Goal: Task Accomplishment & Management: Manage account settings

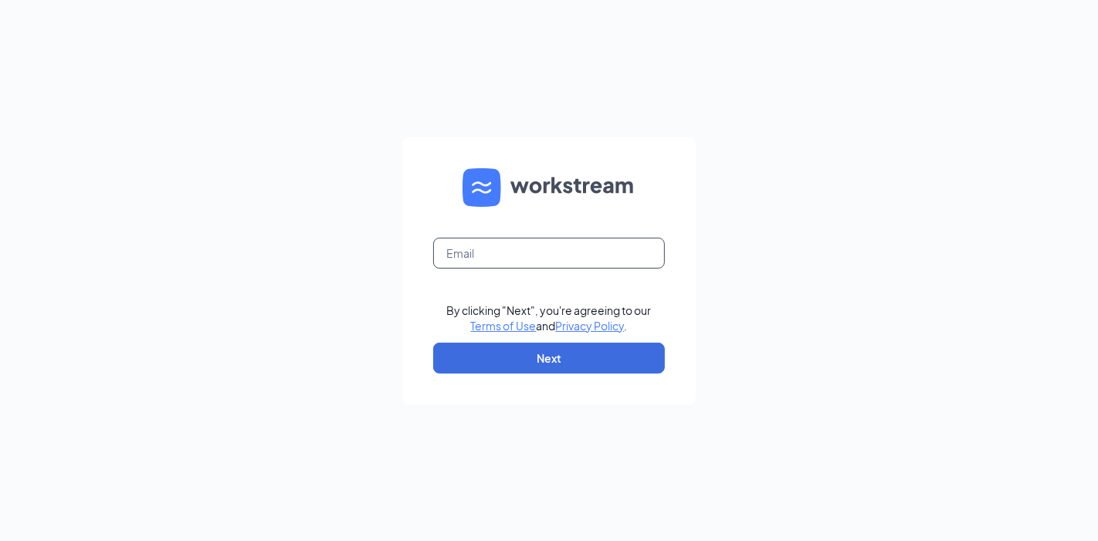
click at [519, 253] on input "text" at bounding box center [549, 253] width 232 height 31
type input "sebastian.bunster@cfafranchisee.com"
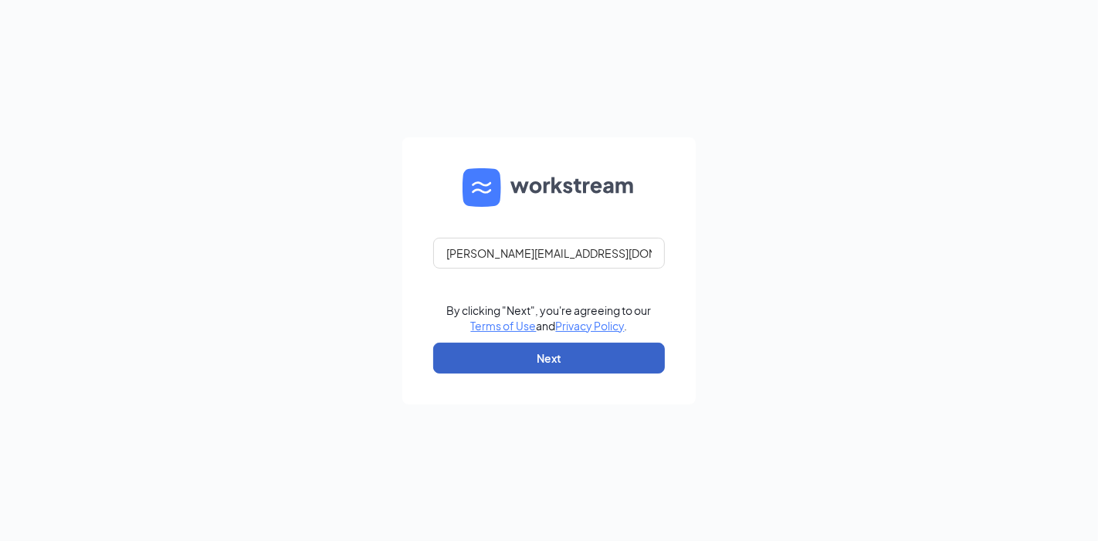
click at [553, 368] on button "Next" at bounding box center [549, 358] width 232 height 31
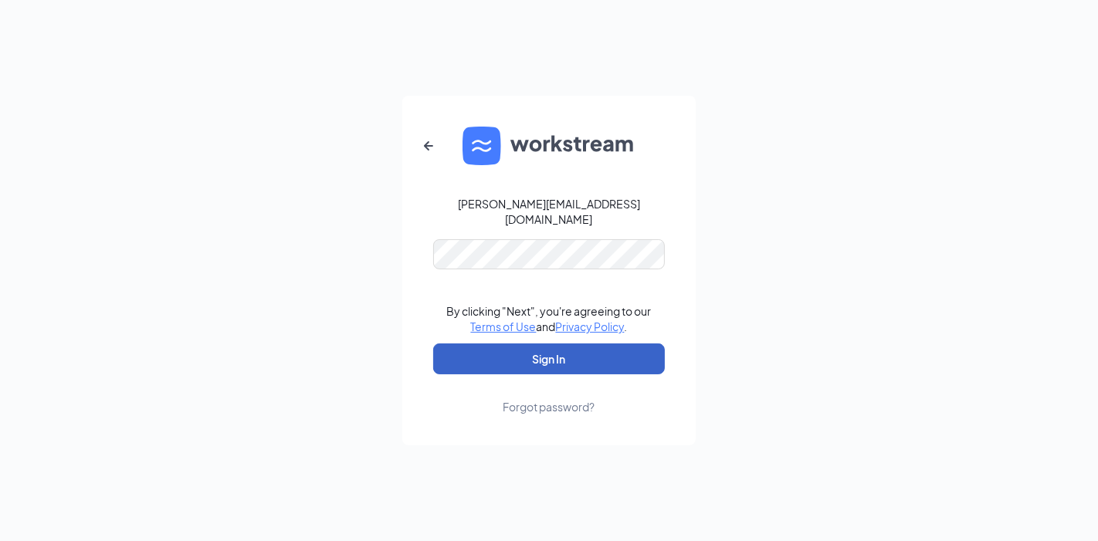
click at [564, 351] on button "Sign In" at bounding box center [549, 359] width 232 height 31
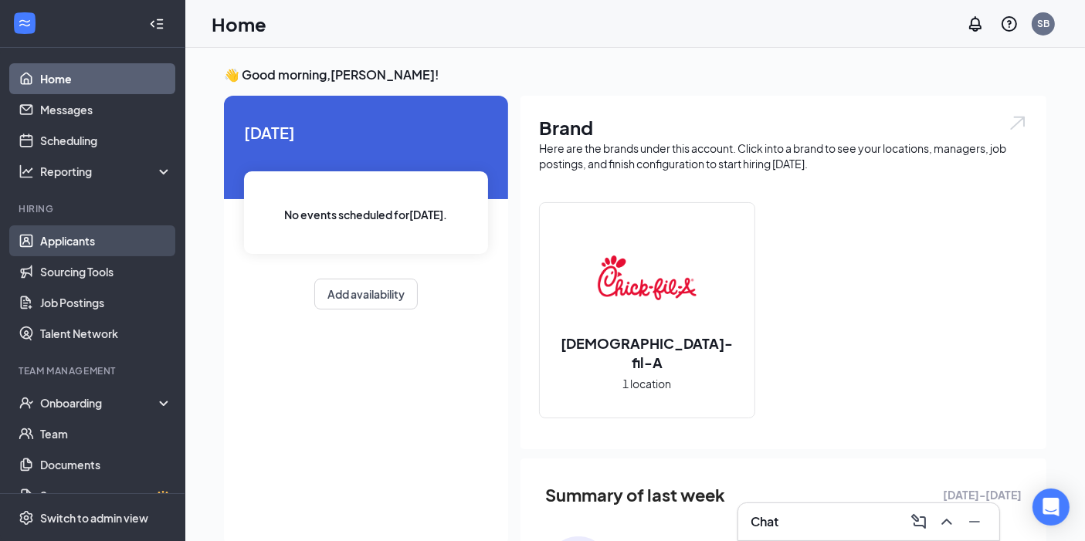
click at [101, 247] on link "Applicants" at bounding box center [106, 240] width 132 height 31
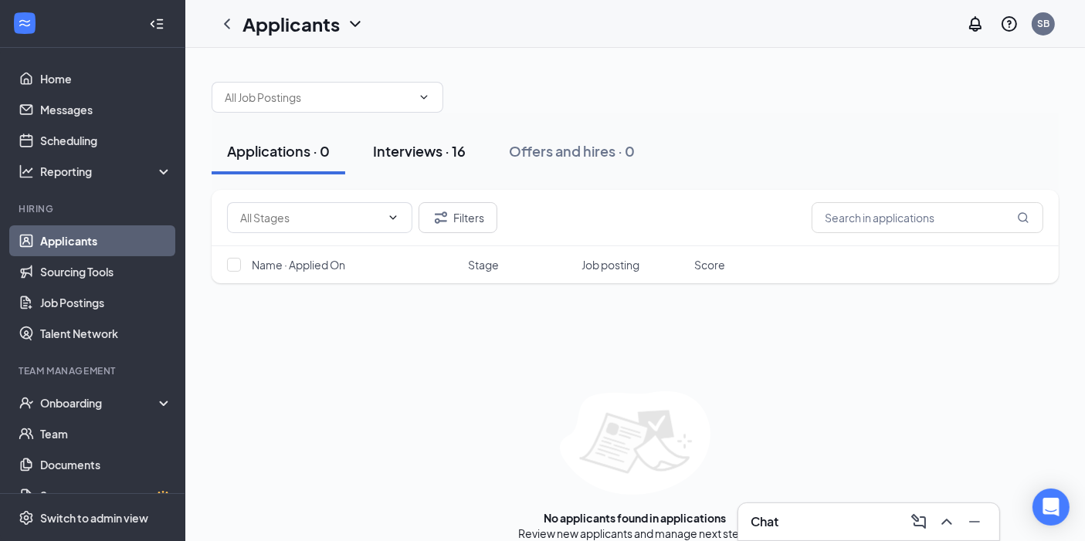
click at [420, 154] on div "Interviews · 16" at bounding box center [419, 150] width 93 height 19
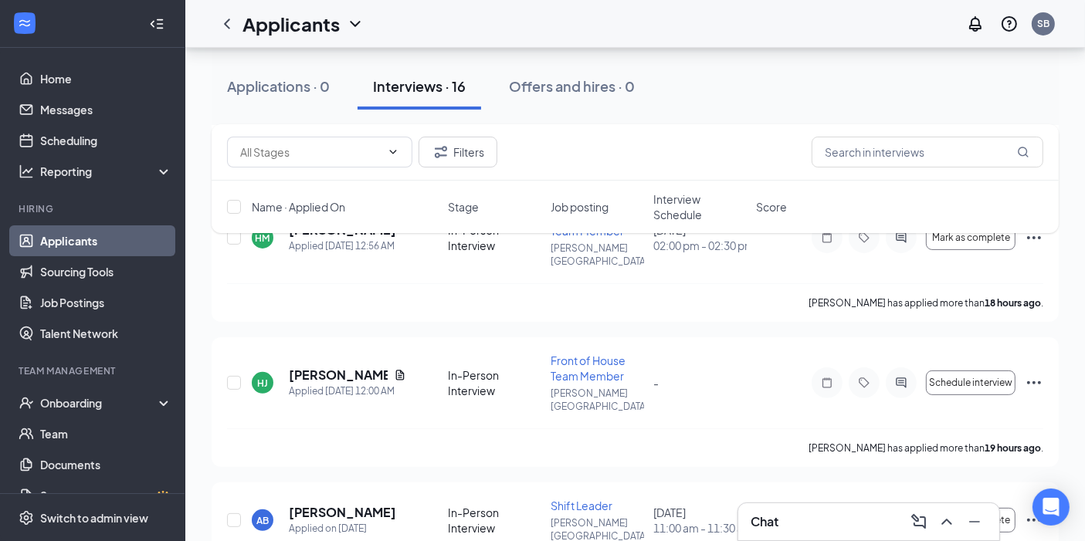
scroll to position [384, 0]
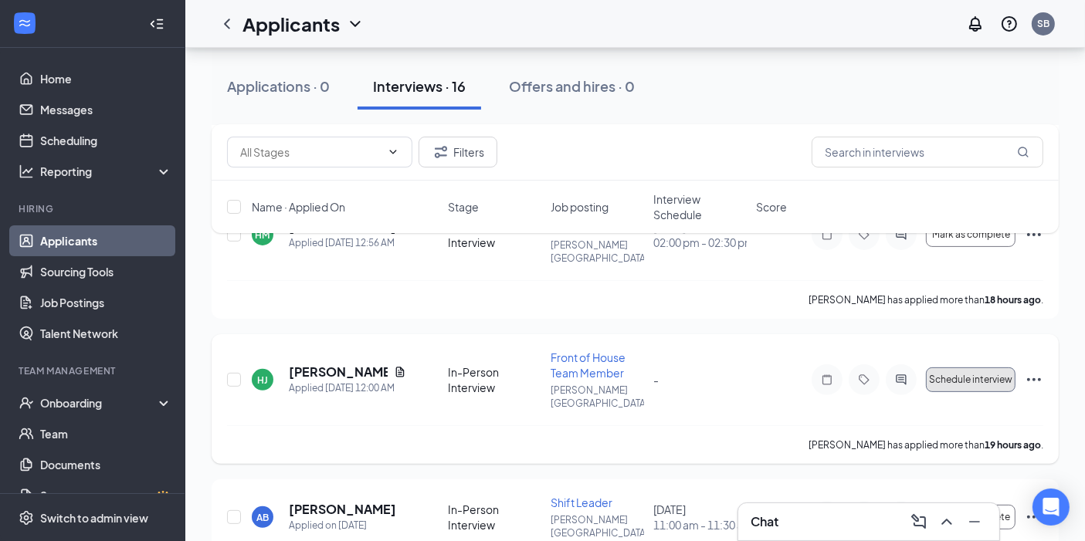
click at [931, 375] on span "Schedule interview" at bounding box center [970, 380] width 83 height 11
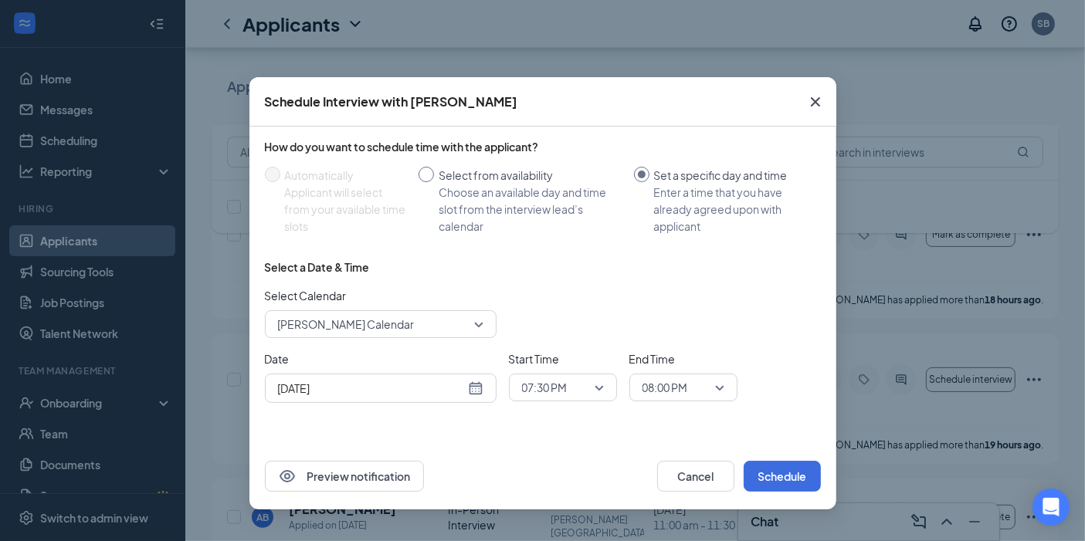
click at [426, 171] on input "Select from availability Choose an available day and time slot from the intervi…" at bounding box center [426, 174] width 15 height 15
radio input "true"
radio input "false"
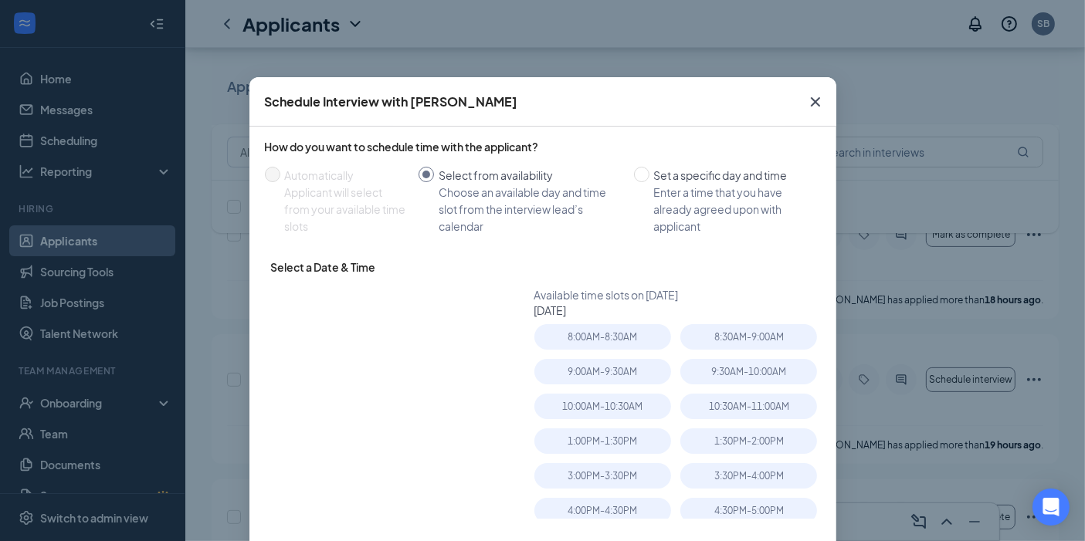
type input "[DATE]"
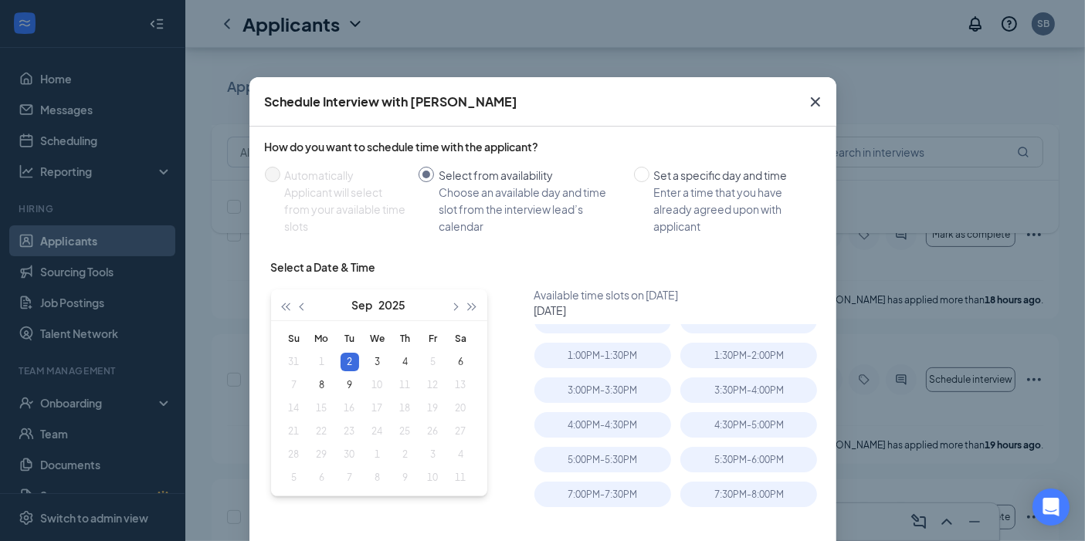
scroll to position [0, 0]
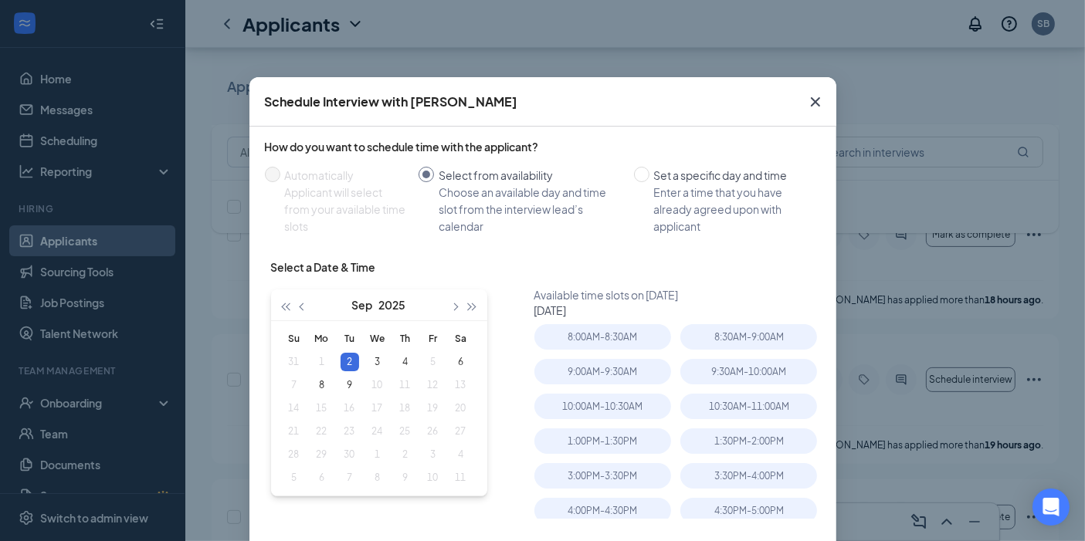
click at [812, 107] on icon "Cross" at bounding box center [815, 102] width 19 height 19
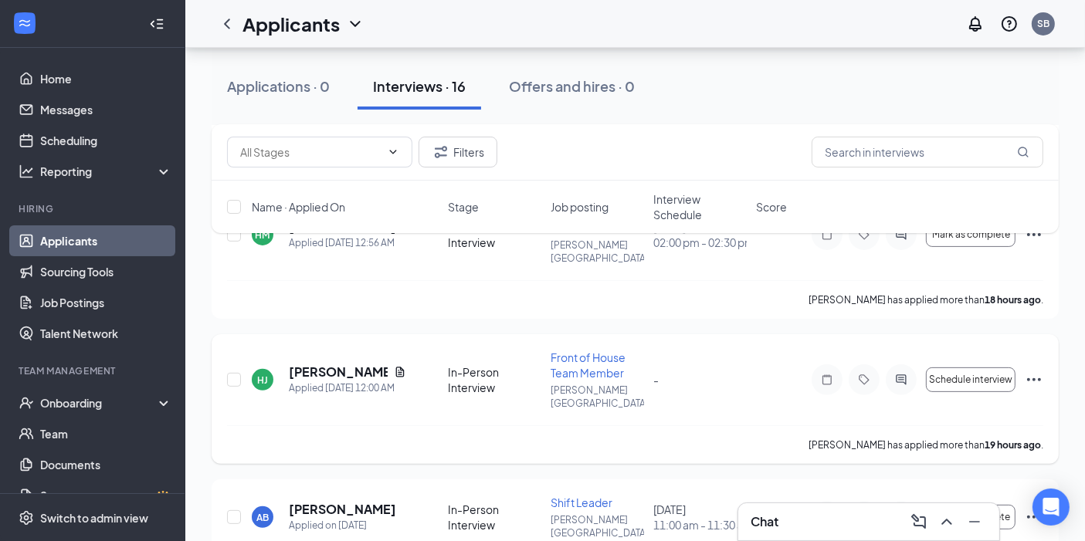
click at [1039, 371] on icon "Ellipses" at bounding box center [1034, 380] width 19 height 19
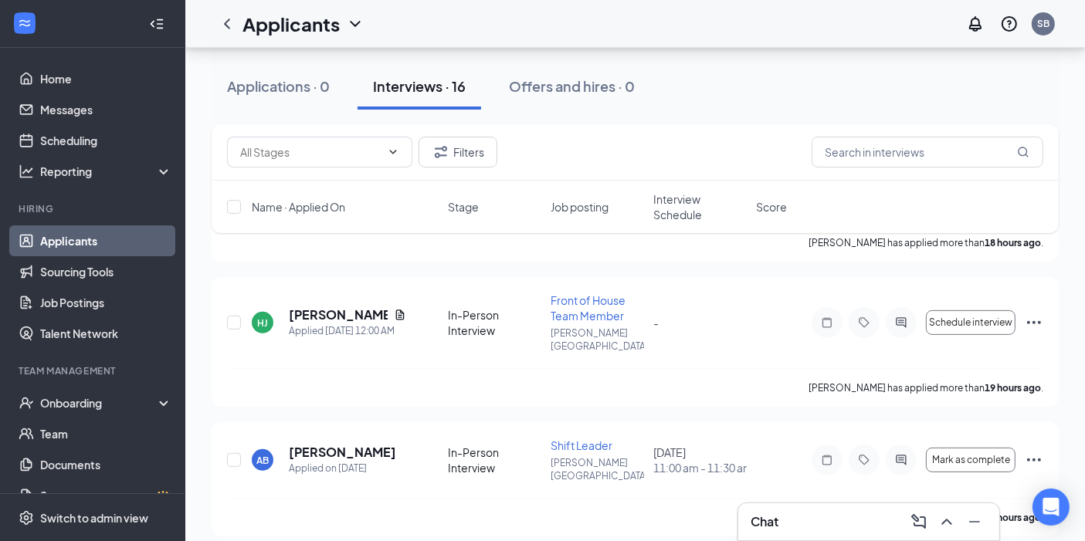
scroll to position [439, 0]
click at [1032, 324] on icon "Ellipses" at bounding box center [1034, 325] width 14 height 3
click at [812, 338] on div "HJ Haley Junium Applied Today 12:00 AM In-Person Interview Front of House Team …" at bounding box center [635, 333] width 816 height 76
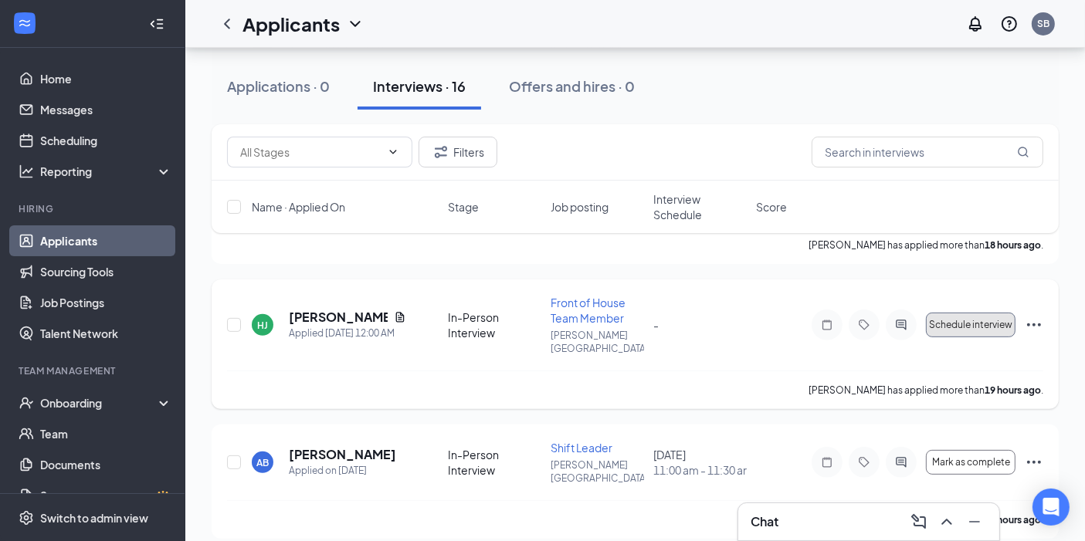
click at [988, 320] on span "Schedule interview" at bounding box center [970, 325] width 83 height 11
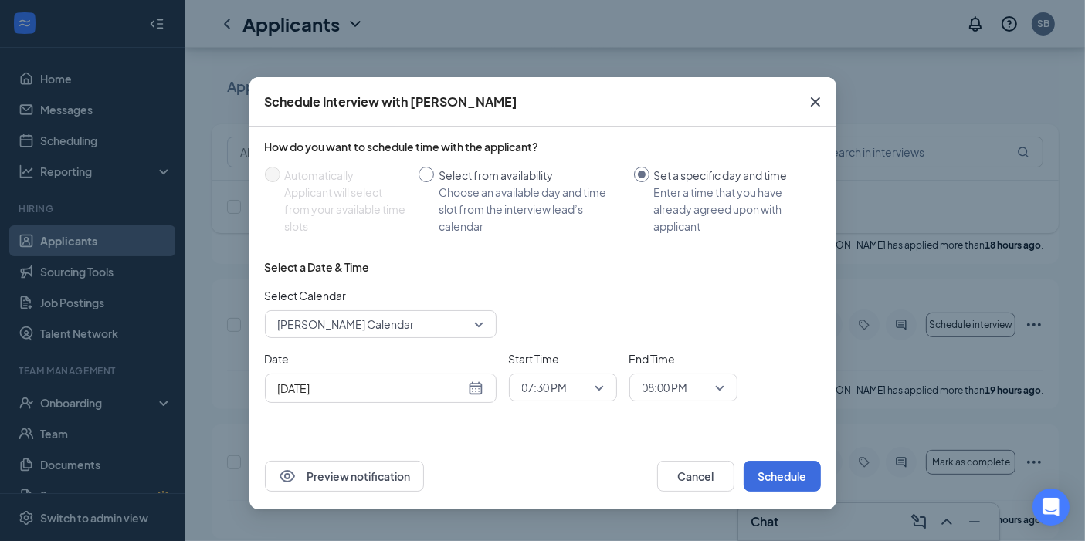
click at [425, 171] on input "Select from availability Choose an available day and time slot from the intervi…" at bounding box center [426, 174] width 15 height 15
radio input "true"
radio input "false"
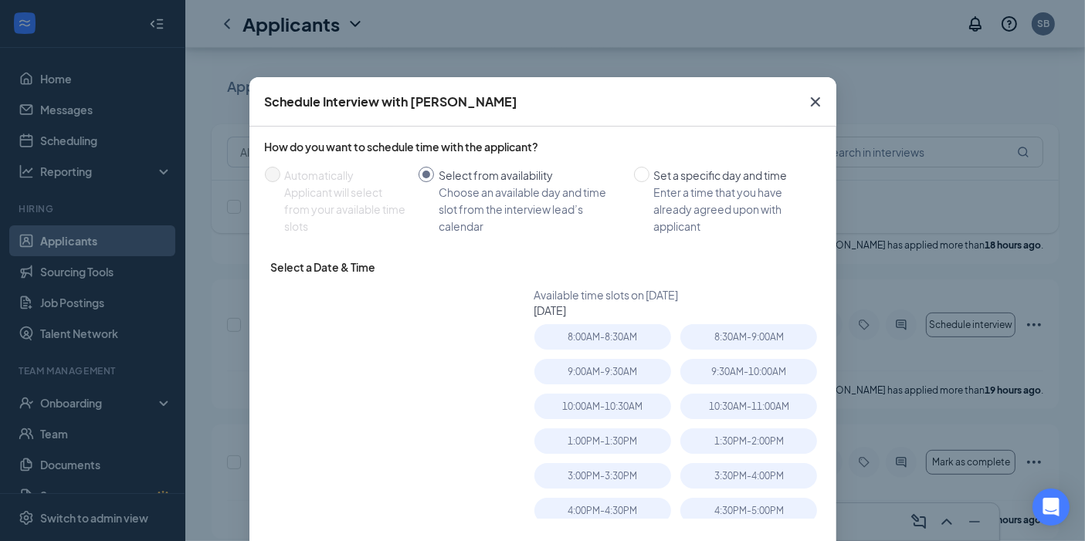
type input "[DATE]"
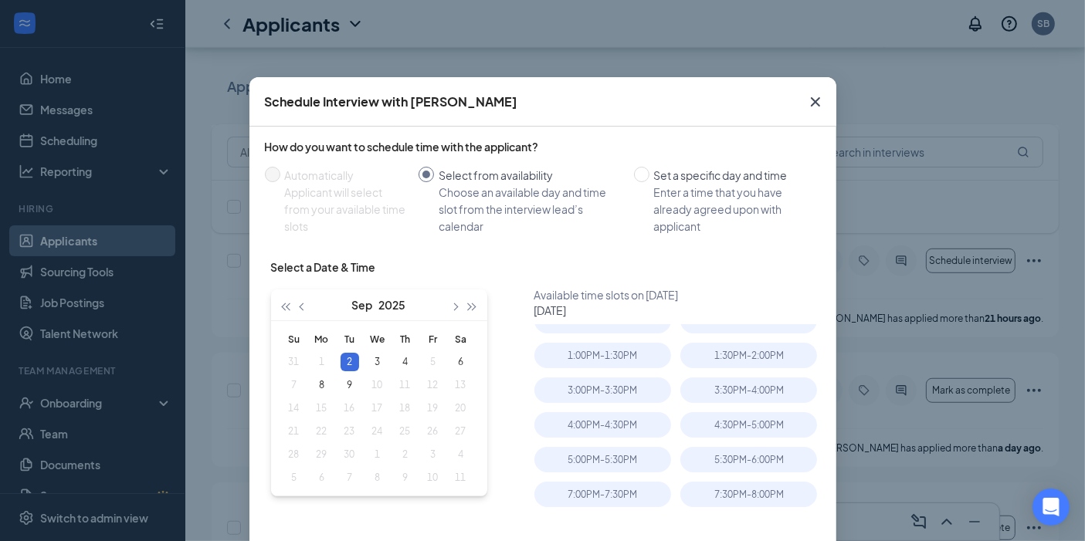
scroll to position [77, 0]
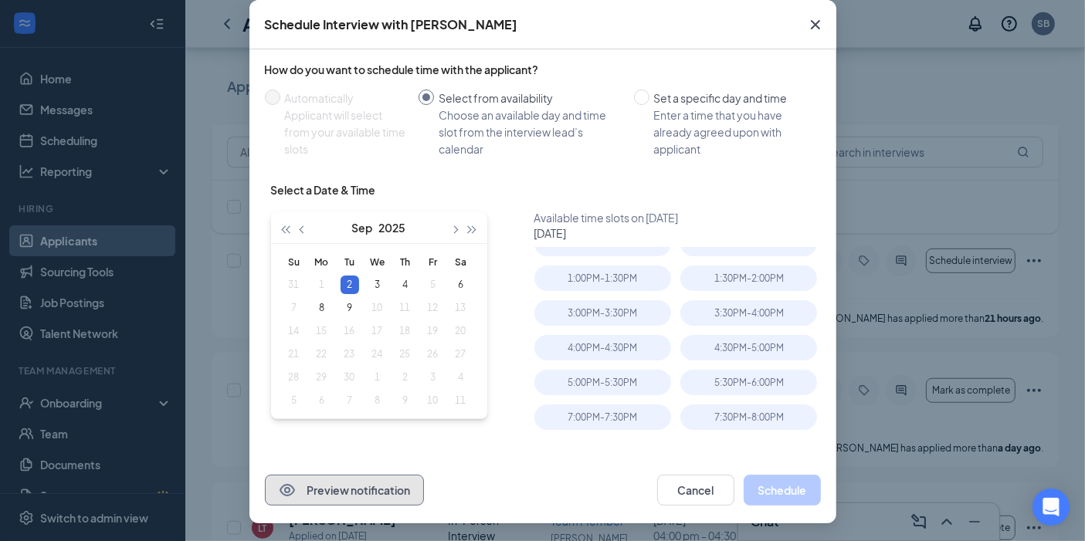
click at [326, 482] on button "Preview notification" at bounding box center [344, 490] width 159 height 31
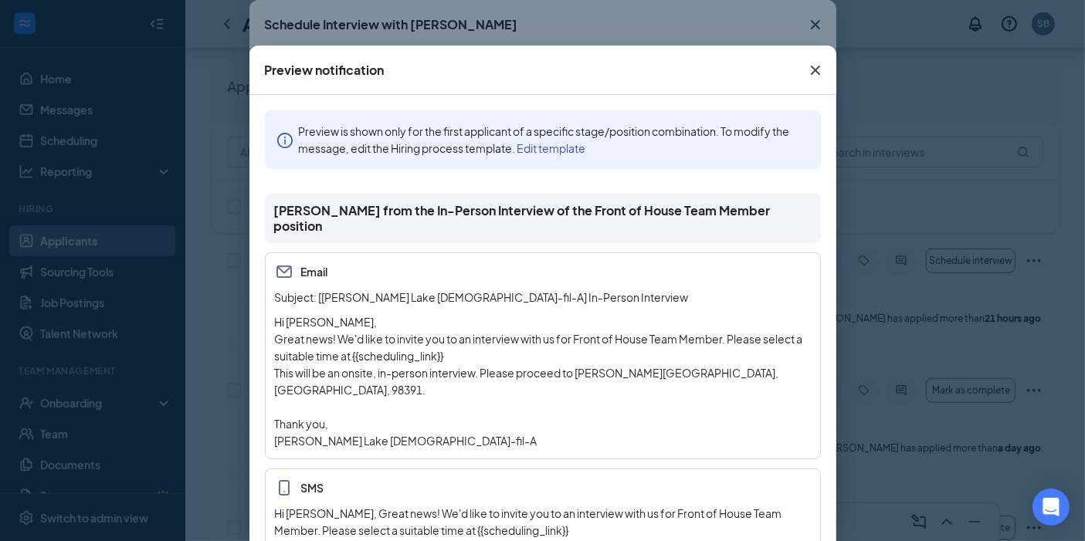
scroll to position [30, 0]
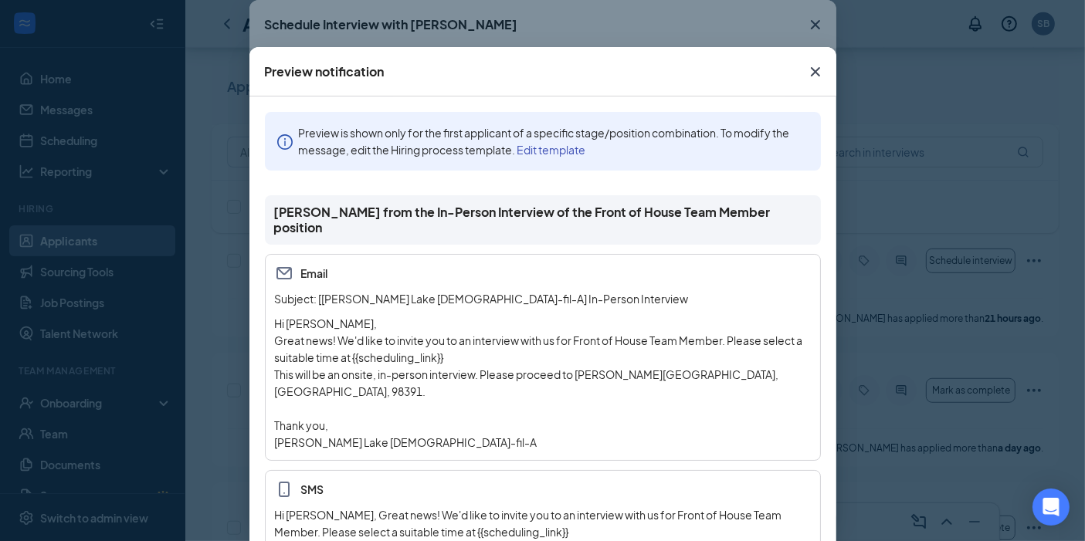
click at [554, 148] on link "Edit template" at bounding box center [551, 150] width 69 height 14
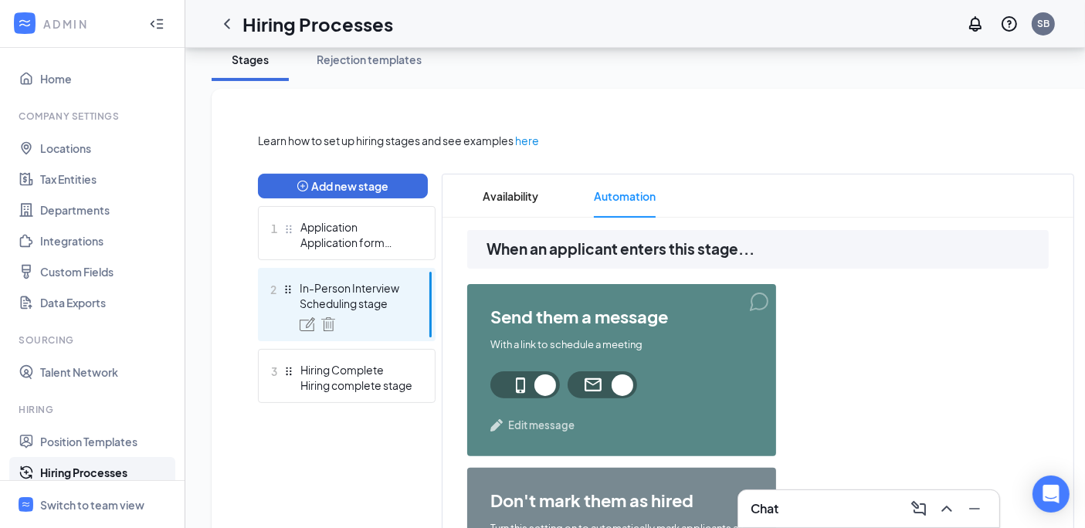
scroll to position [282, 0]
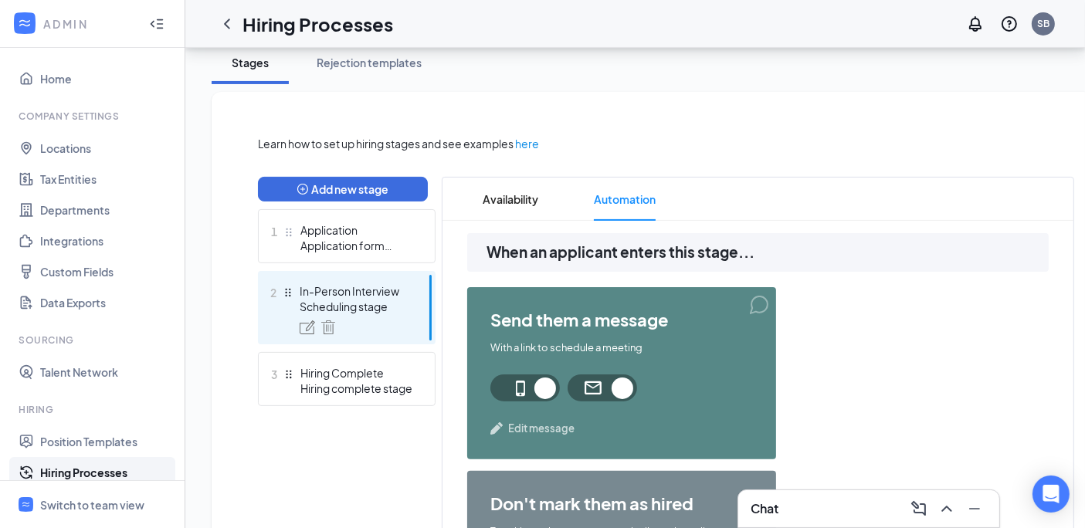
click at [369, 292] on div "In-Person Interview" at bounding box center [356, 290] width 113 height 15
click at [302, 324] on img at bounding box center [307, 327] width 15 height 14
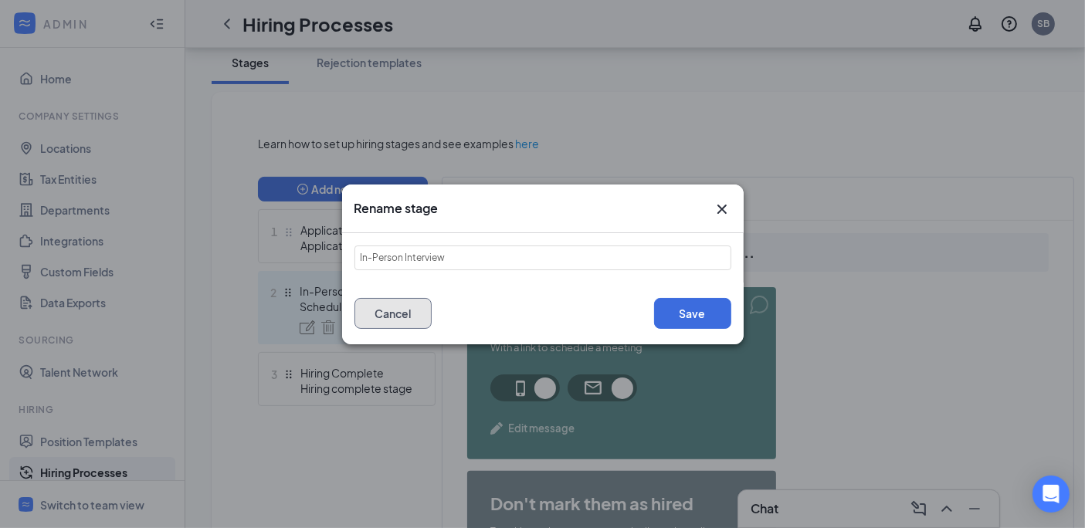
click at [395, 308] on button "Cancel" at bounding box center [392, 313] width 77 height 31
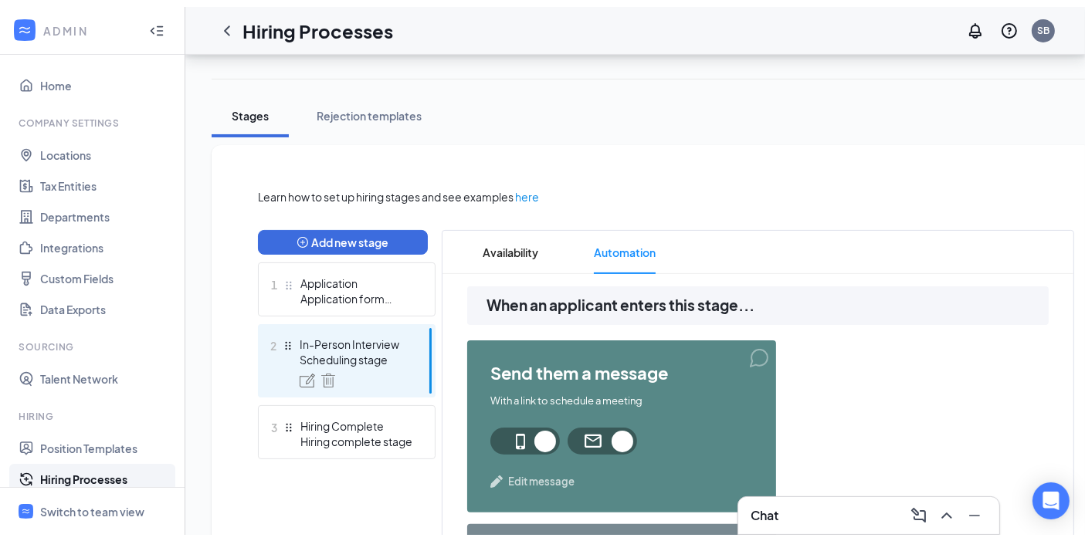
scroll to position [245, 0]
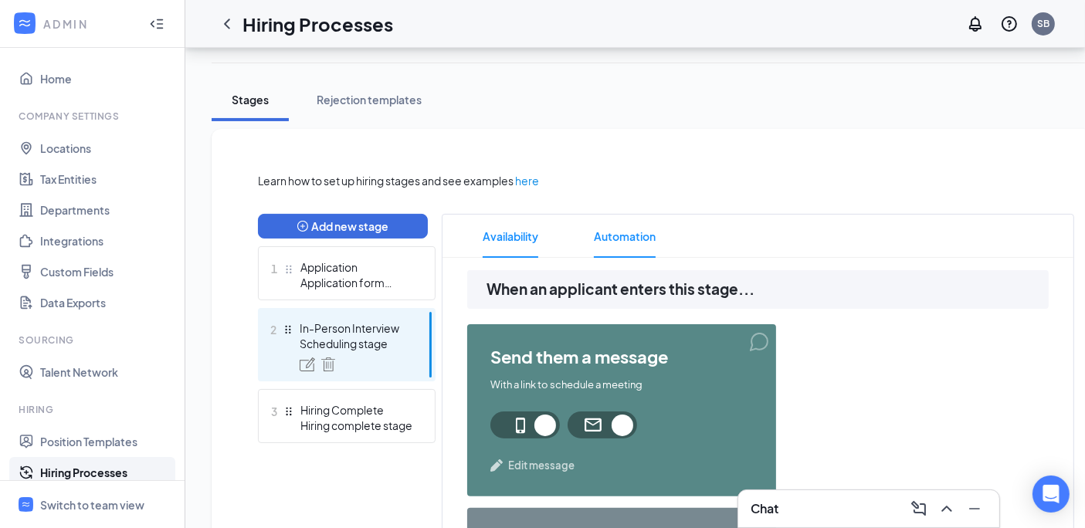
click at [502, 235] on span "Availability" at bounding box center [511, 236] width 56 height 43
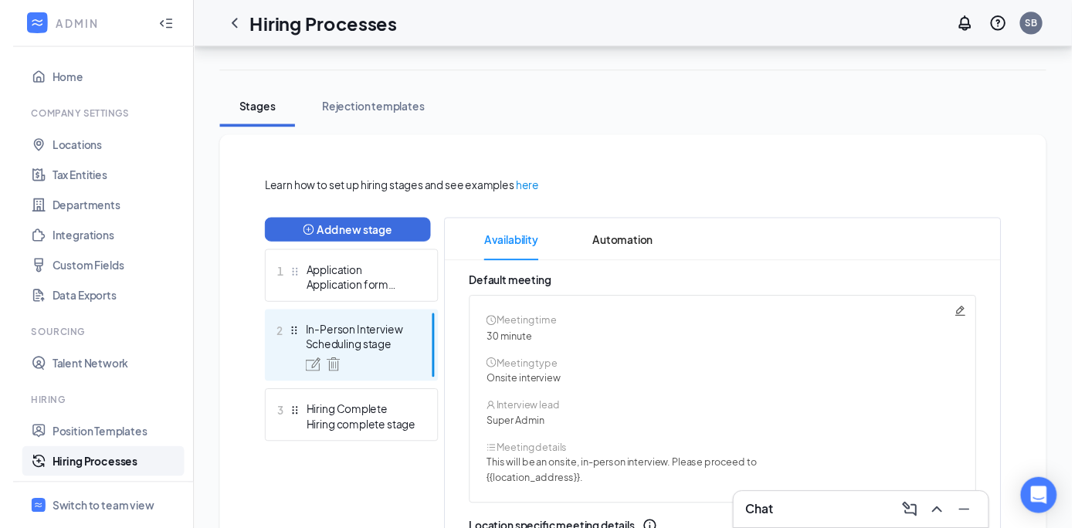
scroll to position [230, 0]
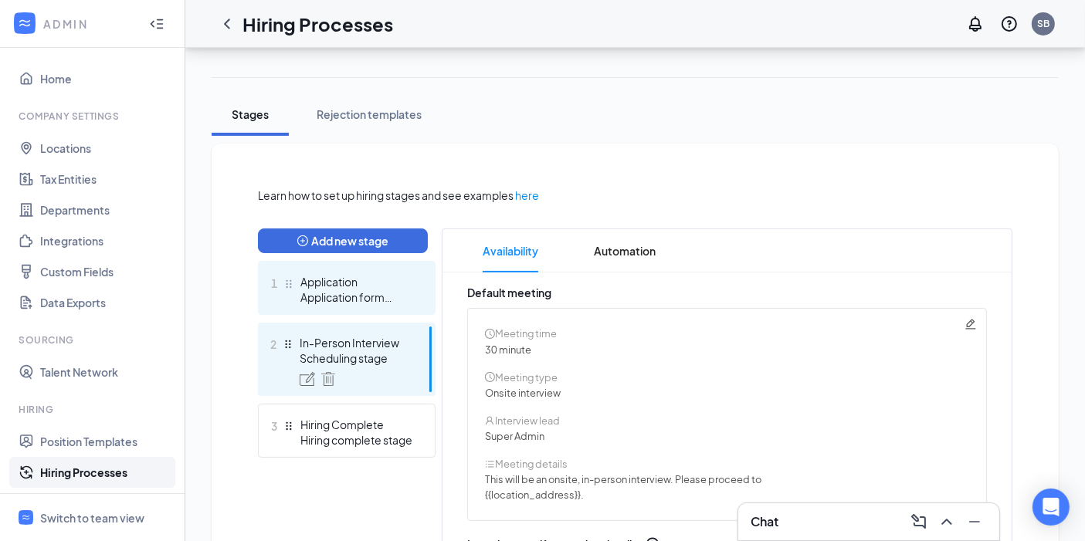
click at [333, 277] on div "Application" at bounding box center [356, 281] width 113 height 15
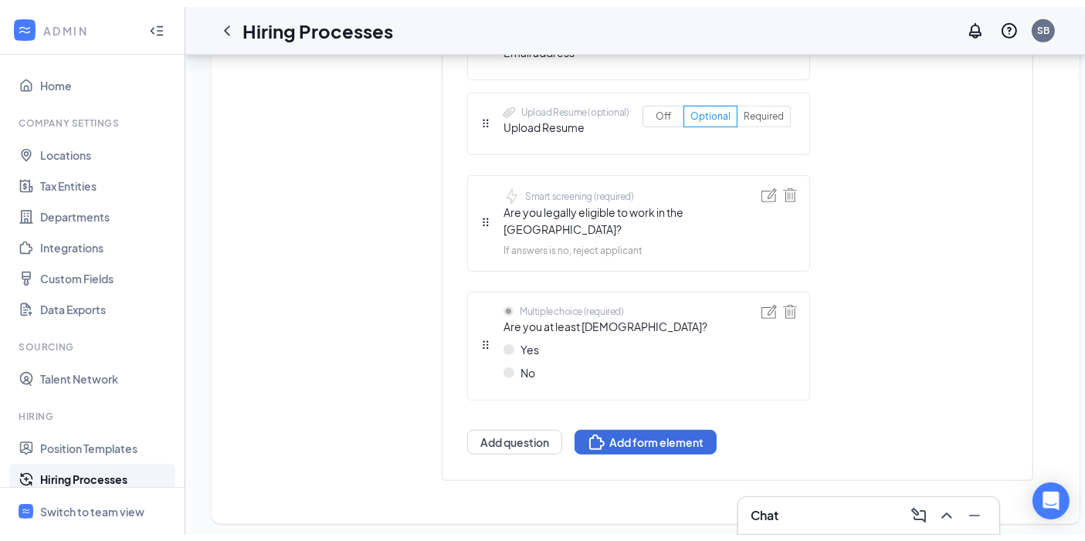
scroll to position [208, 0]
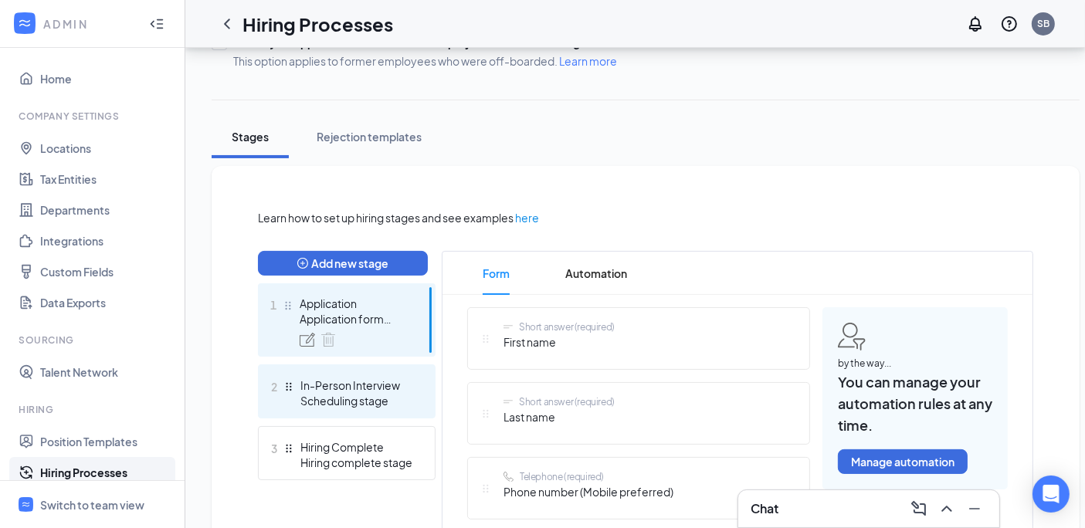
click at [346, 374] on div "2 In-Person Interview Scheduling stage" at bounding box center [347, 391] width 178 height 54
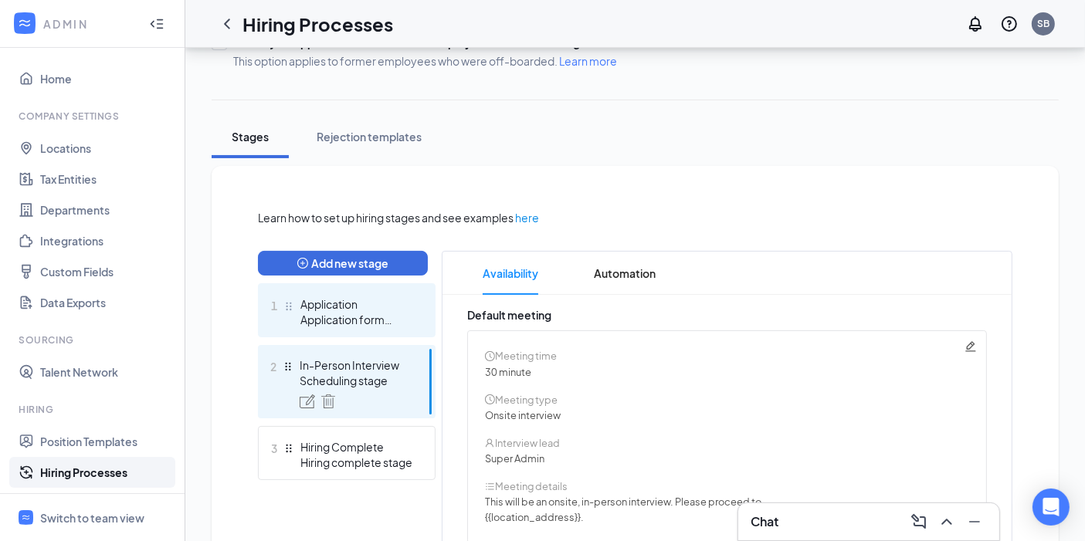
click at [345, 313] on div "Application form stage" at bounding box center [356, 319] width 113 height 15
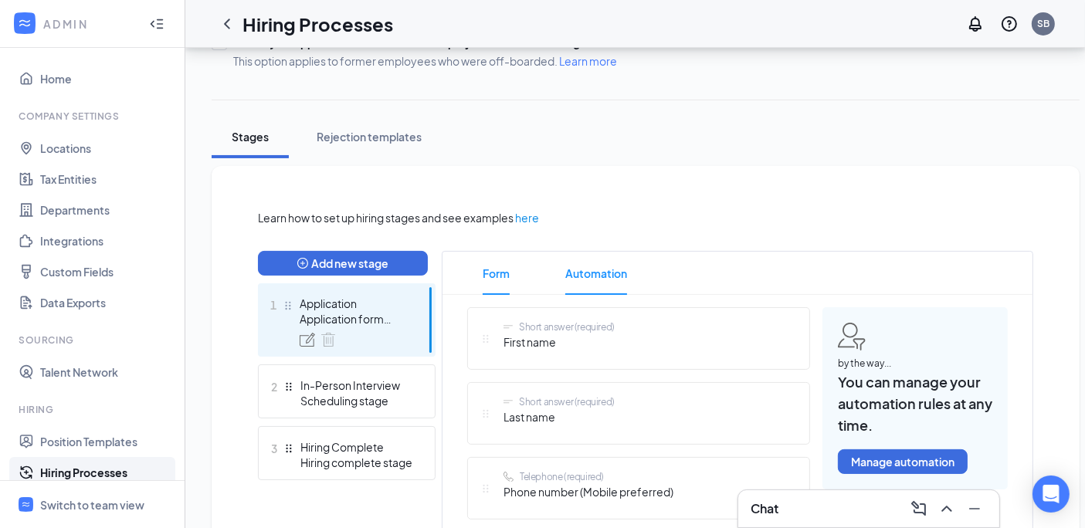
click at [622, 257] on span "Automation" at bounding box center [596, 273] width 62 height 43
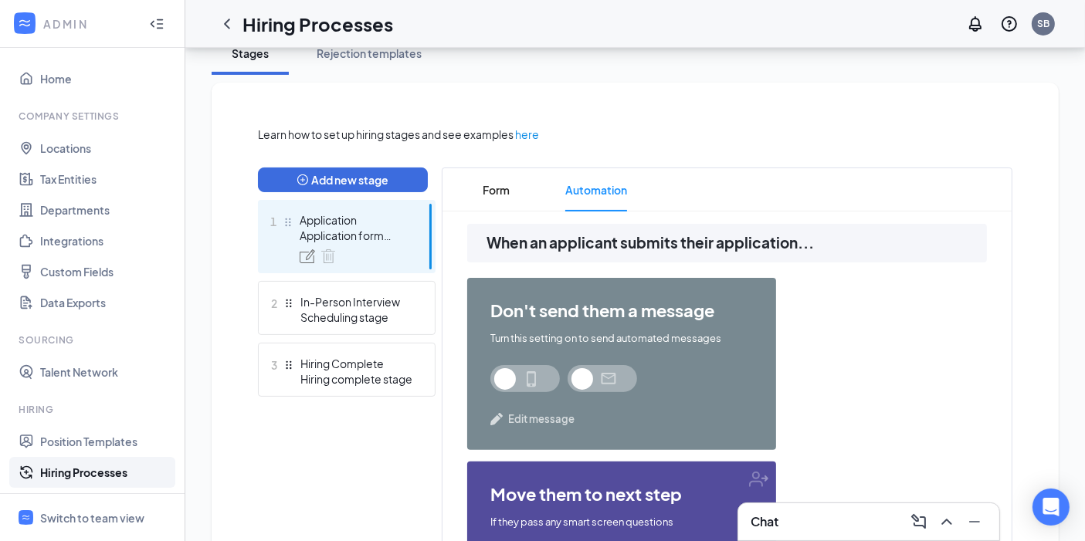
scroll to position [286, 0]
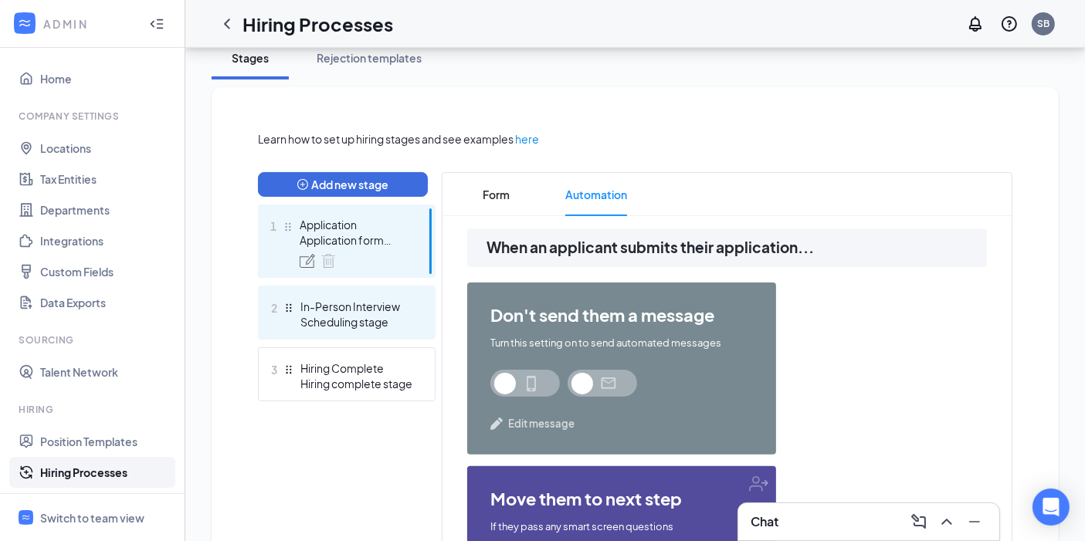
click at [317, 330] on div "2 In-Person Interview Scheduling stage" at bounding box center [347, 313] width 178 height 54
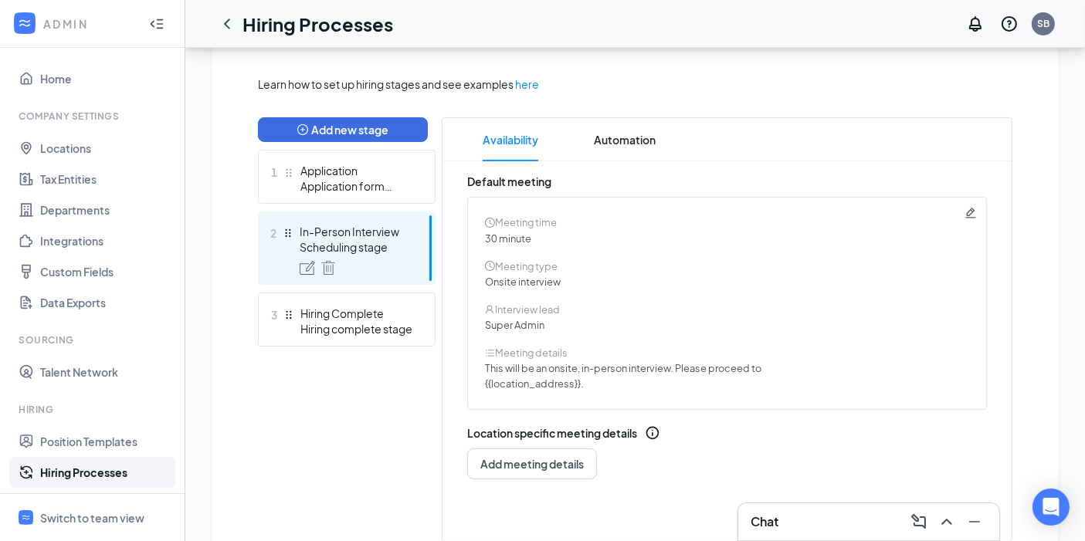
scroll to position [353, 0]
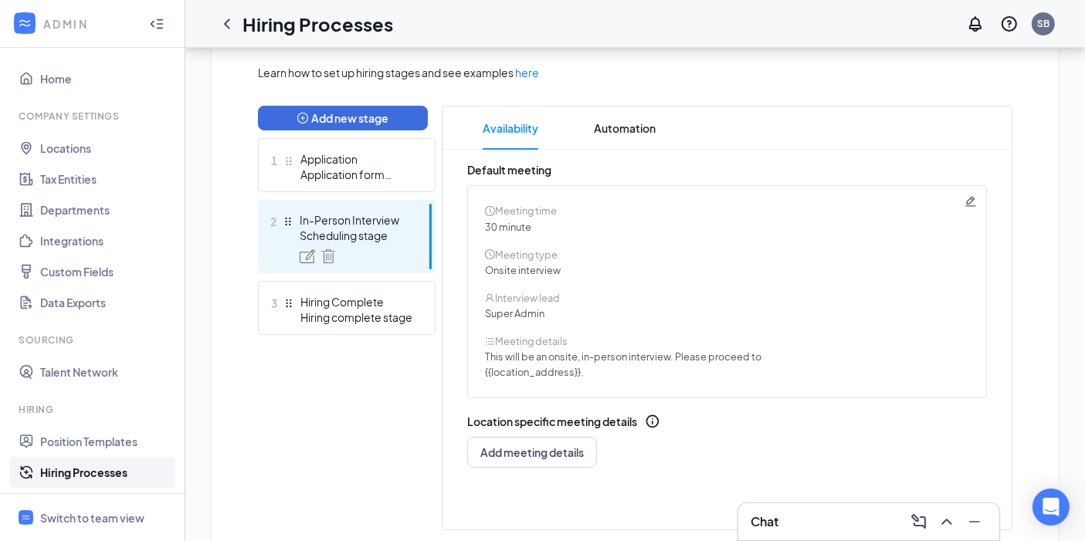
click at [971, 199] on icon "Pencil" at bounding box center [970, 201] width 12 height 12
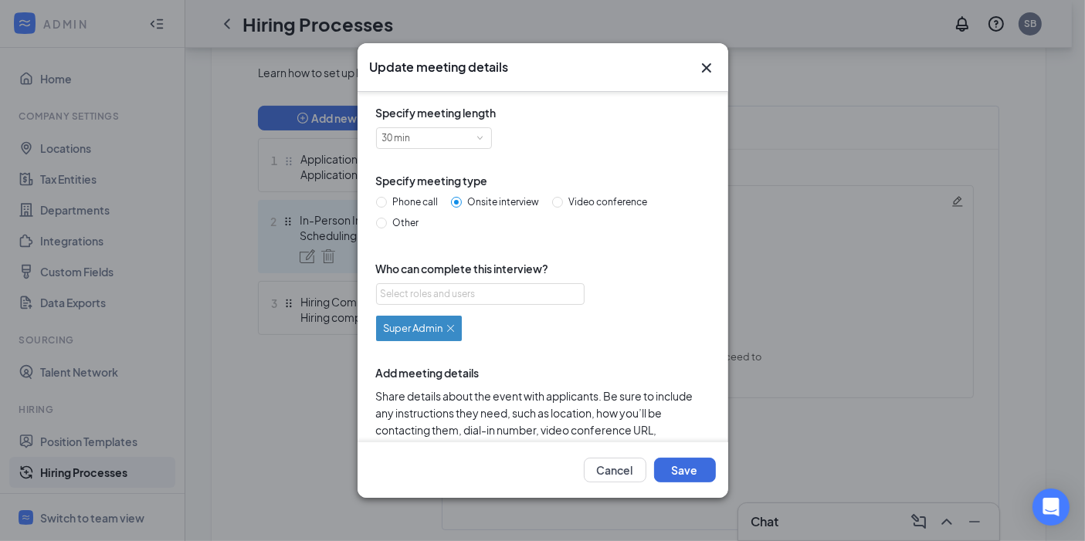
scroll to position [147, 0]
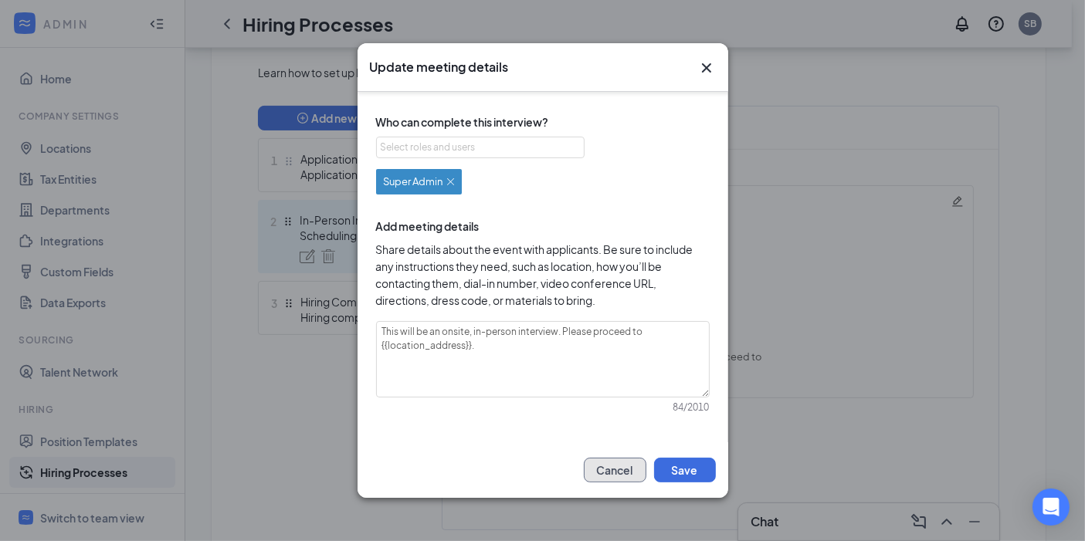
click at [602, 475] on button "Cancel" at bounding box center [615, 470] width 63 height 25
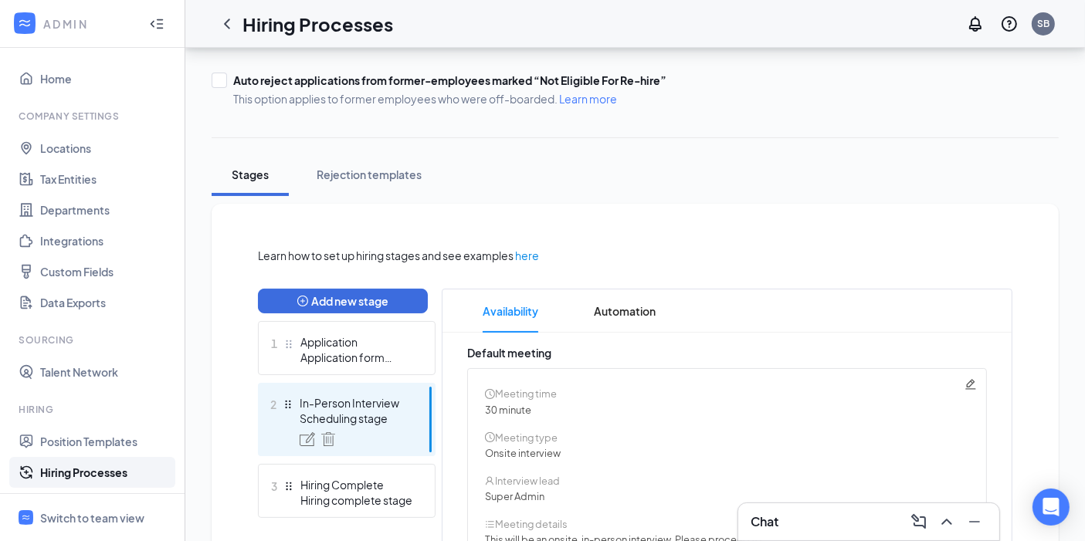
scroll to position [162, 0]
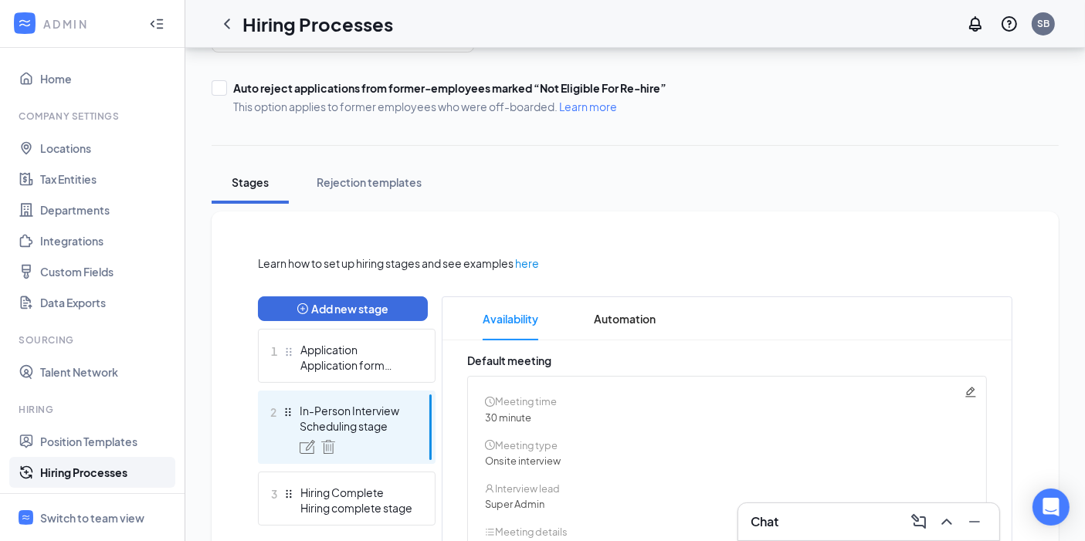
scroll to position [286, 0]
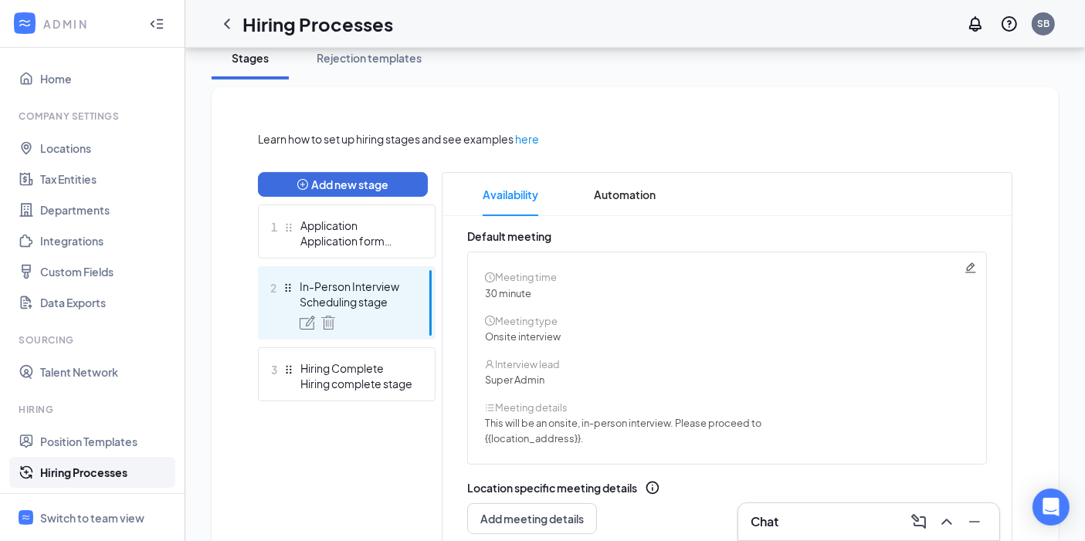
scroll to position [208, 0]
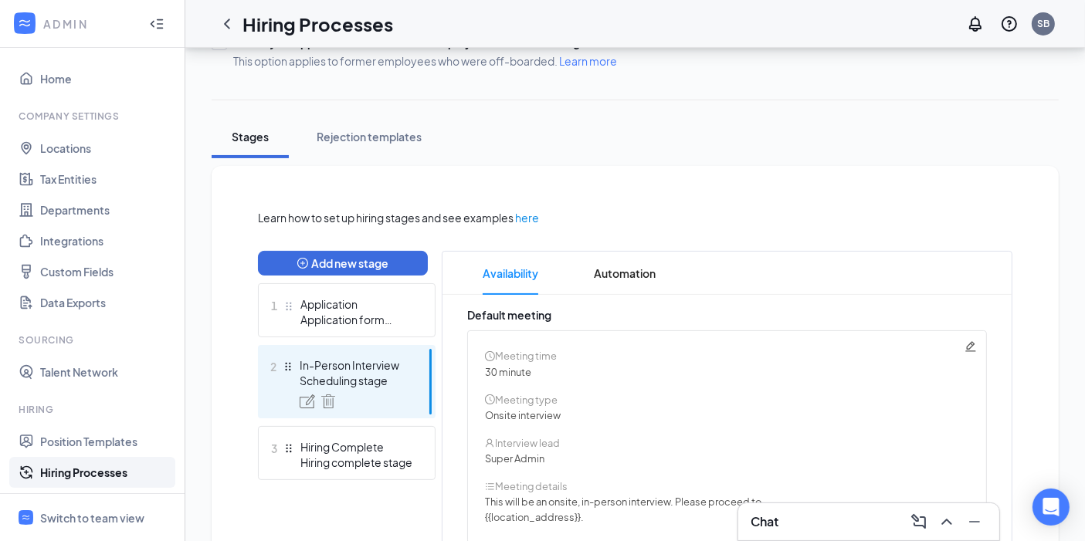
click at [95, 469] on link "Hiring Processes" at bounding box center [106, 472] width 132 height 31
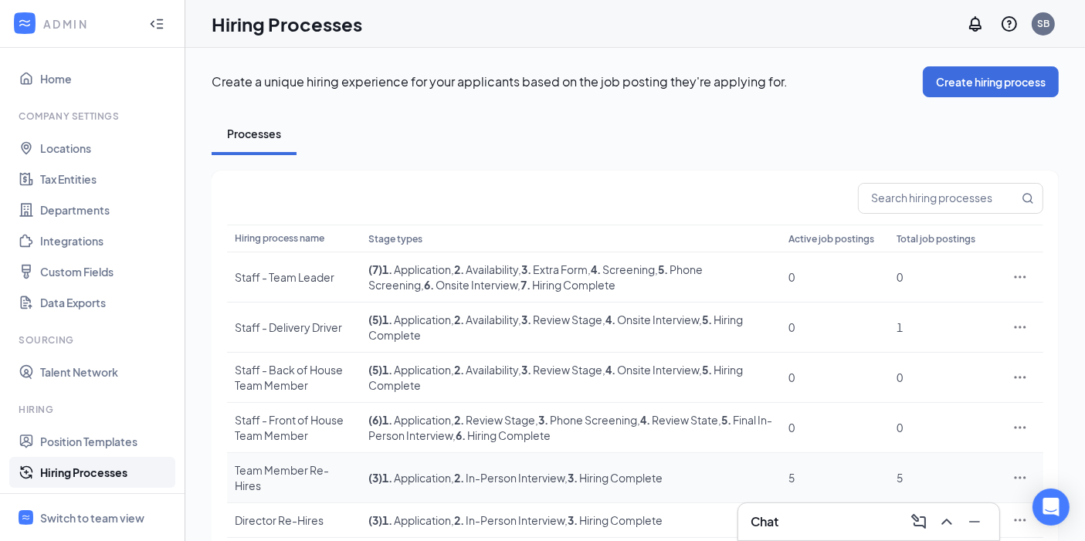
click at [317, 463] on div "Team Member Re-Hires" at bounding box center [294, 478] width 118 height 31
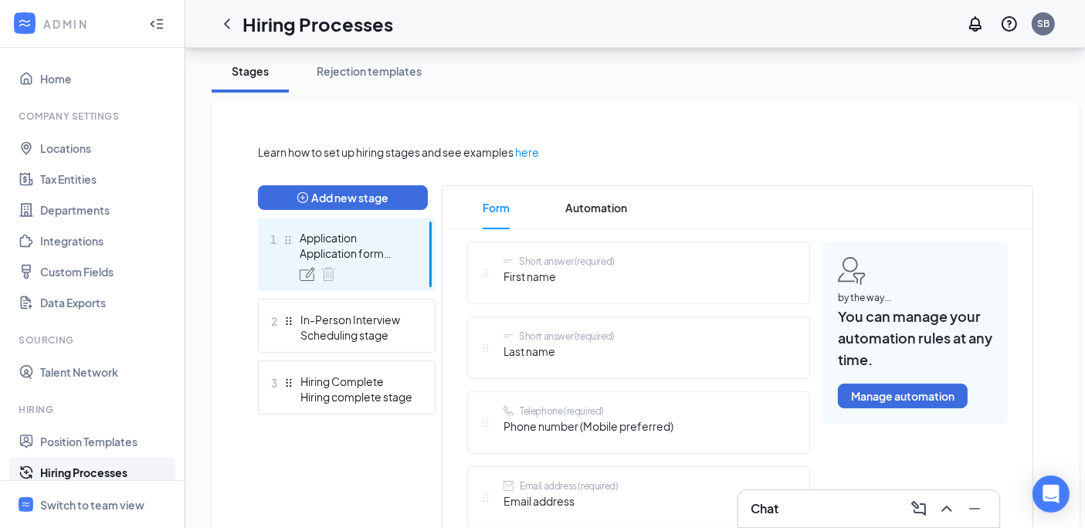
scroll to position [365, 0]
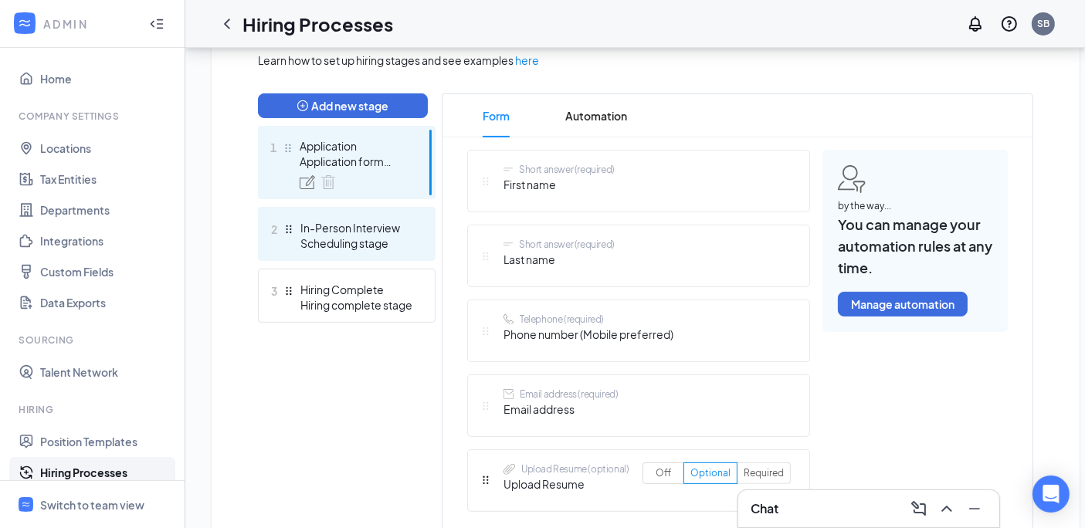
click at [355, 236] on div "Scheduling stage" at bounding box center [356, 243] width 113 height 15
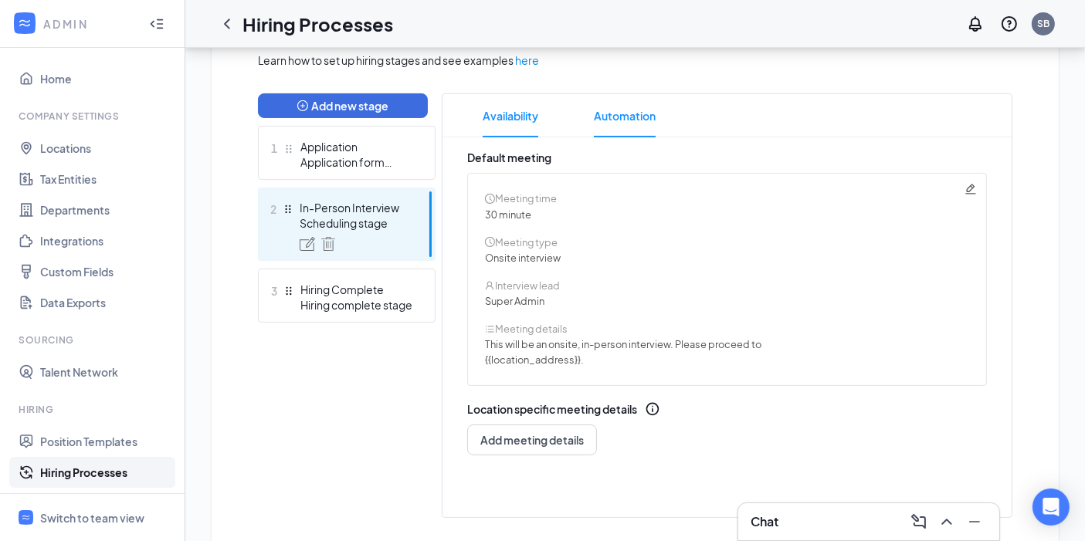
click at [622, 112] on span "Automation" at bounding box center [625, 115] width 62 height 43
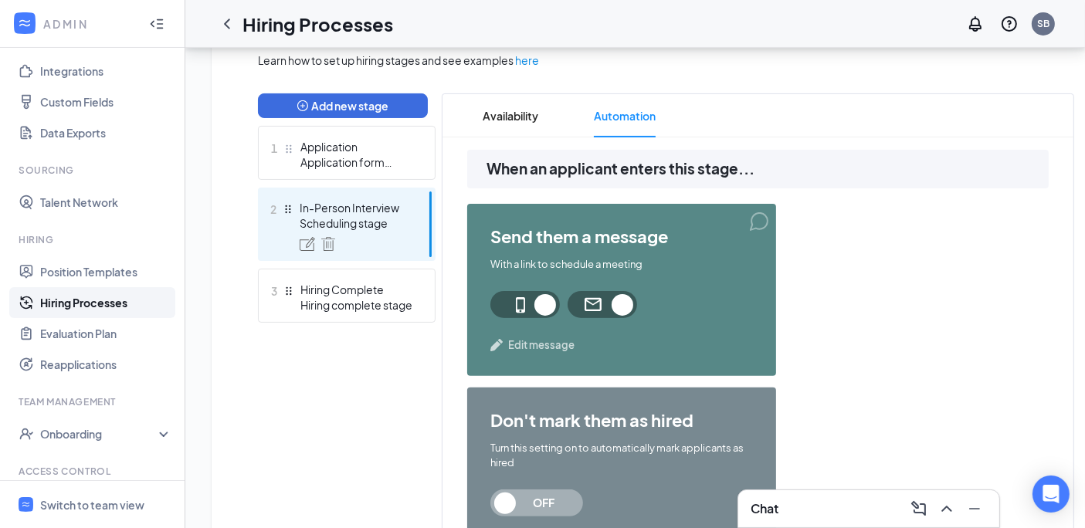
scroll to position [192, 0]
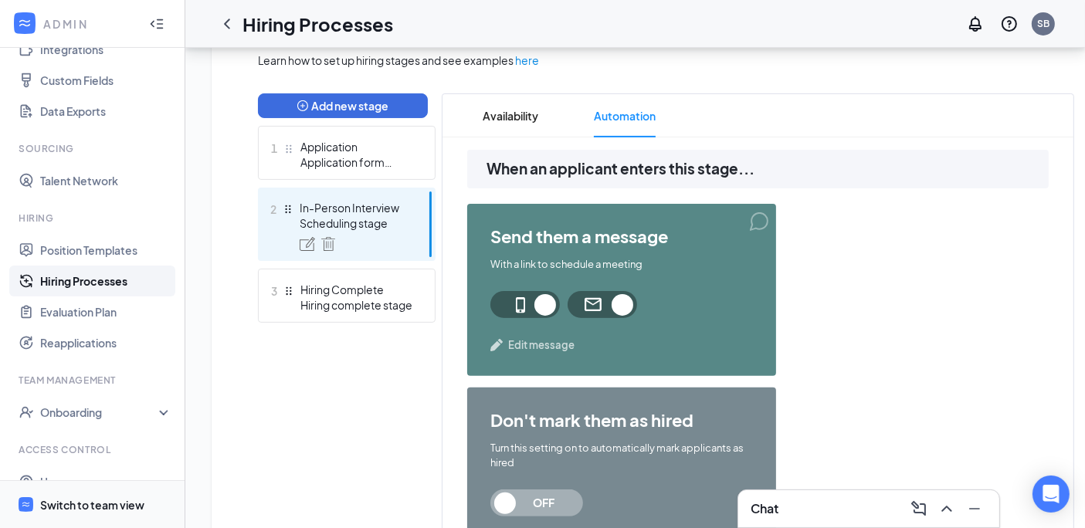
click at [86, 506] on span "Switch to team view" at bounding box center [106, 504] width 132 height 47
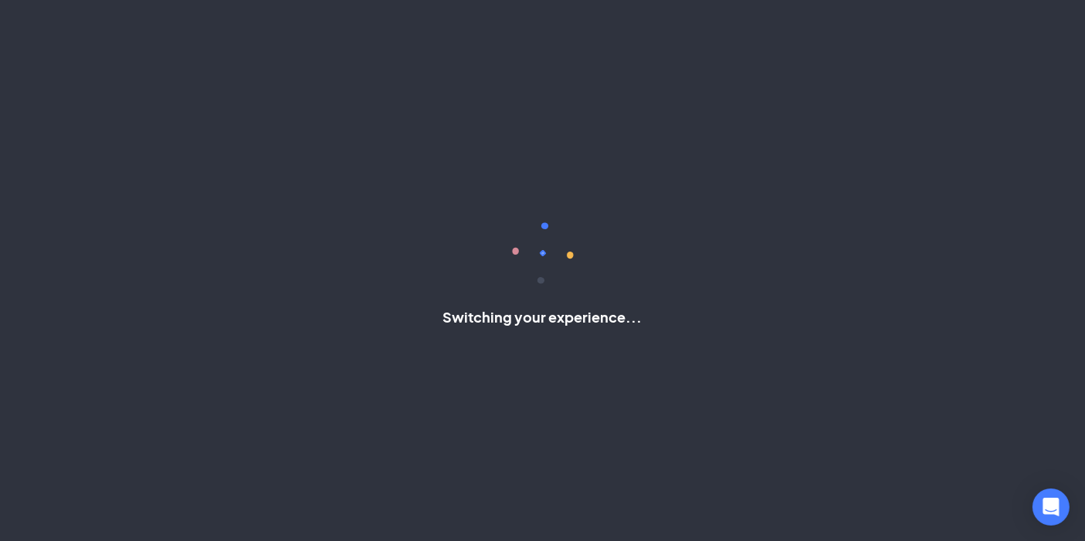
scroll to position [23, 0]
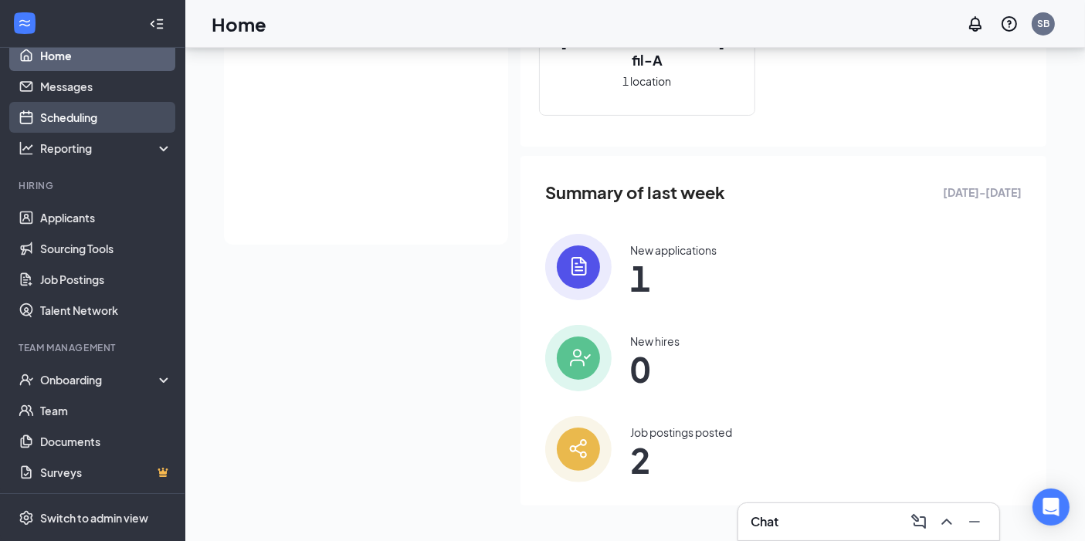
click at [89, 129] on link "Scheduling" at bounding box center [106, 117] width 132 height 31
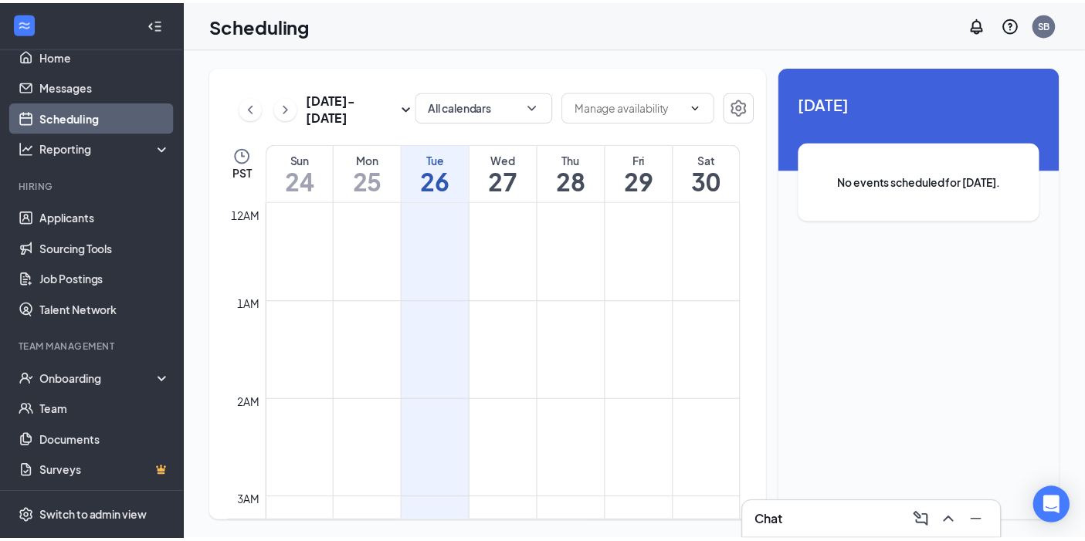
scroll to position [758, 0]
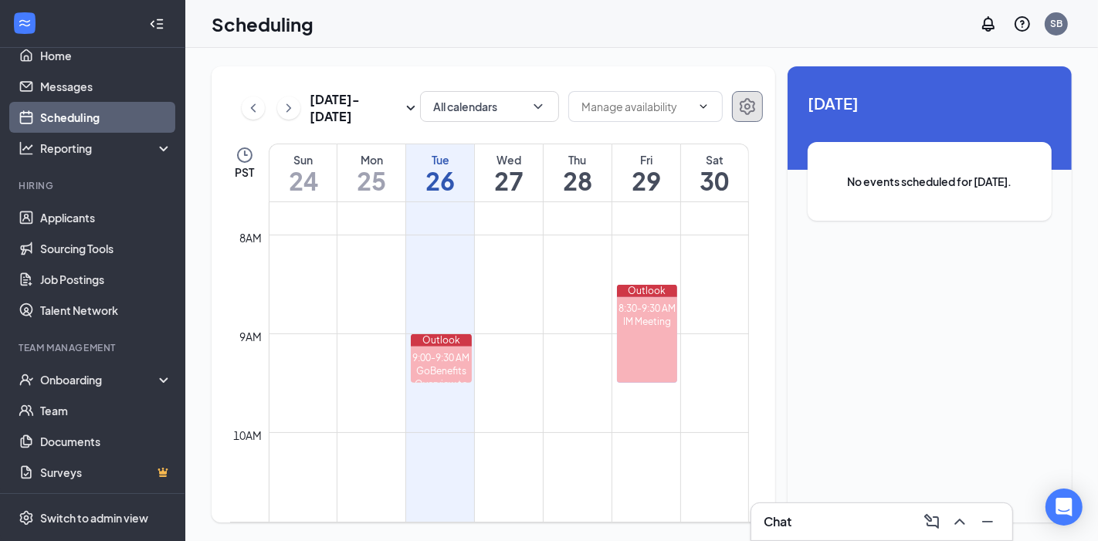
click at [758, 109] on button "button" at bounding box center [747, 106] width 31 height 31
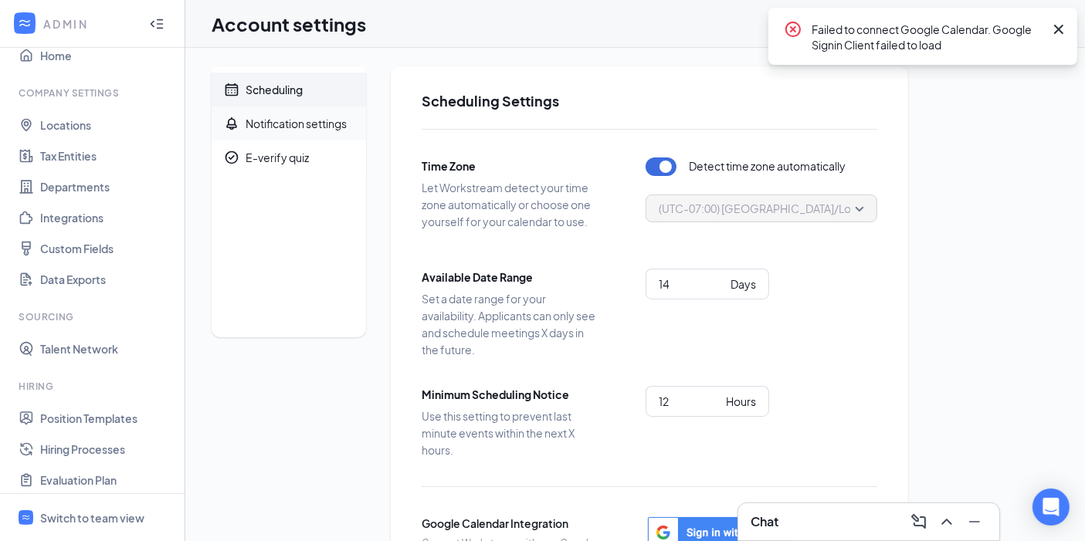
click at [282, 122] on div "Notification settings" at bounding box center [296, 123] width 101 height 15
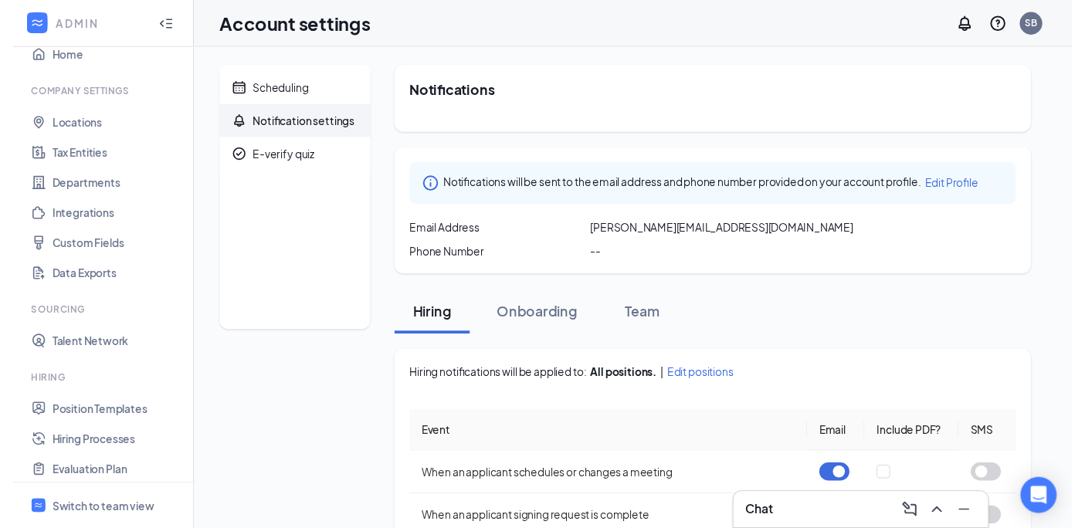
scroll to position [134, 0]
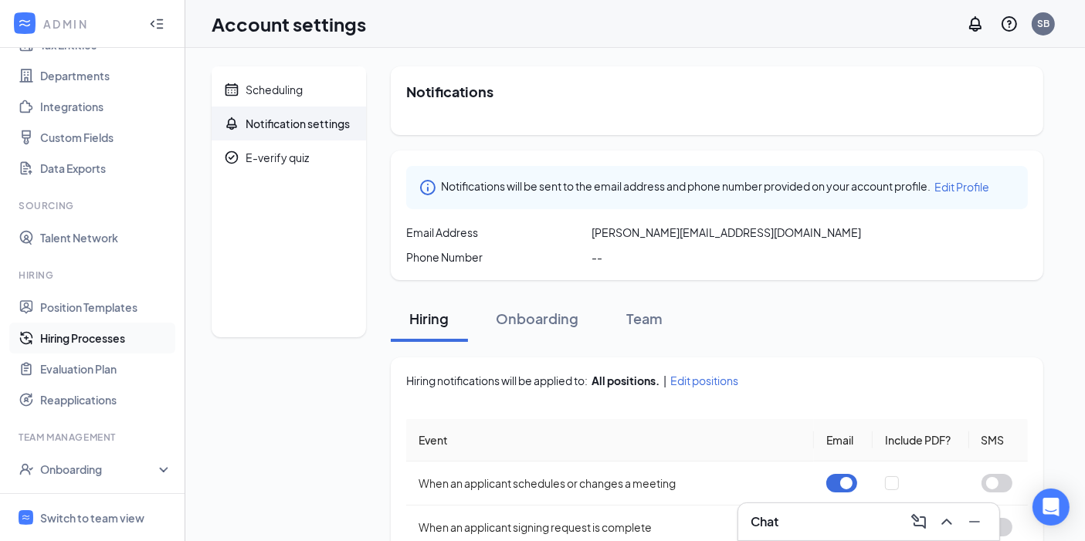
click at [110, 334] on link "Hiring Processes" at bounding box center [106, 338] width 132 height 31
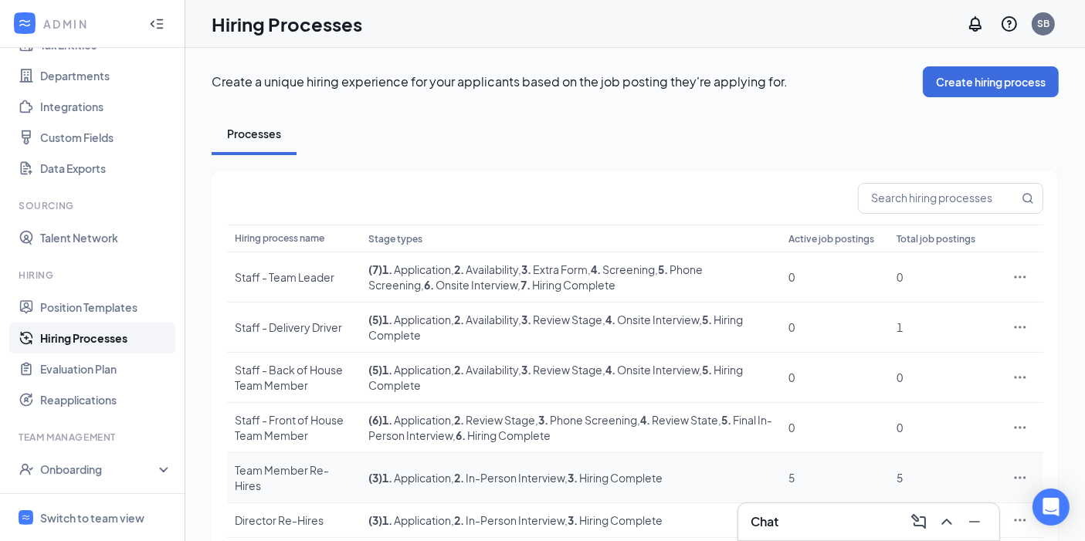
click at [332, 457] on td "Team Member Re-Hires" at bounding box center [294, 478] width 134 height 50
click at [476, 453] on td "( 3 ) 1 . Application , 2 . In-Person Interview , 3 . Hiring Complete" at bounding box center [571, 478] width 420 height 50
click at [807, 470] on div "5" at bounding box center [834, 477] width 93 height 15
click at [320, 467] on div "Team Member Re-Hires" at bounding box center [294, 478] width 118 height 31
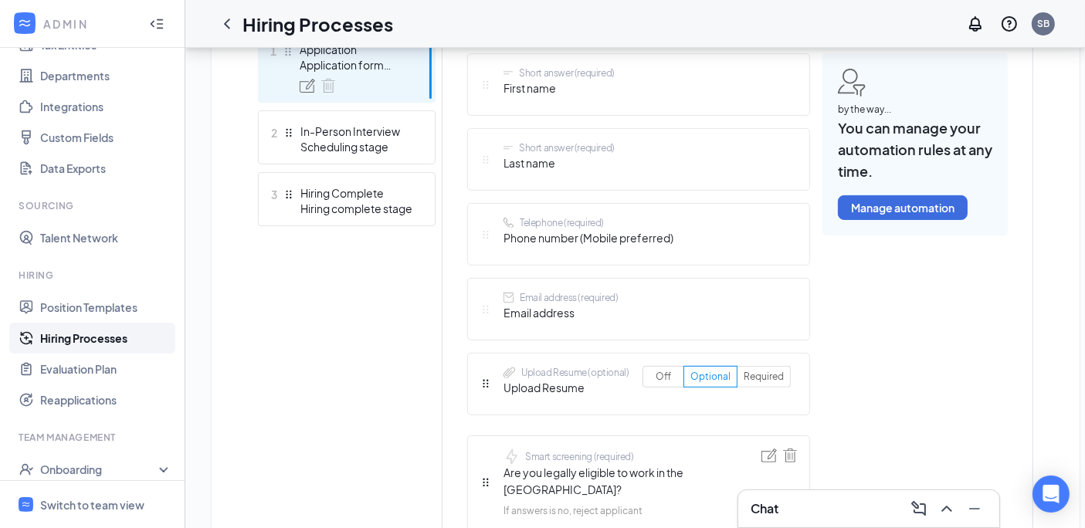
scroll to position [459, 0]
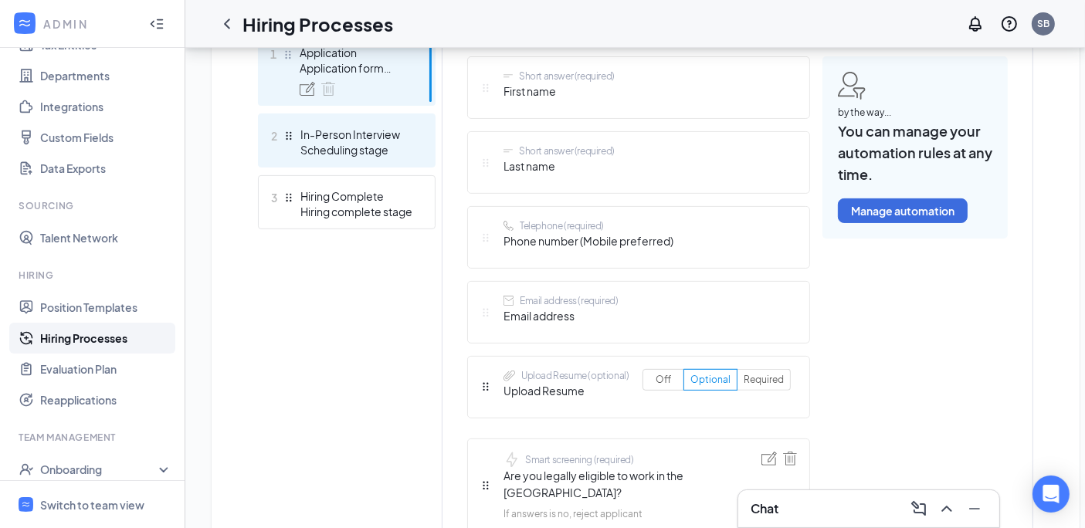
click at [351, 137] on div "In-Person Interview" at bounding box center [356, 134] width 113 height 15
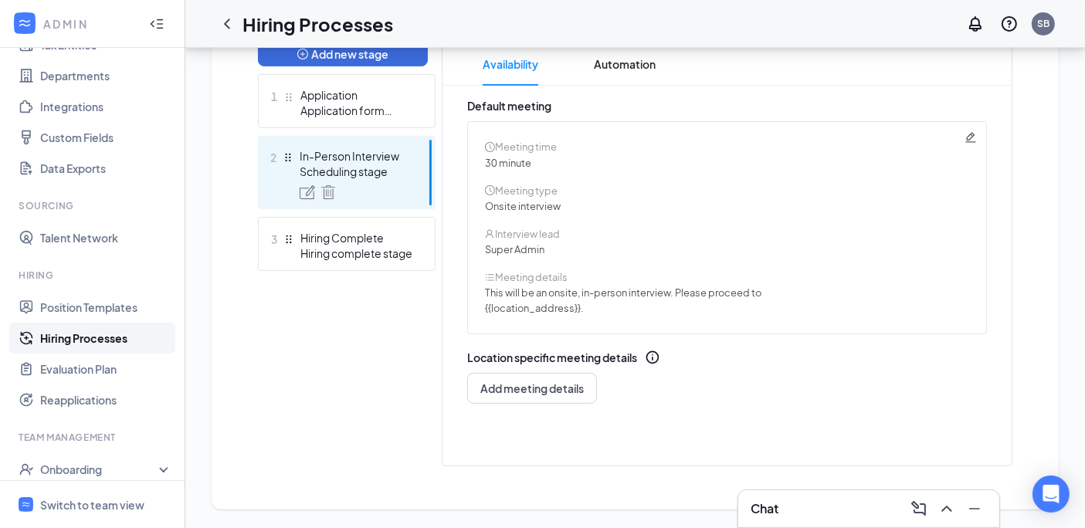
scroll to position [403, 0]
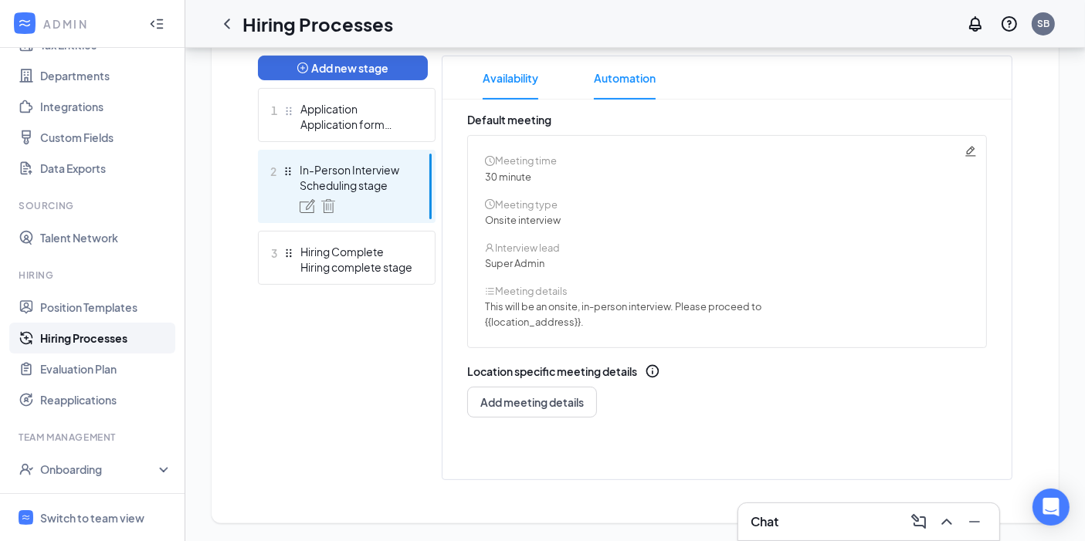
click at [635, 81] on span "Automation" at bounding box center [625, 77] width 62 height 43
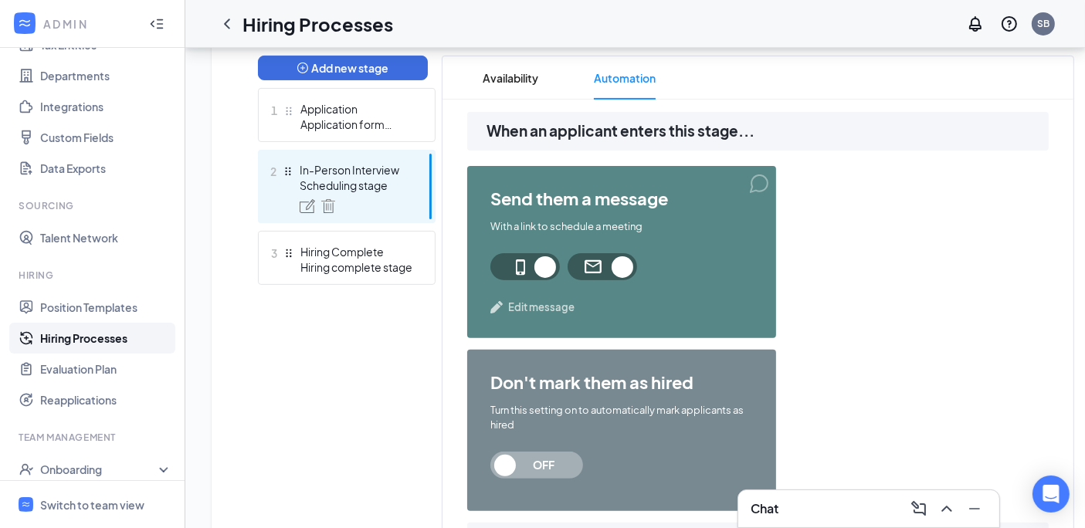
click at [527, 297] on div "send them a message With a link to schedule a meeting Edit message" at bounding box center [621, 252] width 309 height 172
click at [517, 303] on span "Edit message" at bounding box center [541, 307] width 66 height 15
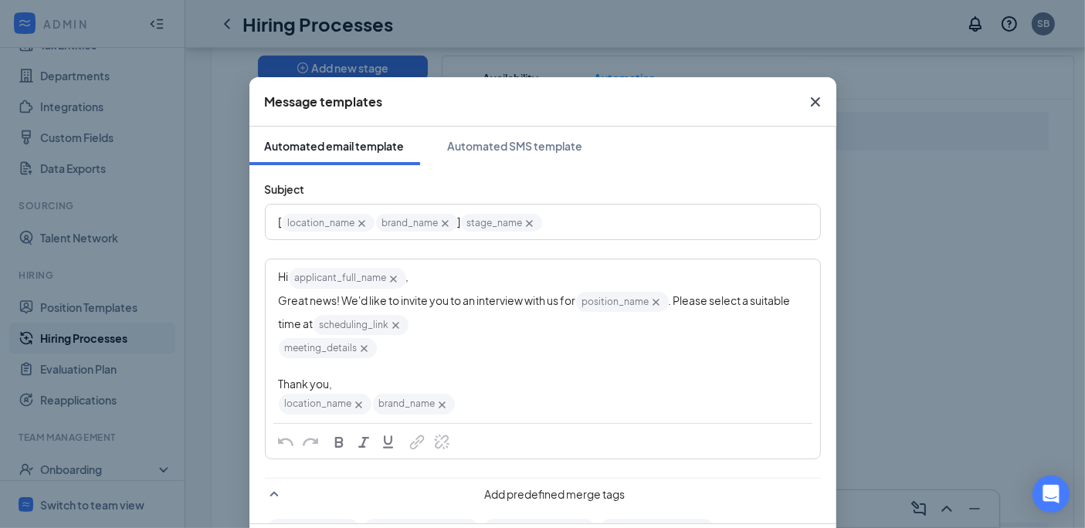
click at [340, 293] on span "Great news! We'd like to invite you to an interview with us for" at bounding box center [427, 300] width 297 height 14
click at [334, 303] on span "Great news! We'd like to invite you to an interview with us for" at bounding box center [427, 300] width 297 height 14
click at [670, 293] on span ". Please select a suitable time at" at bounding box center [536, 311] width 514 height 37
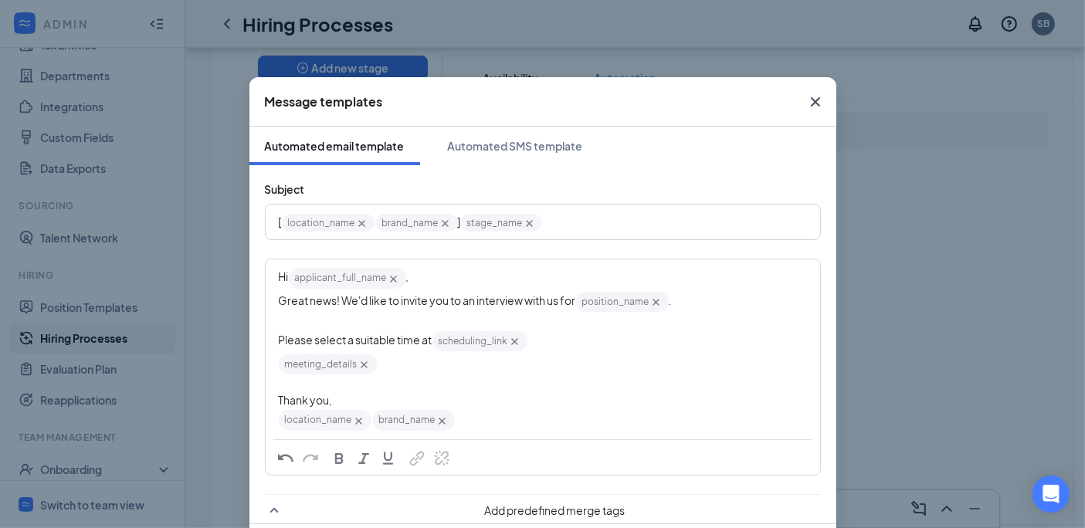
click at [568, 337] on div "Please select a suitable time at scheduling_link‌‌‌‌ {{scheduling_link}}" at bounding box center [543, 341] width 528 height 23
click at [486, 376] on div "Edit text" at bounding box center [543, 384] width 528 height 16
click at [270, 362] on div "Hi applicant_full_name‌‌‌‌ {{applicant_full_name}} , Great news! We'd like to i…" at bounding box center [542, 349] width 553 height 178
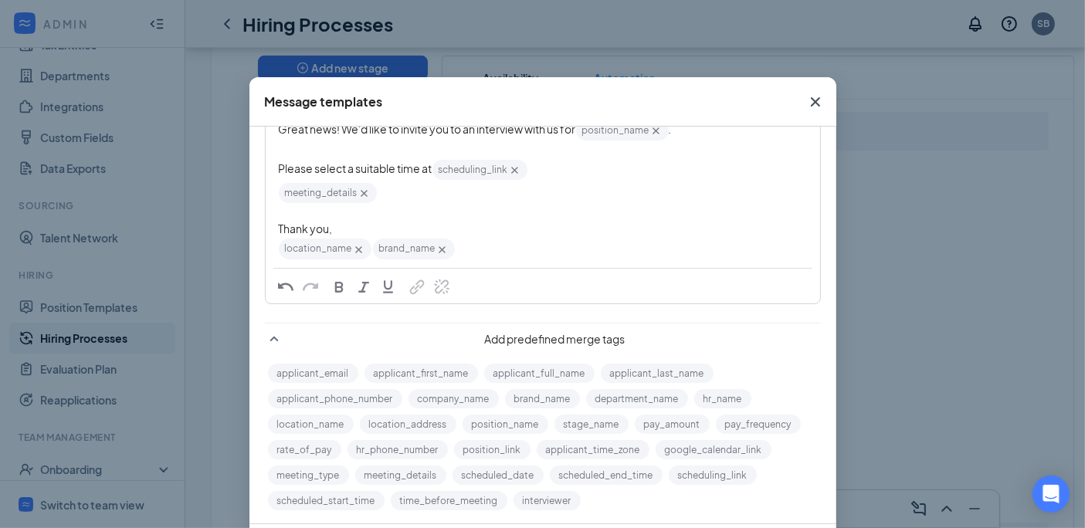
scroll to position [80, 0]
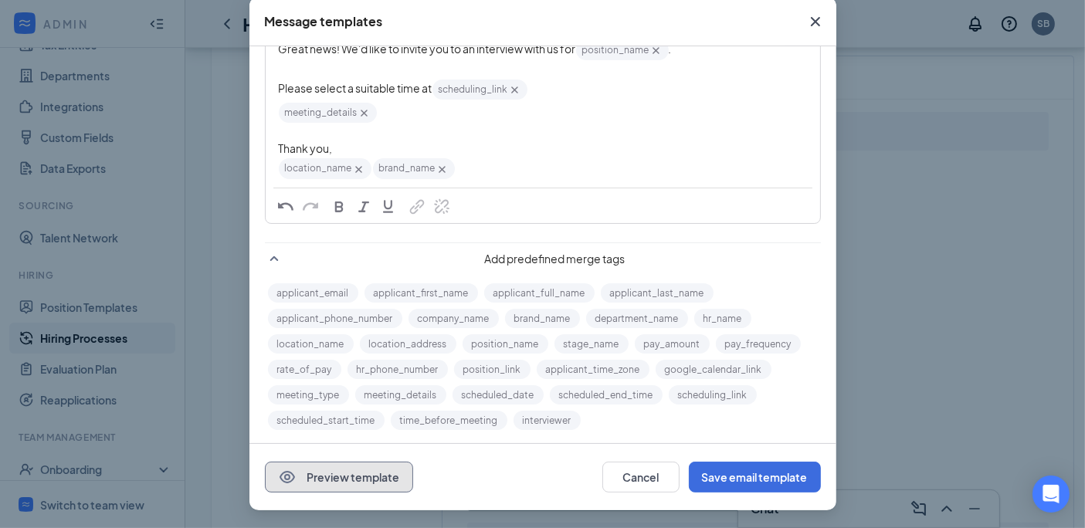
click at [359, 472] on button "Preview template" at bounding box center [339, 477] width 148 height 31
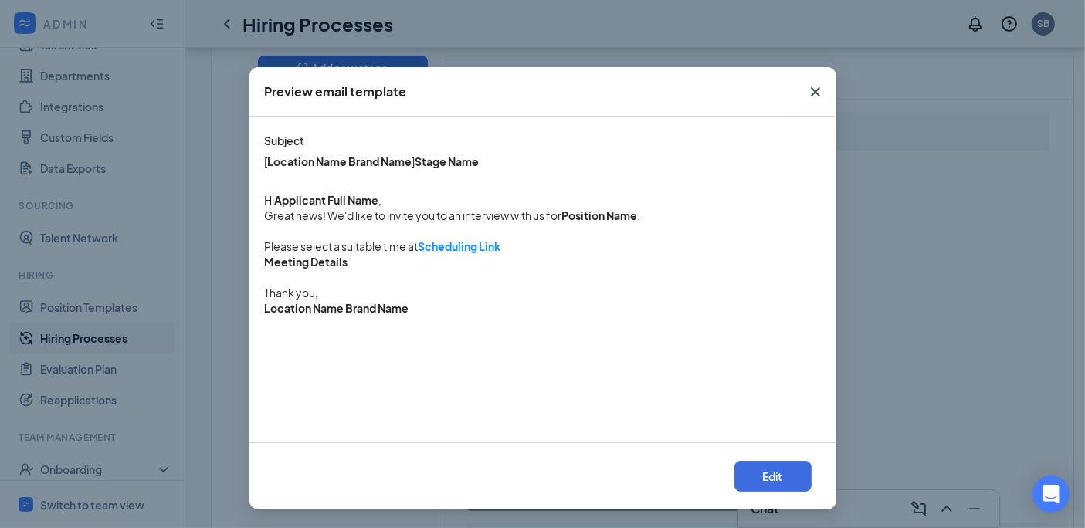
scroll to position [9, 0]
click at [810, 90] on icon "Cross" at bounding box center [814, 92] width 9 height 9
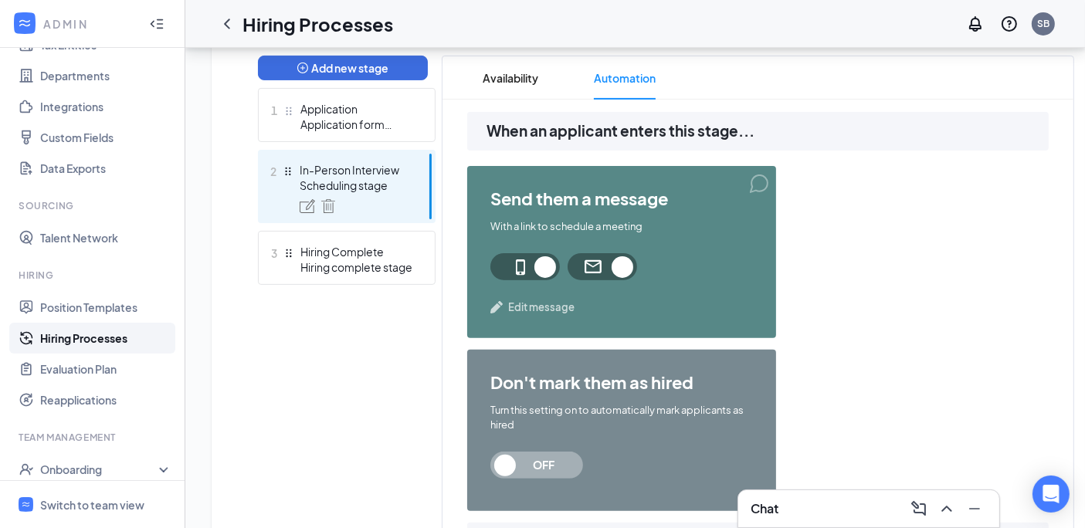
click at [754, 185] on div "send them a message With a link to schedule a meeting Edit message" at bounding box center [621, 252] width 309 height 172
click at [757, 179] on div "send them a message With a link to schedule a meeting Edit message" at bounding box center [621, 252] width 309 height 172
click at [534, 305] on span "Edit message" at bounding box center [541, 307] width 66 height 15
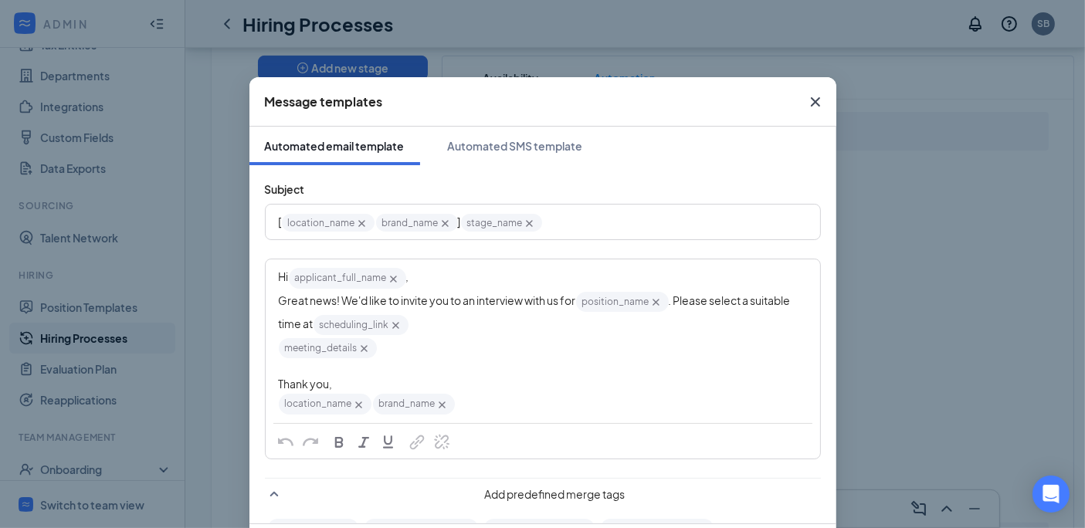
click at [440, 276] on div "Hi applicant_full_name‌‌‌‌ {{applicant_full_name}} ," at bounding box center [543, 277] width 528 height 23
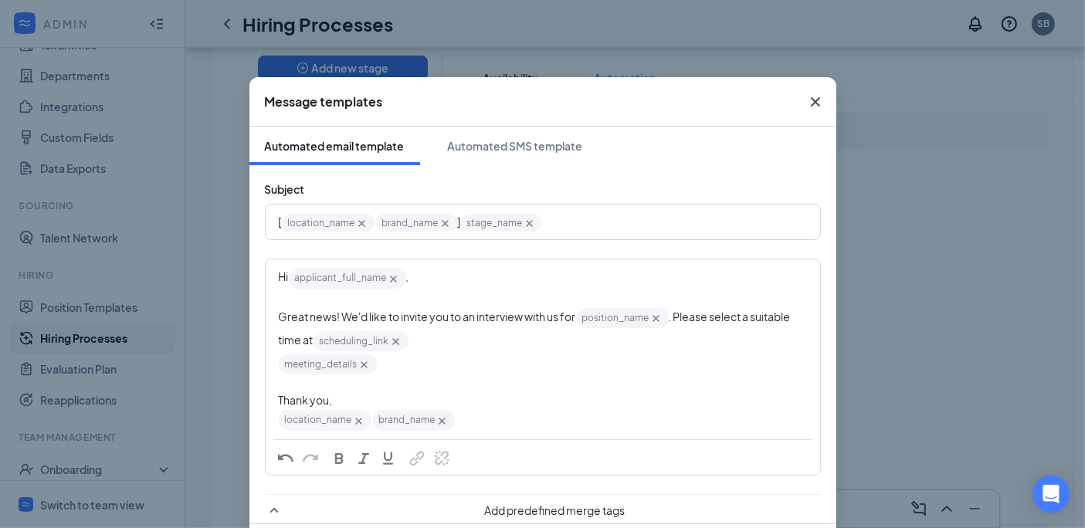
click at [673, 314] on span ". Please select a suitable time at" at bounding box center [536, 328] width 514 height 37
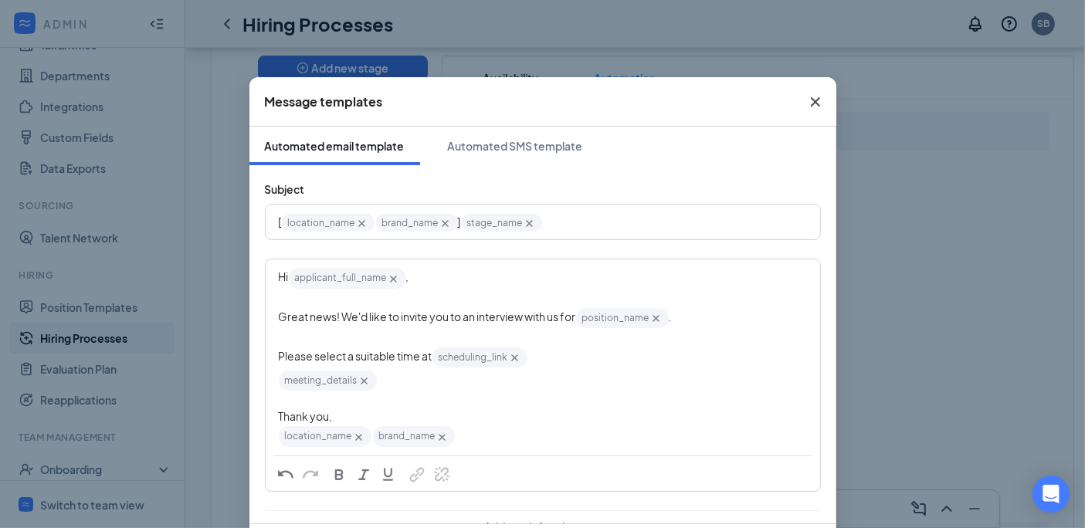
click at [279, 380] on span "meeting_details‌‌‌‌ {{meeting_details}}" at bounding box center [328, 381] width 98 height 20
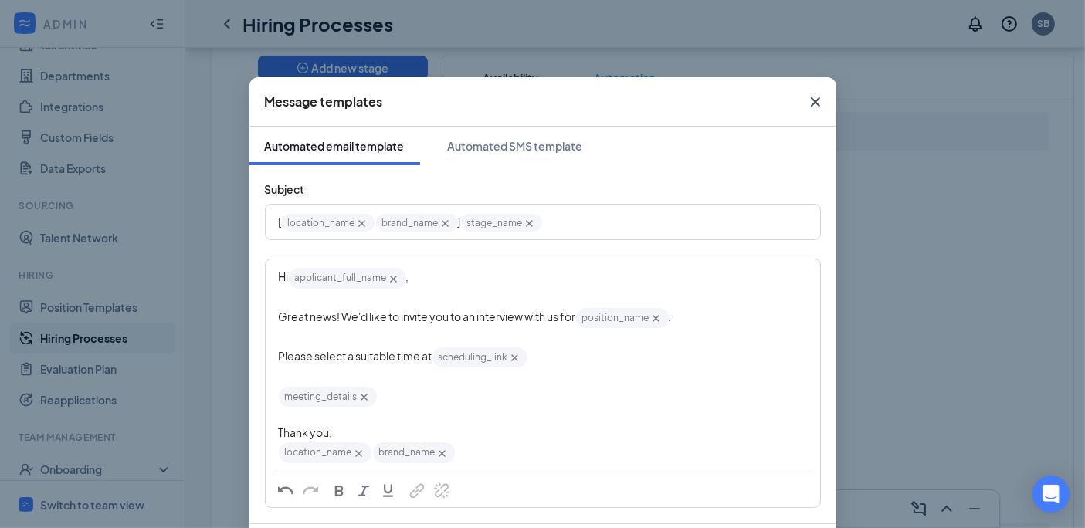
click at [425, 402] on div "meeting_details‌‌‌‌ {{meeting_details}}" at bounding box center [543, 396] width 528 height 23
drag, startPoint x: 324, startPoint y: 425, endPoint x: 257, endPoint y: 436, distance: 67.2
click at [265, 436] on div "Hi applicant_full_name‌‌‌‌ {{applicant_full_name}} , Great news! We'd like to i…" at bounding box center [543, 383] width 556 height 249
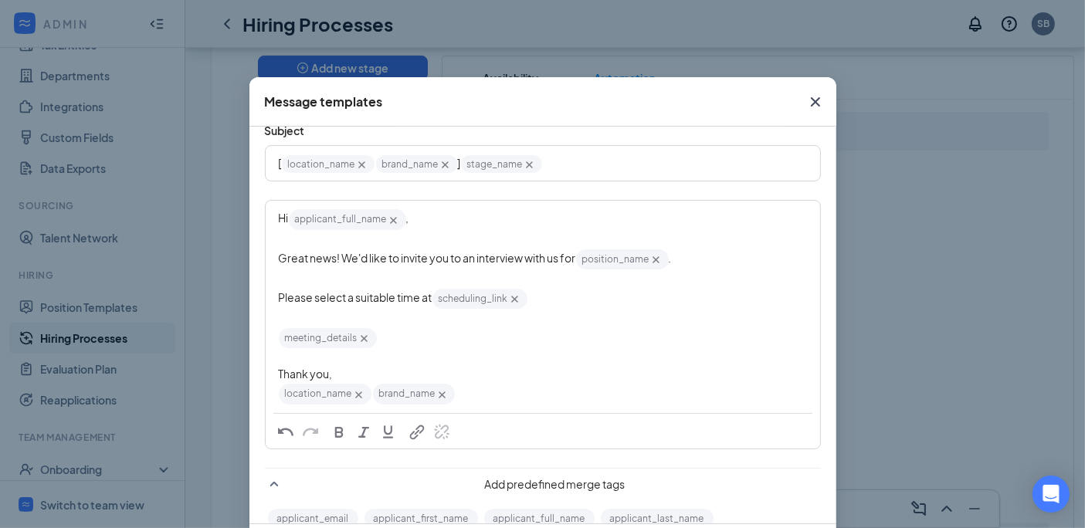
scroll to position [39, 0]
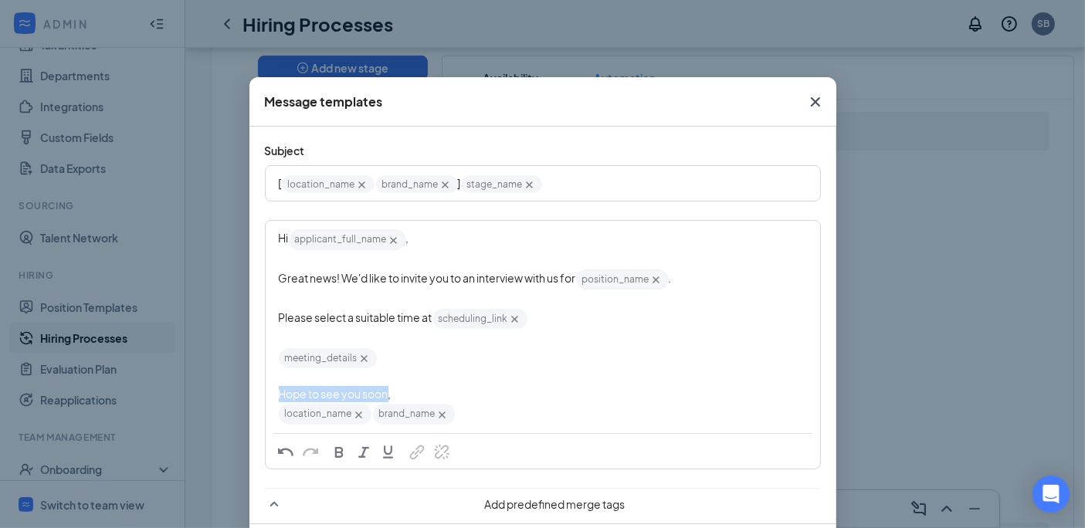
drag, startPoint x: 381, startPoint y: 389, endPoint x: 259, endPoint y: 384, distance: 122.9
click at [266, 384] on div "Hi applicant_full_name‌‌‌‌ {{applicant_full_name}} , Great news! We'd like to i…" at bounding box center [542, 327] width 553 height 210
click at [520, 393] on div "Very much looking forward to talking soon," at bounding box center [543, 394] width 528 height 16
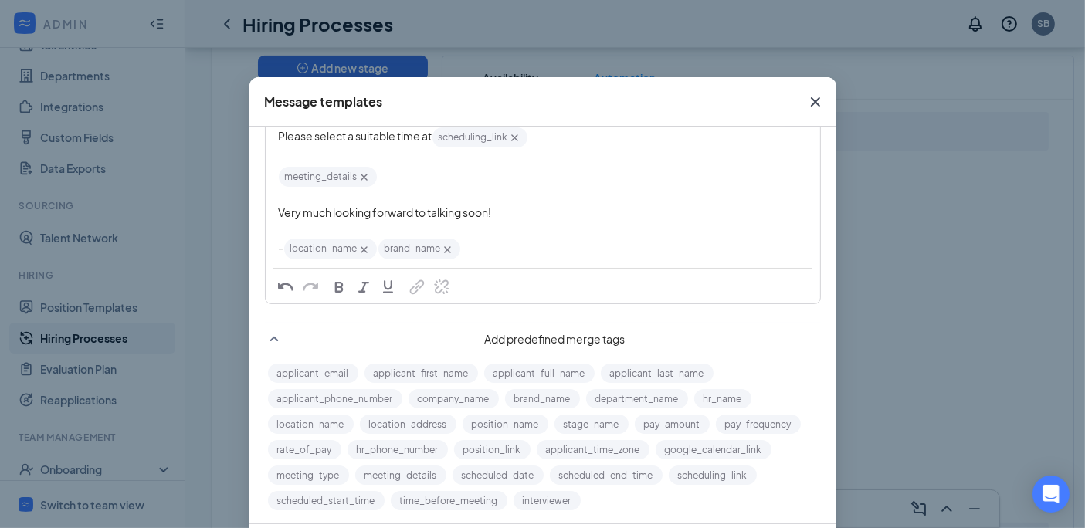
scroll to position [80, 0]
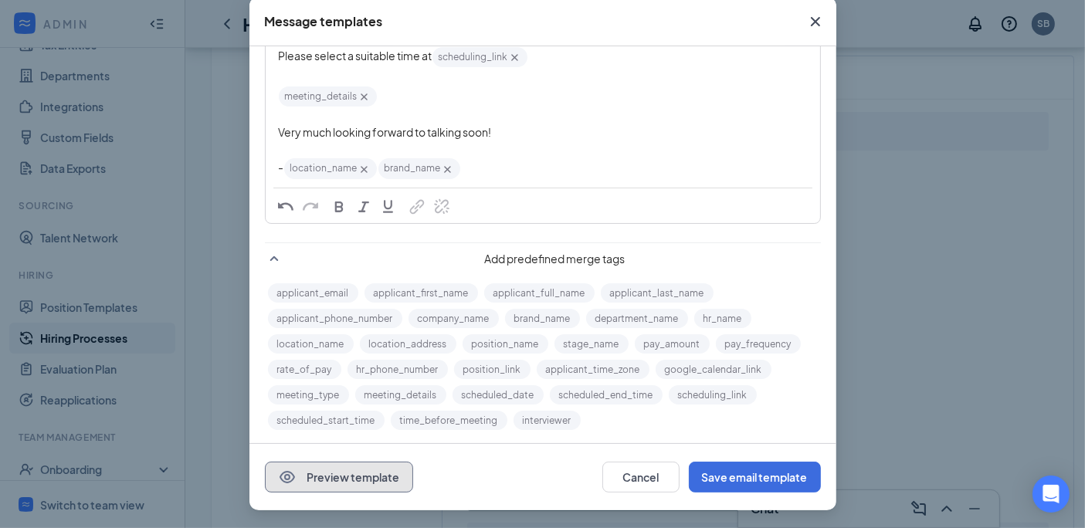
click at [301, 469] on button "Preview template" at bounding box center [339, 477] width 148 height 31
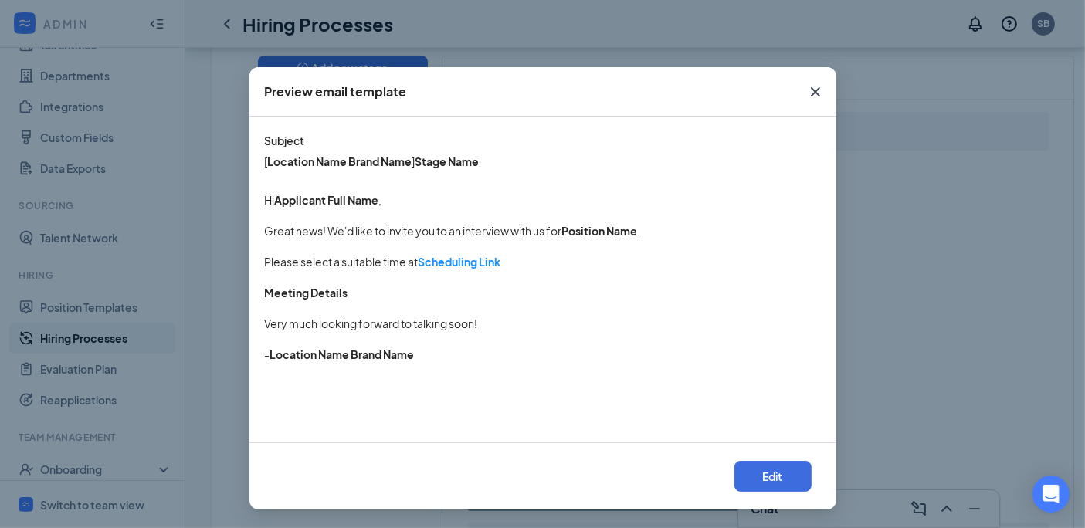
scroll to position [9, 0]
click at [812, 91] on icon "Cross" at bounding box center [815, 92] width 19 height 19
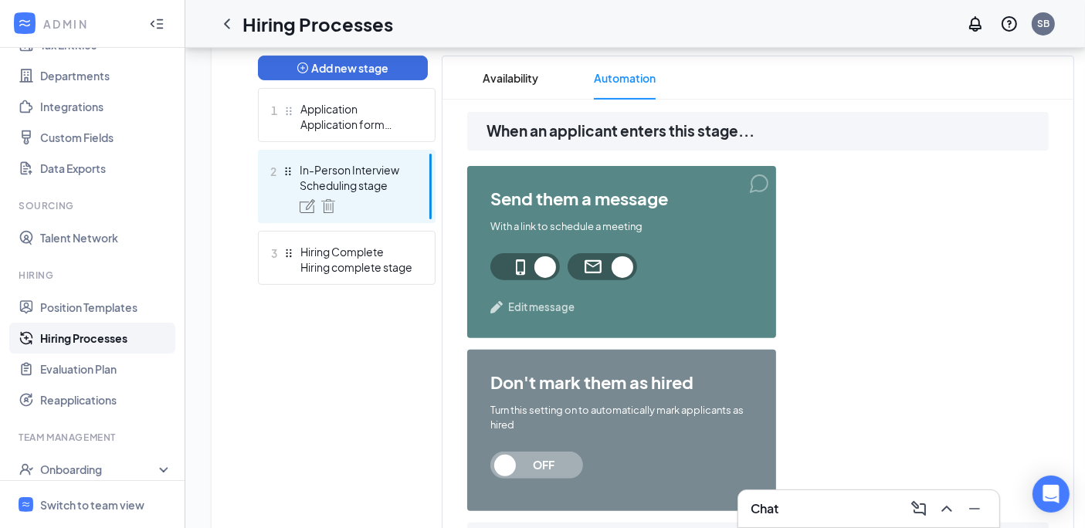
click at [544, 302] on span "Edit message" at bounding box center [541, 307] width 66 height 15
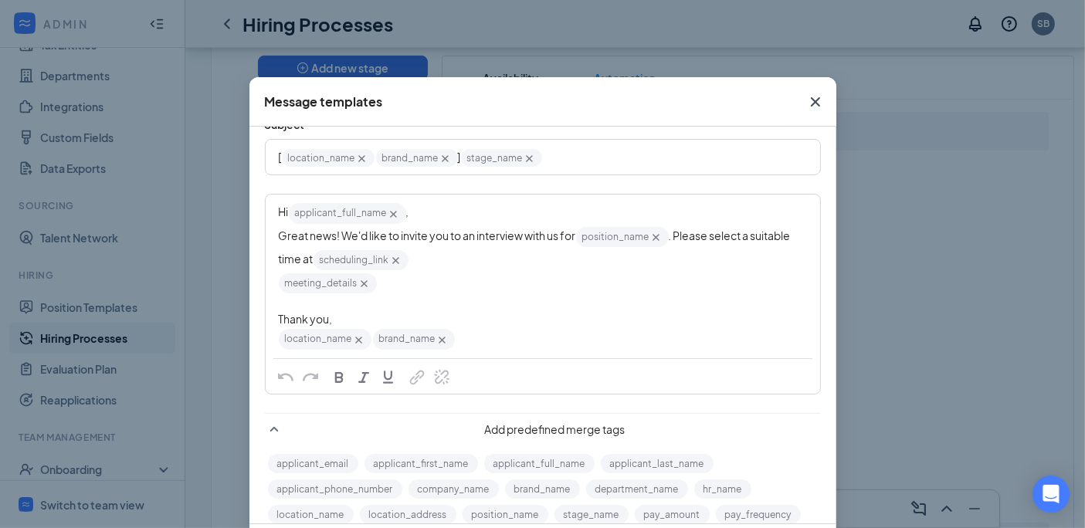
scroll to position [49, 0]
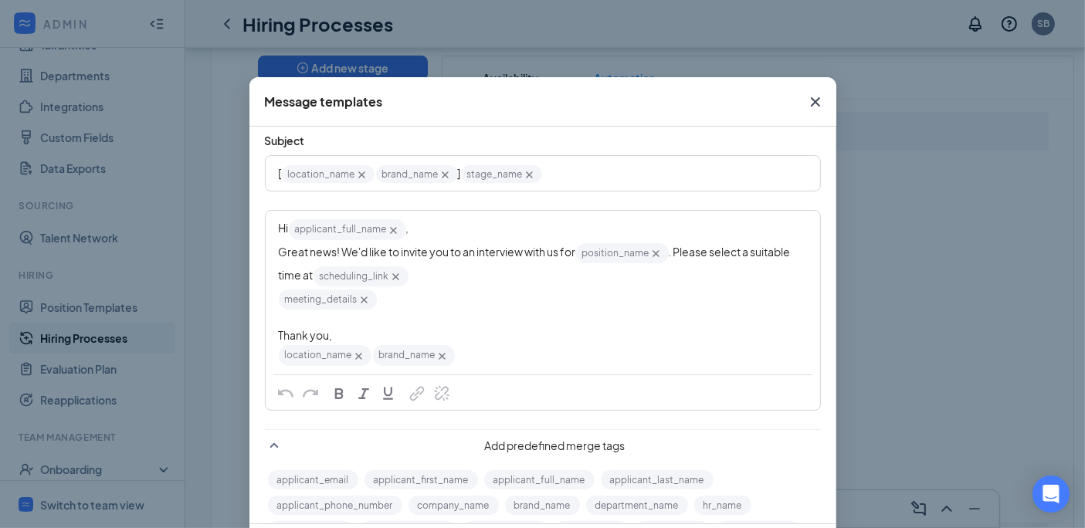
click at [436, 224] on div "Hi applicant_full_name‌‌‌‌ {{applicant_full_name}} ," at bounding box center [543, 229] width 528 height 23
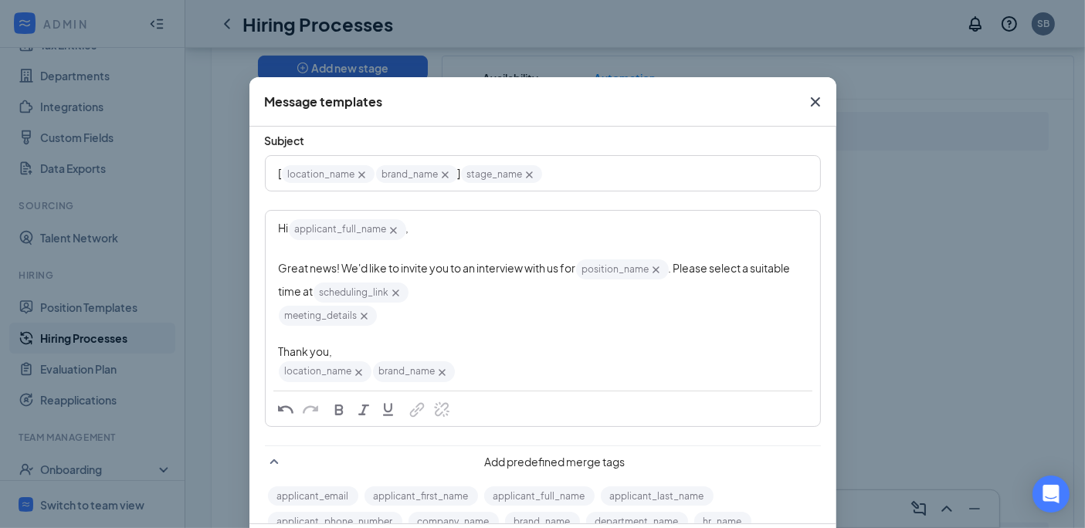
click at [338, 267] on span "Great news! We'd like to invite you to an interview with us for" at bounding box center [427, 268] width 297 height 14
click at [674, 267] on span ". Please select a suitable time at" at bounding box center [536, 279] width 514 height 37
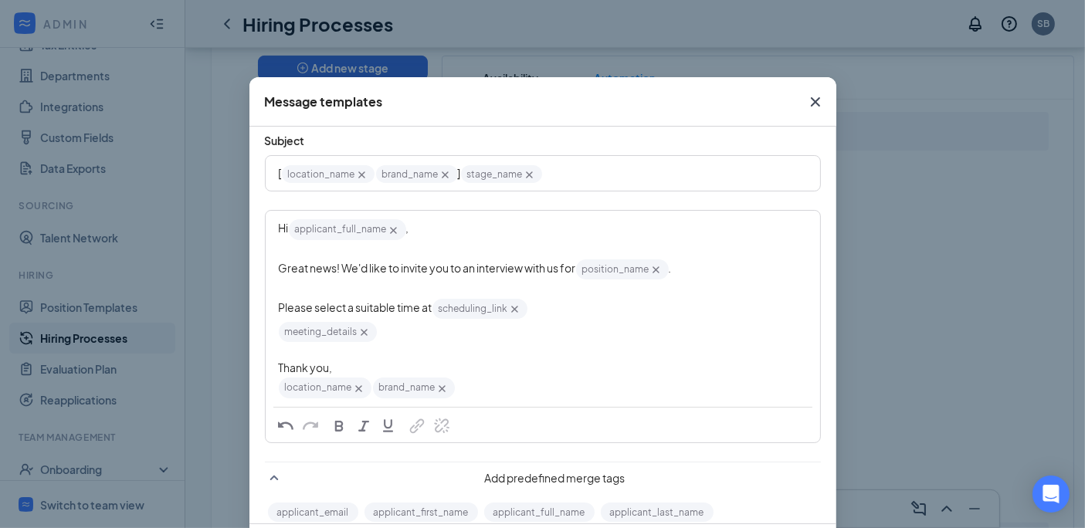
click at [542, 304] on div "Please select a suitable time at scheduling_link‌‌‌‌ {{scheduling_link}}" at bounding box center [543, 308] width 528 height 23
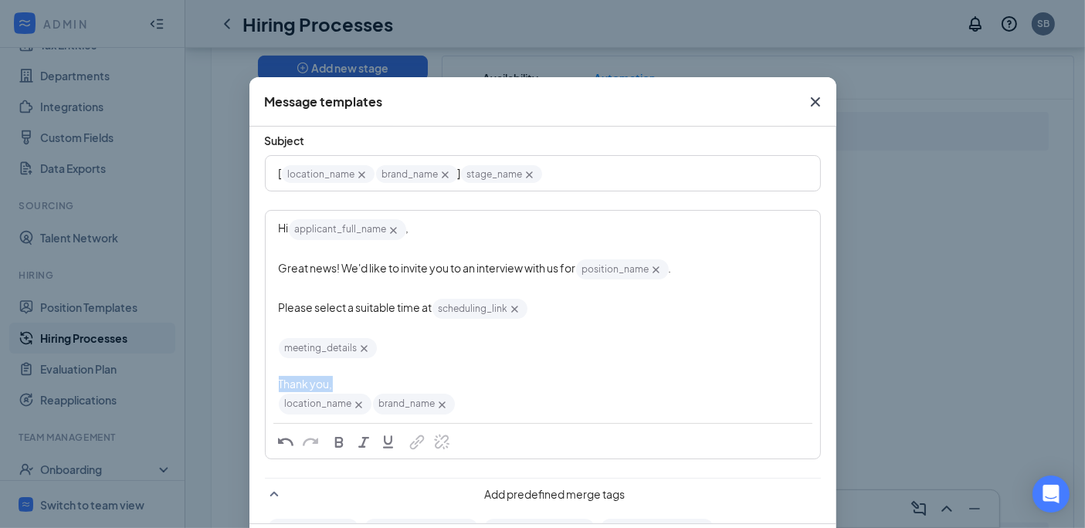
drag, startPoint x: 326, startPoint y: 385, endPoint x: 249, endPoint y: 386, distance: 76.5
click at [249, 386] on div "Subject [ location_name‌‌‌‌ {{location_name}} brand_name‌‌‌‌ {{brand_name}} ] s…" at bounding box center [542, 393] width 587 height 552
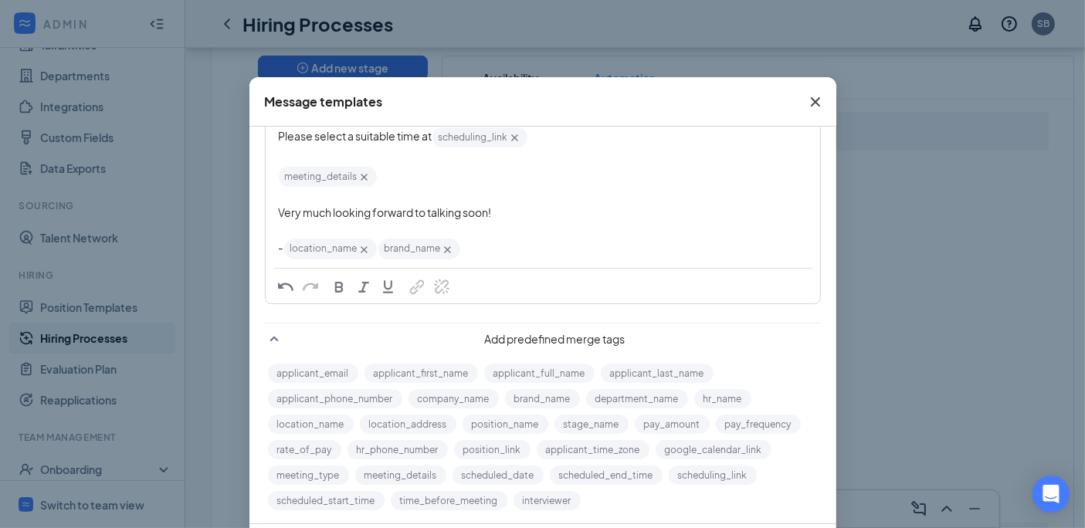
scroll to position [80, 0]
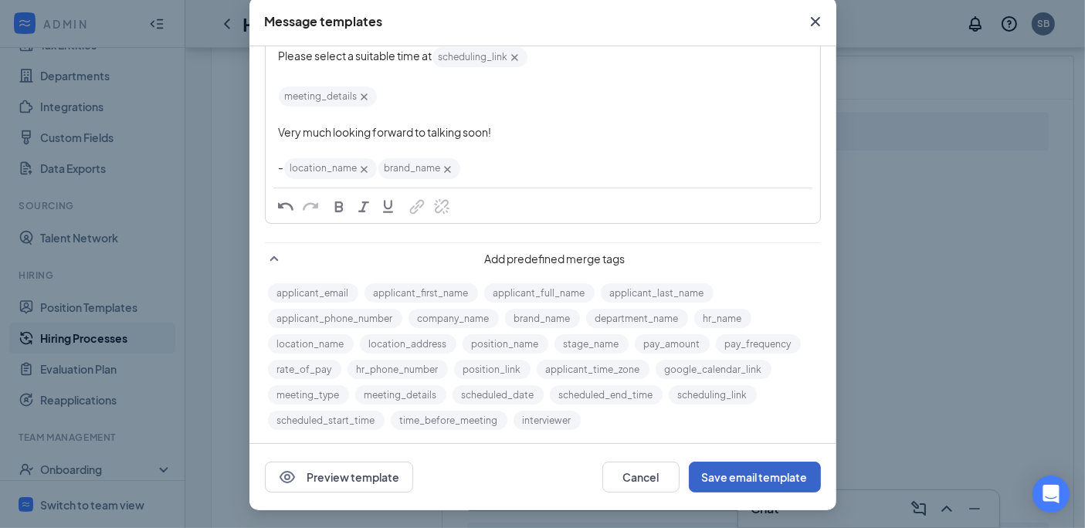
click at [747, 474] on button "Save email template" at bounding box center [755, 477] width 132 height 31
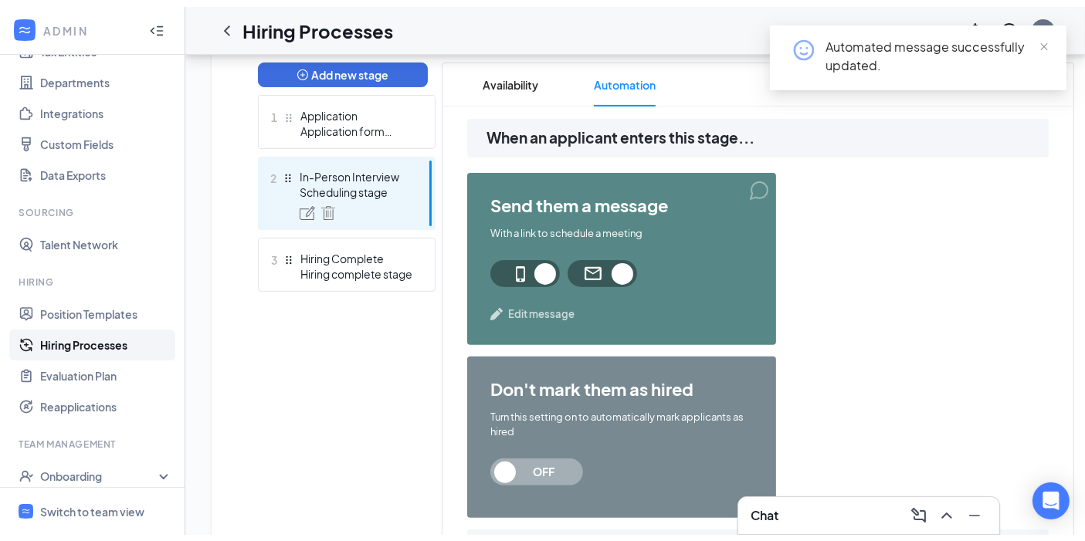
scroll to position [274, 0]
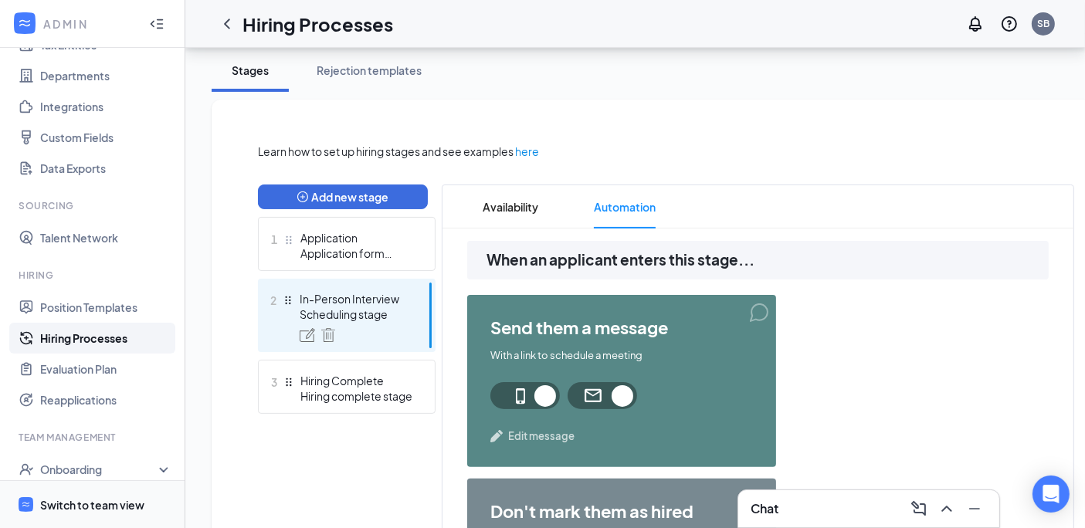
click at [112, 513] on div "Switch to team view" at bounding box center [92, 504] width 104 height 15
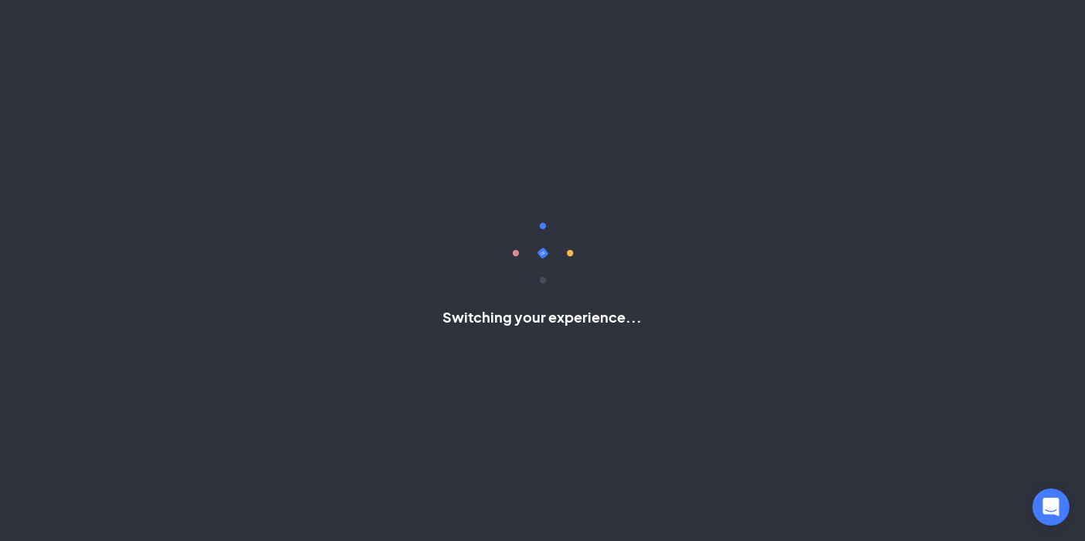
scroll to position [23, 0]
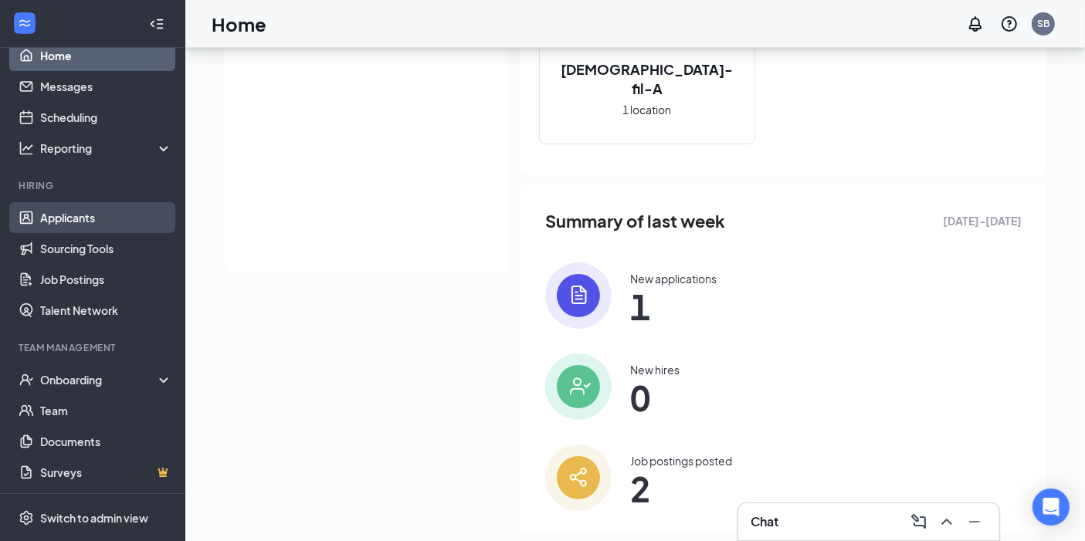
click at [79, 222] on link "Applicants" at bounding box center [106, 217] width 132 height 31
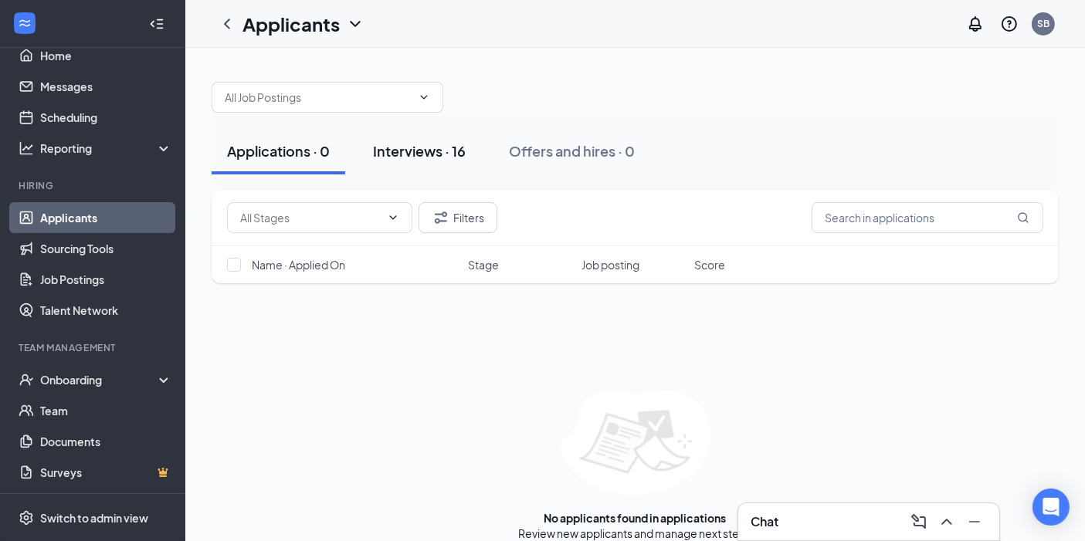
click at [438, 140] on button "Interviews · 16" at bounding box center [420, 151] width 124 height 46
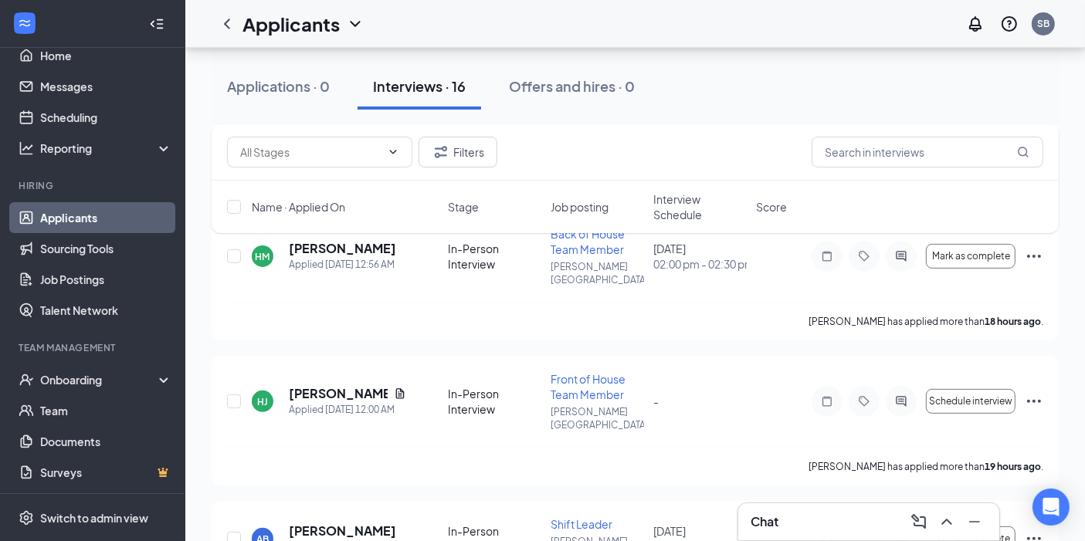
scroll to position [378, 0]
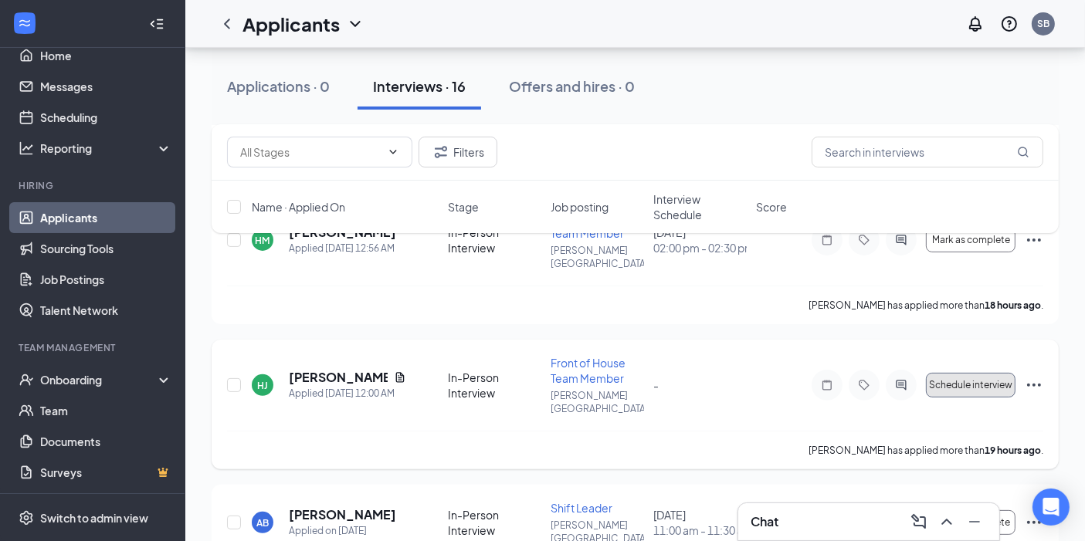
click at [961, 380] on span "Schedule interview" at bounding box center [970, 385] width 83 height 11
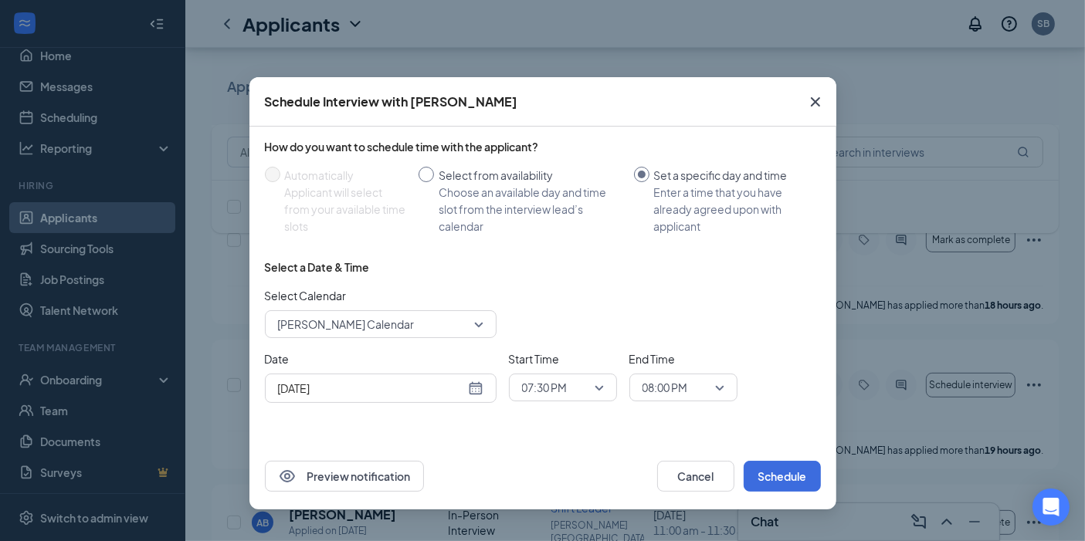
click at [428, 170] on input "Select from availability Choose an available day and time slot from the intervi…" at bounding box center [426, 174] width 15 height 15
radio input "true"
radio input "false"
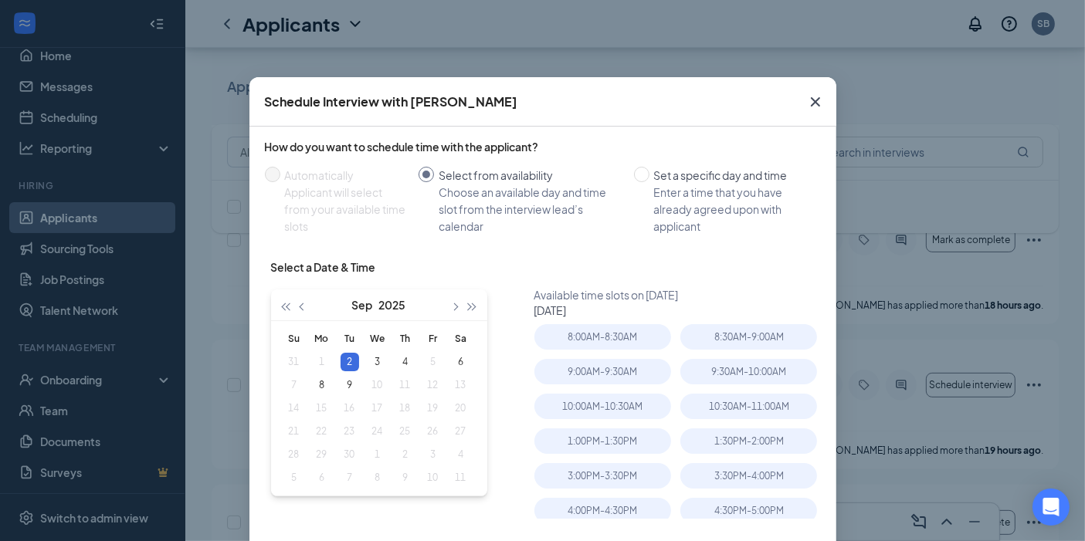
type input "[DATE]"
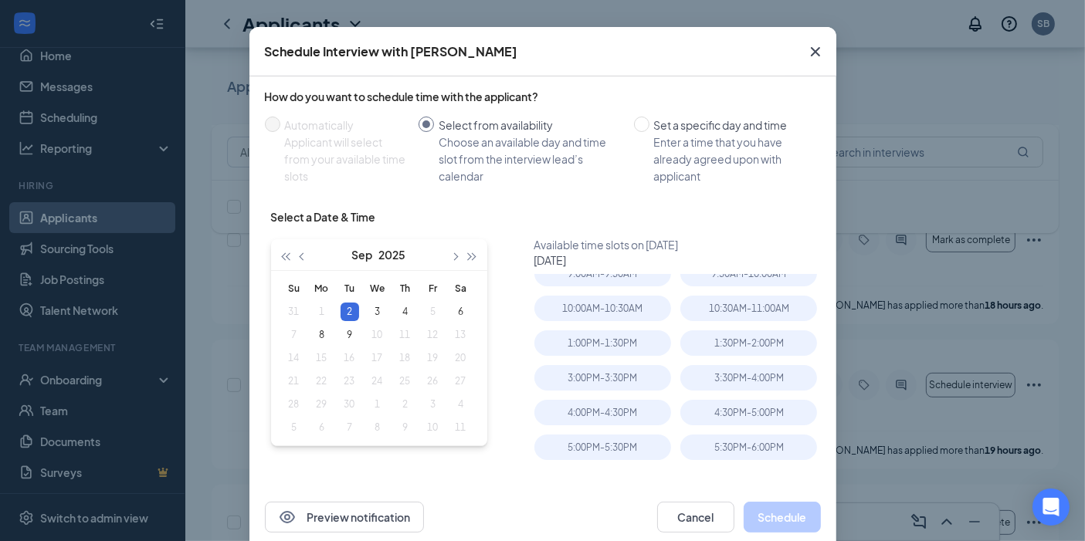
scroll to position [0, 0]
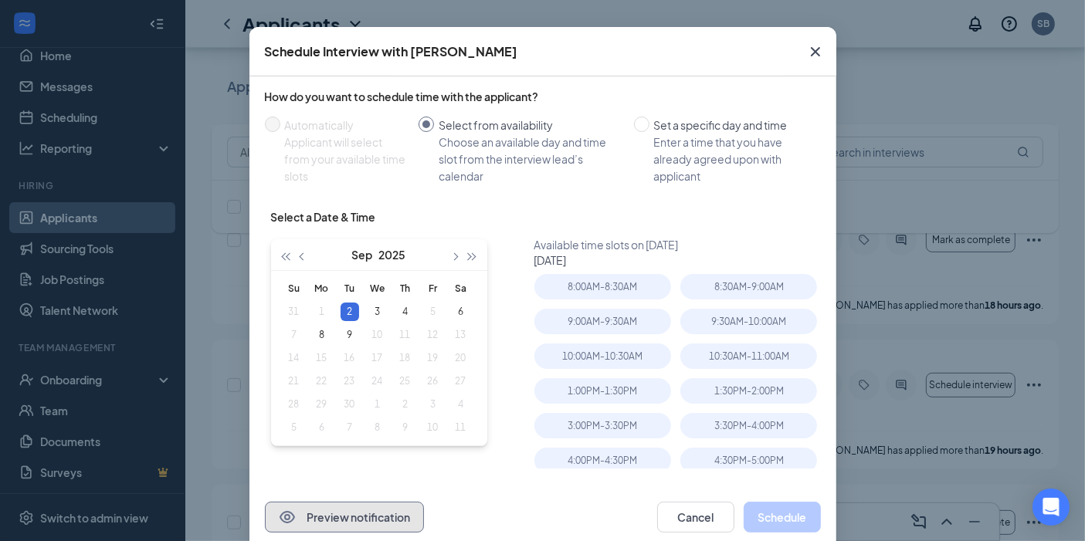
click at [353, 514] on button "Preview notification" at bounding box center [344, 517] width 159 height 31
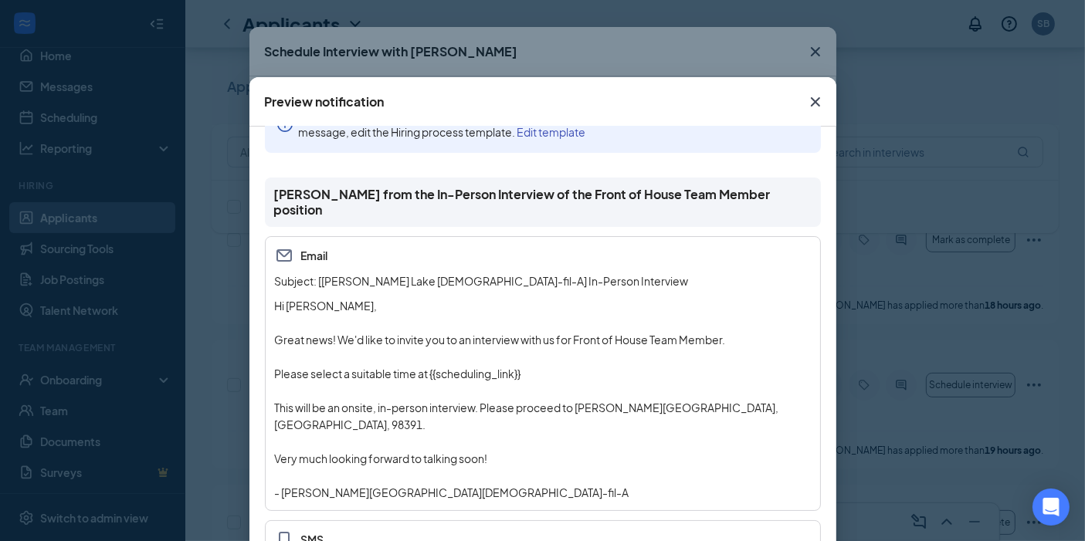
scroll to position [53, 0]
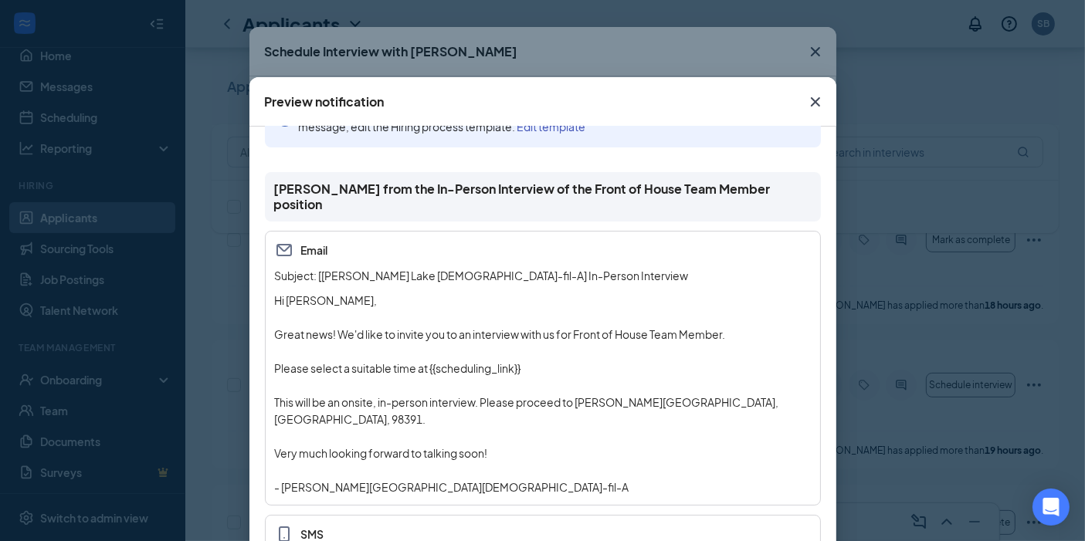
click at [816, 100] on icon "Cross" at bounding box center [815, 102] width 19 height 19
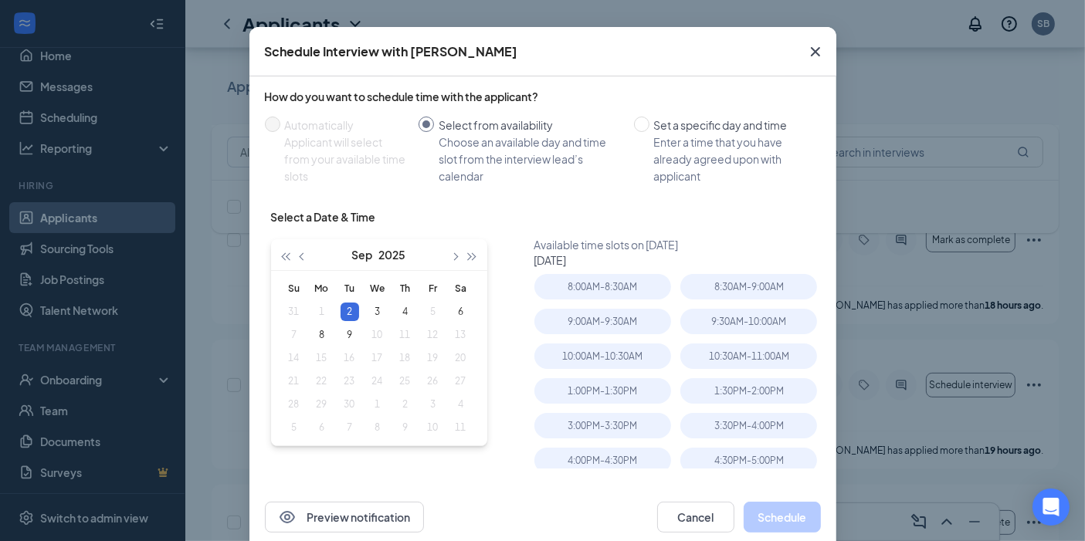
click at [806, 46] on icon "Cross" at bounding box center [815, 51] width 19 height 19
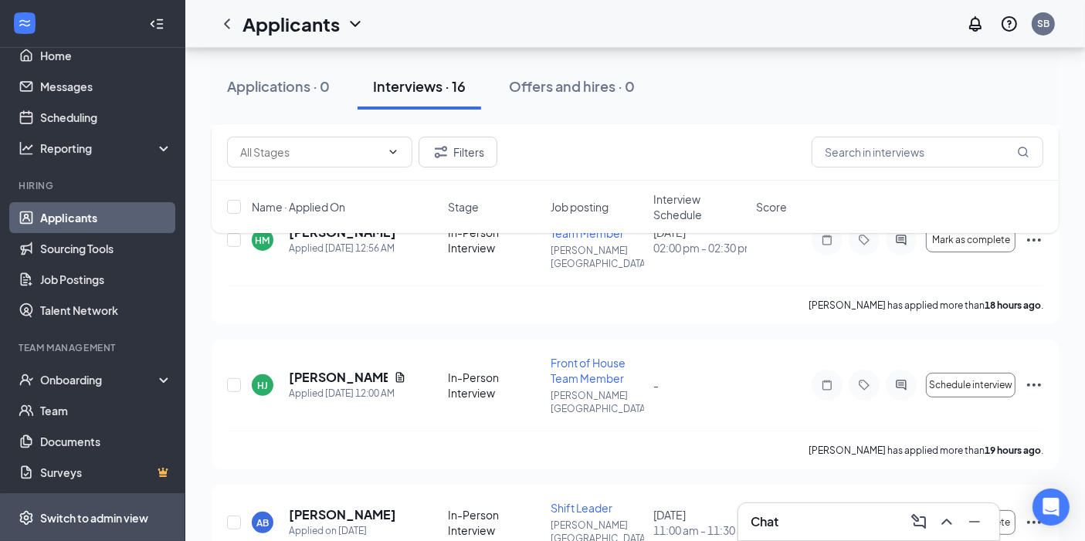
click at [90, 509] on span "Switch to admin view" at bounding box center [106, 517] width 132 height 47
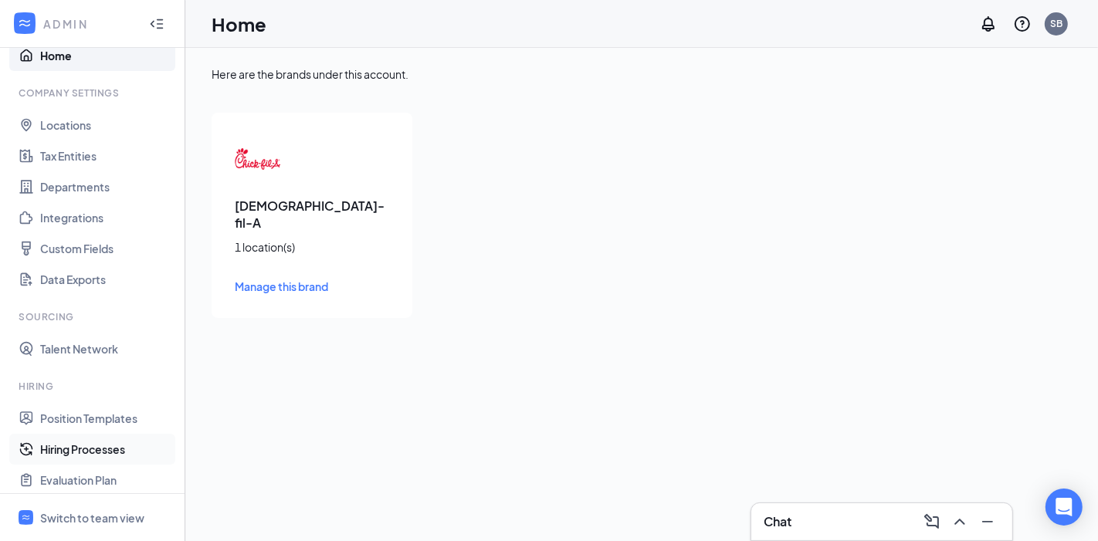
click at [86, 448] on link "Hiring Processes" at bounding box center [106, 449] width 132 height 31
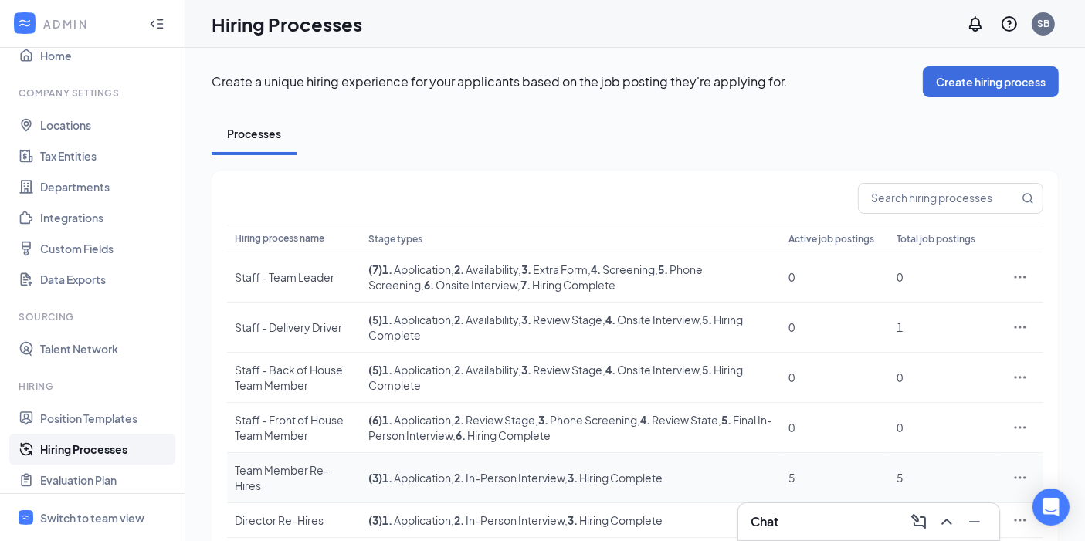
click at [288, 467] on div "Team Member Re-Hires" at bounding box center [294, 478] width 118 height 31
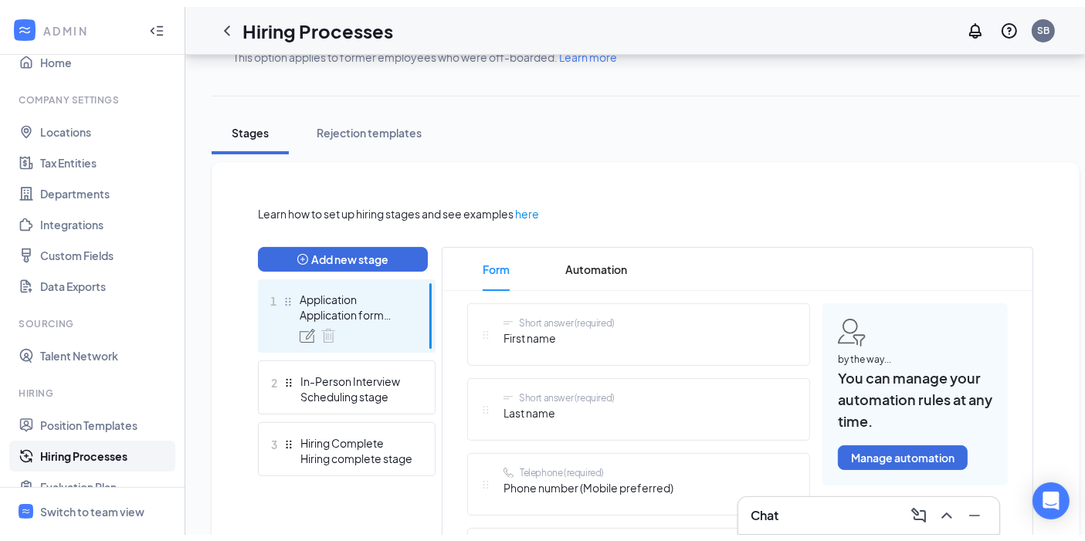
scroll to position [256, 0]
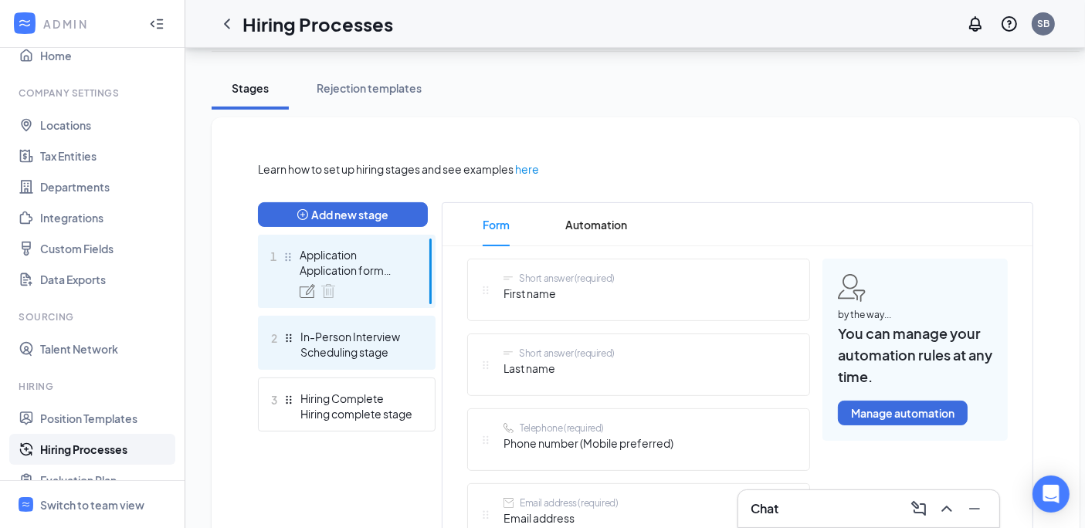
click at [335, 351] on div "Scheduling stage" at bounding box center [356, 351] width 113 height 15
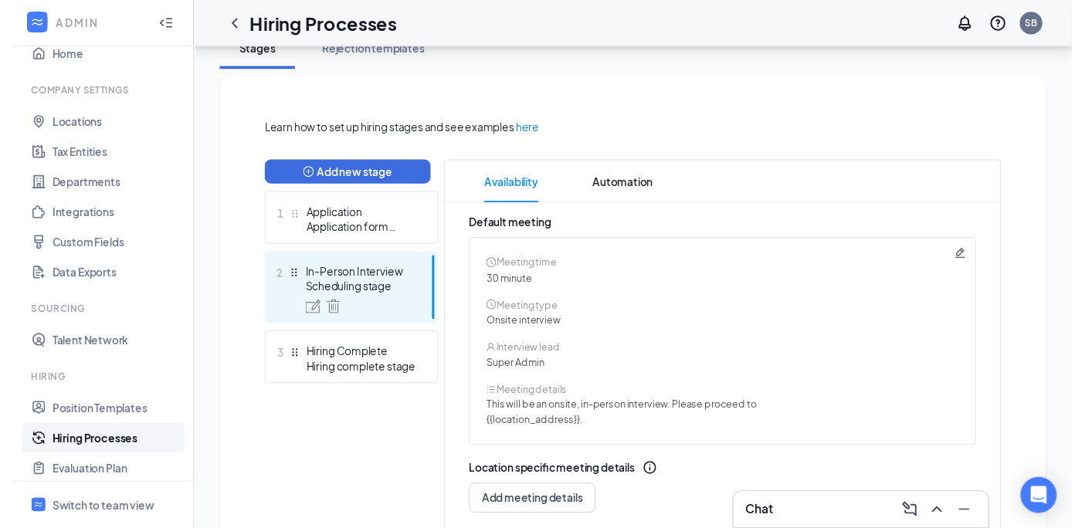
scroll to position [298, 0]
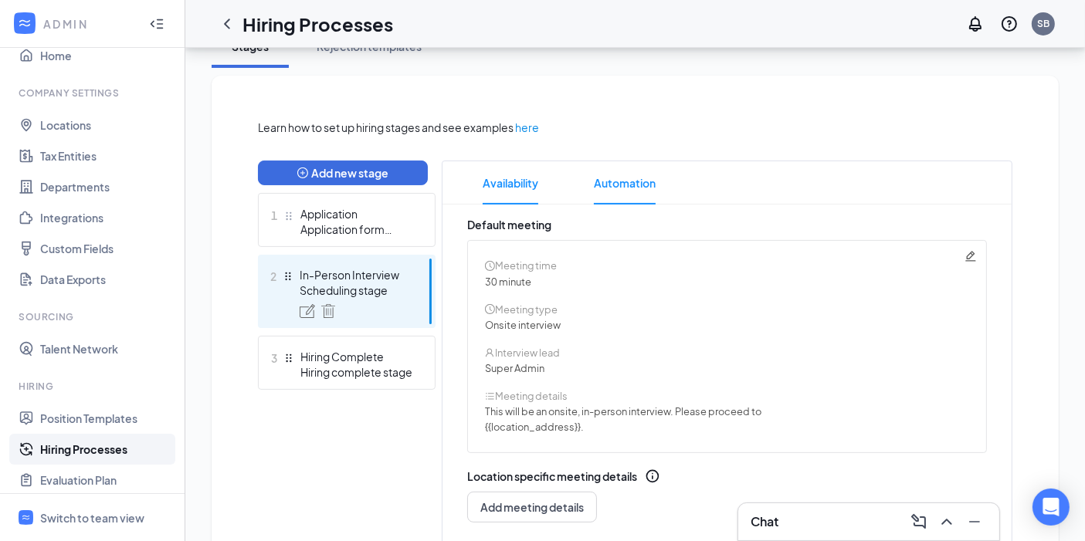
click at [622, 180] on span "Automation" at bounding box center [625, 182] width 62 height 43
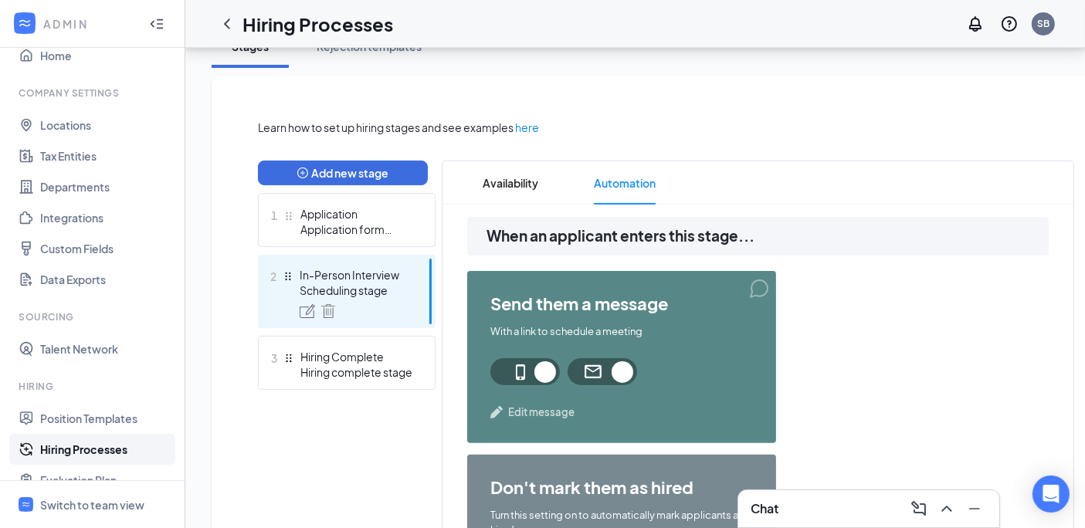
click at [545, 412] on span "Edit message" at bounding box center [541, 412] width 66 height 15
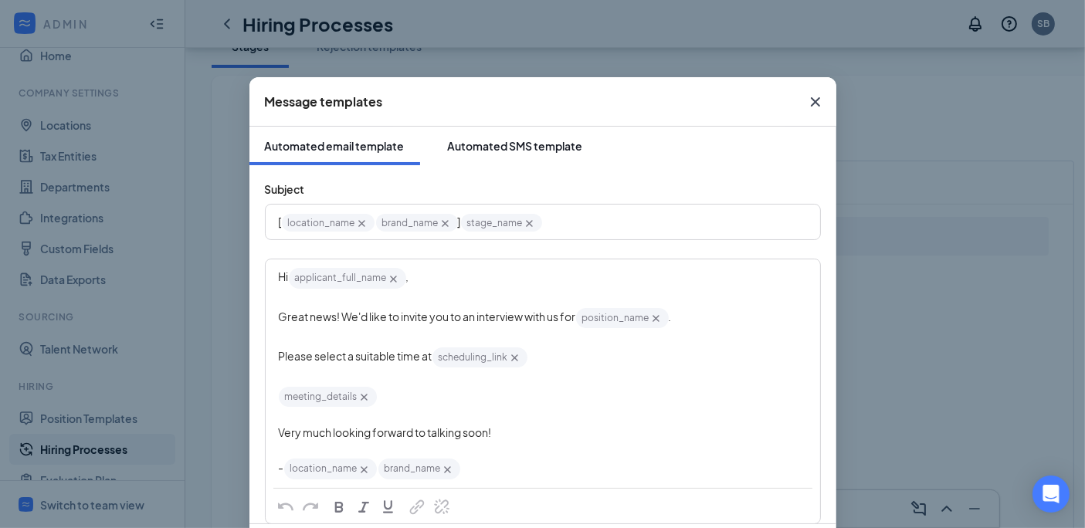
click at [510, 137] on button "Automated SMS template" at bounding box center [515, 146] width 166 height 39
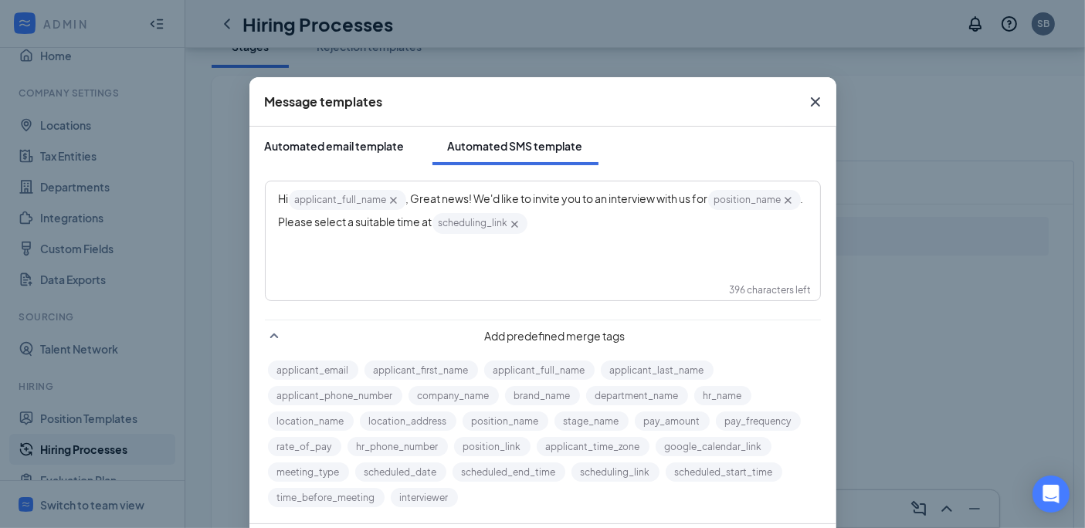
click at [348, 146] on div "Automated email template" at bounding box center [335, 145] width 140 height 15
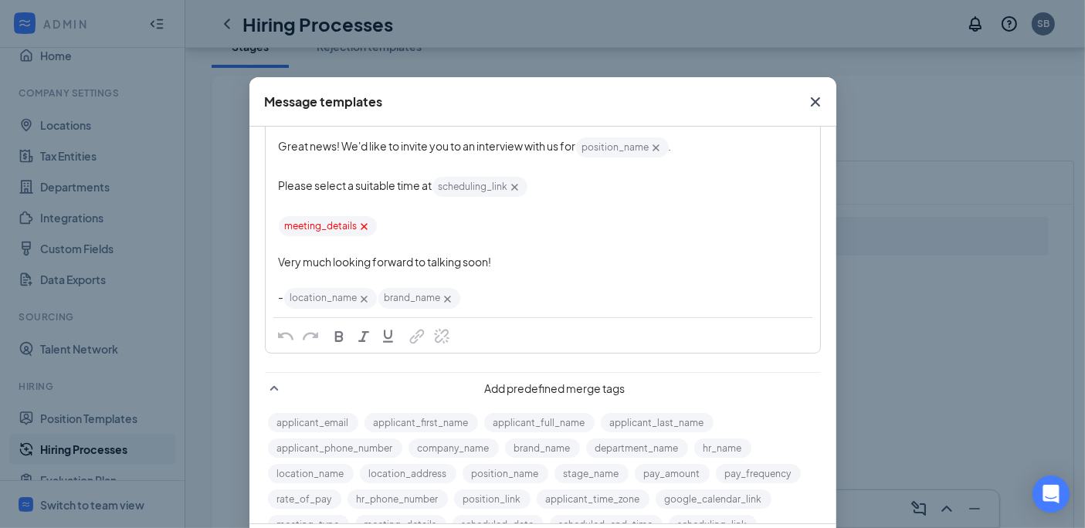
scroll to position [175, 0]
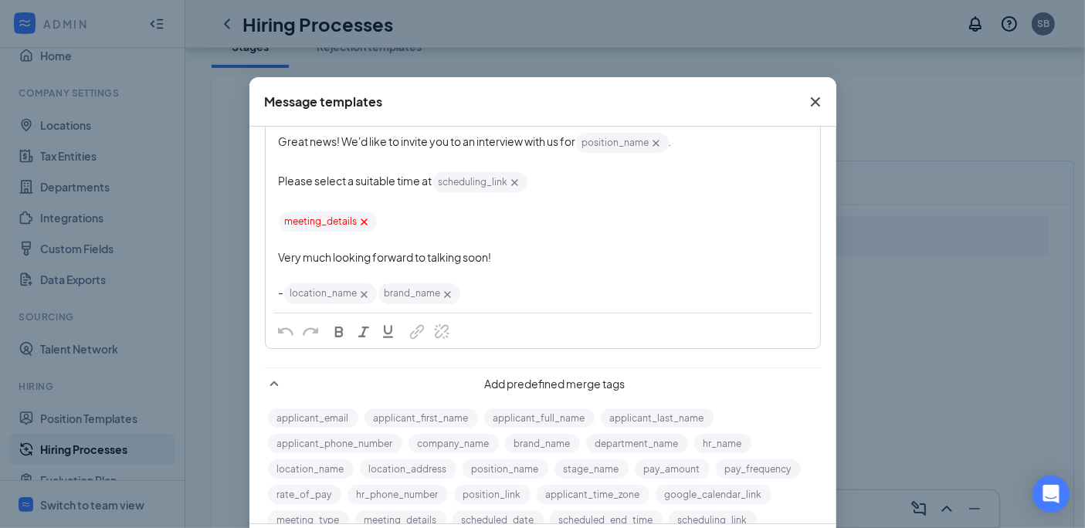
click at [323, 212] on span "meeting_details‌‌‌‌ {{meeting_details}}" at bounding box center [328, 222] width 98 height 20
click at [319, 201] on div "Edit text" at bounding box center [543, 202] width 528 height 16
click at [429, 220] on div "meeting_details‌‌‌‌ {{meeting_details}}" at bounding box center [543, 221] width 528 height 23
click at [334, 217] on span "meeting_details‌‌‌‌ {{meeting_details}}" at bounding box center [328, 222] width 98 height 20
click at [476, 175] on span "scheduling_link‌‌‌‌ {{scheduling_link}}" at bounding box center [479, 182] width 95 height 20
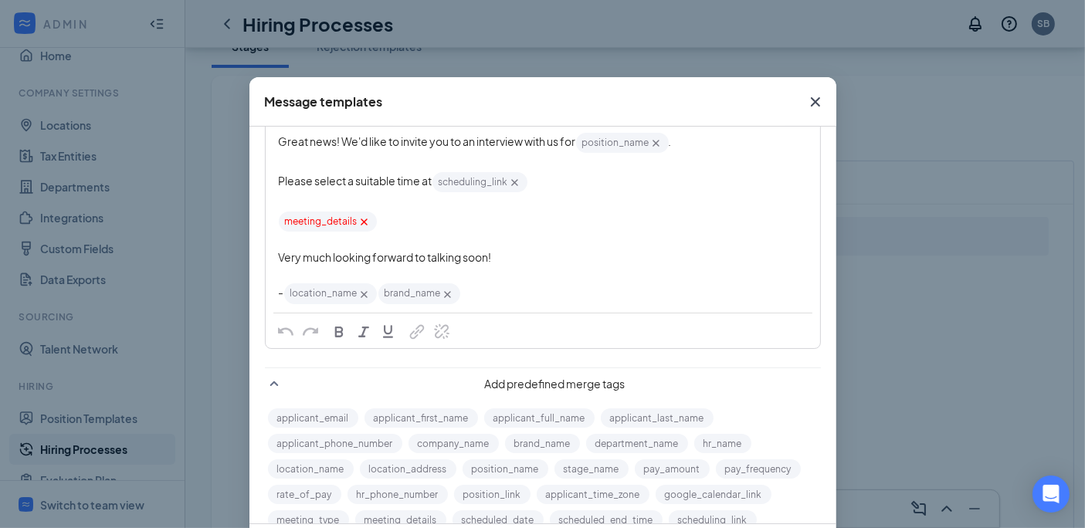
click at [476, 175] on span "scheduling_link‌‌‌‌ {{scheduling_link}}" at bounding box center [479, 182] width 95 height 20
click at [490, 233] on div "Edit text" at bounding box center [543, 241] width 528 height 16
click at [416, 219] on div "meeting_details‌‌‌‌ {{meeting_details}}" at bounding box center [543, 221] width 528 height 23
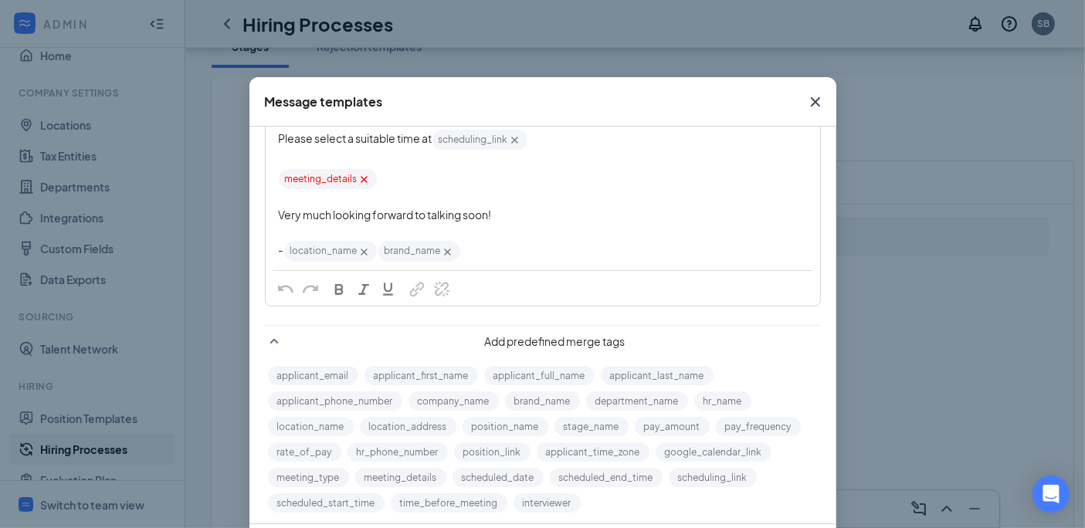
scroll to position [220, 0]
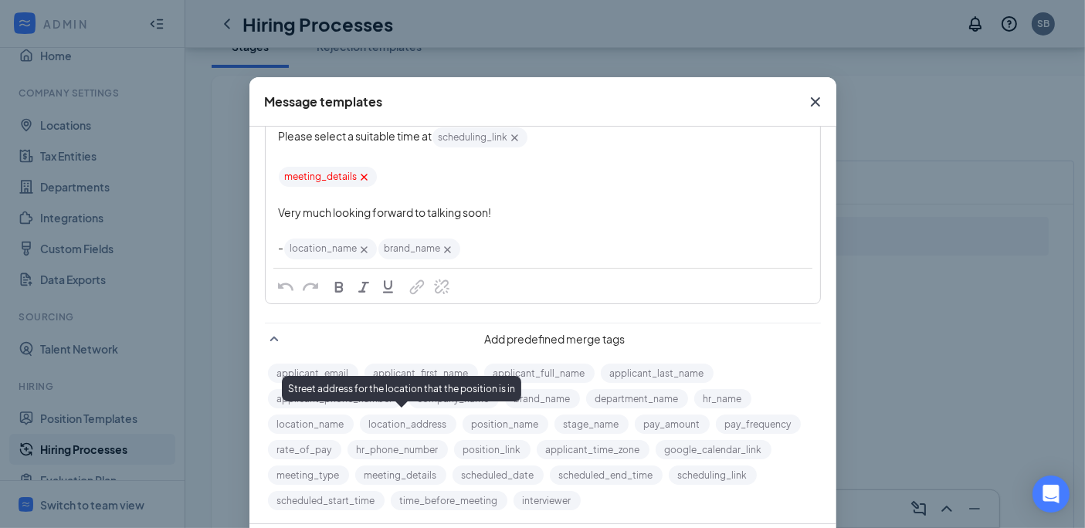
click at [404, 415] on button "location_address" at bounding box center [408, 424] width 97 height 19
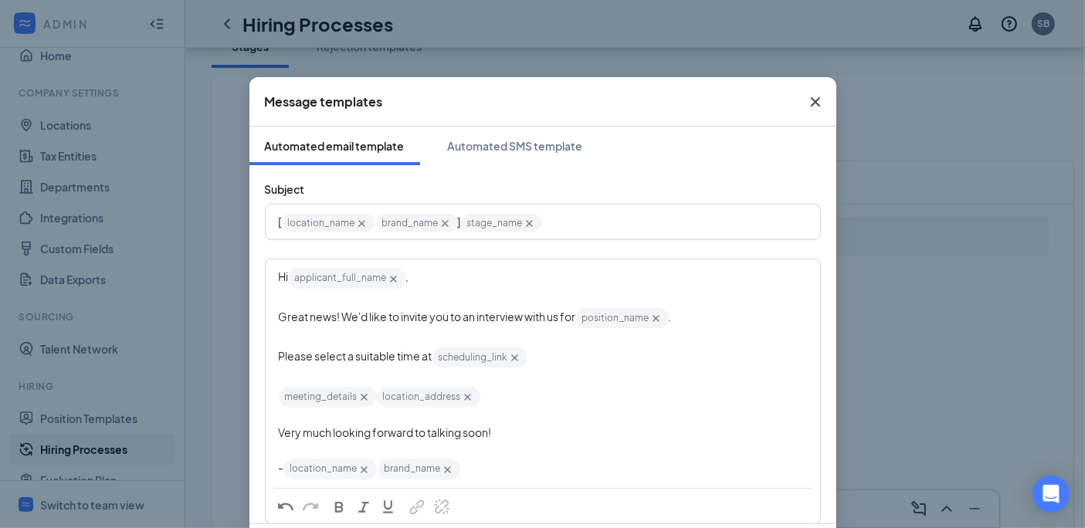
click at [615, 408] on div "Edit text" at bounding box center [543, 416] width 528 height 16
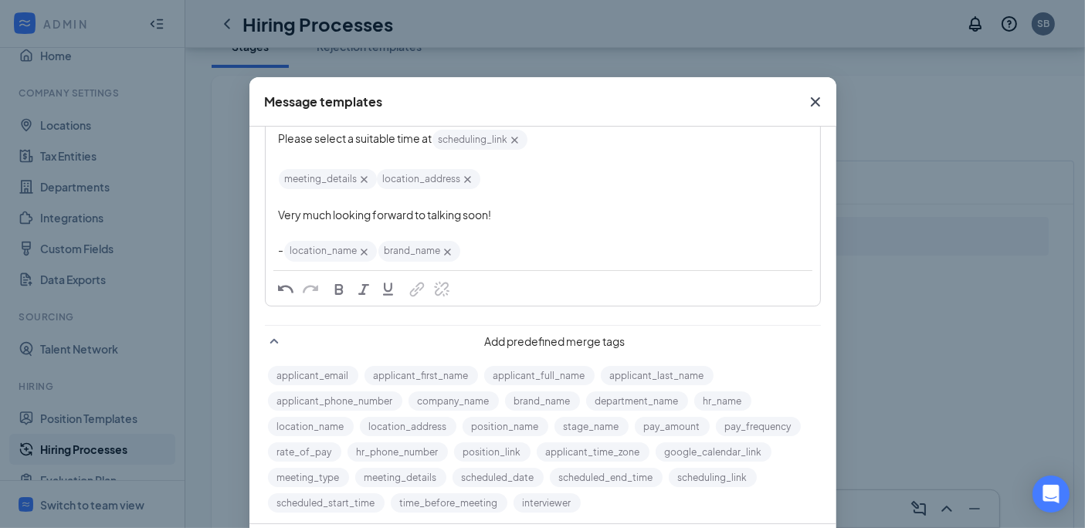
scroll to position [220, 0]
click at [794, 376] on div "applicant_email applicant_first_name applicant_full_name applicant_last_name ap…" at bounding box center [543, 437] width 556 height 153
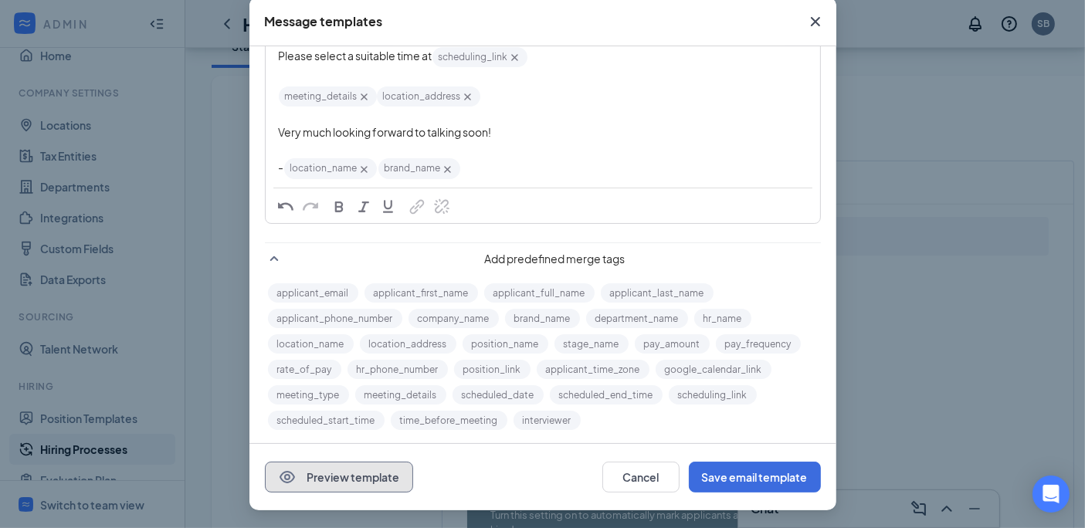
click at [282, 484] on icon "Eye" at bounding box center [287, 477] width 19 height 19
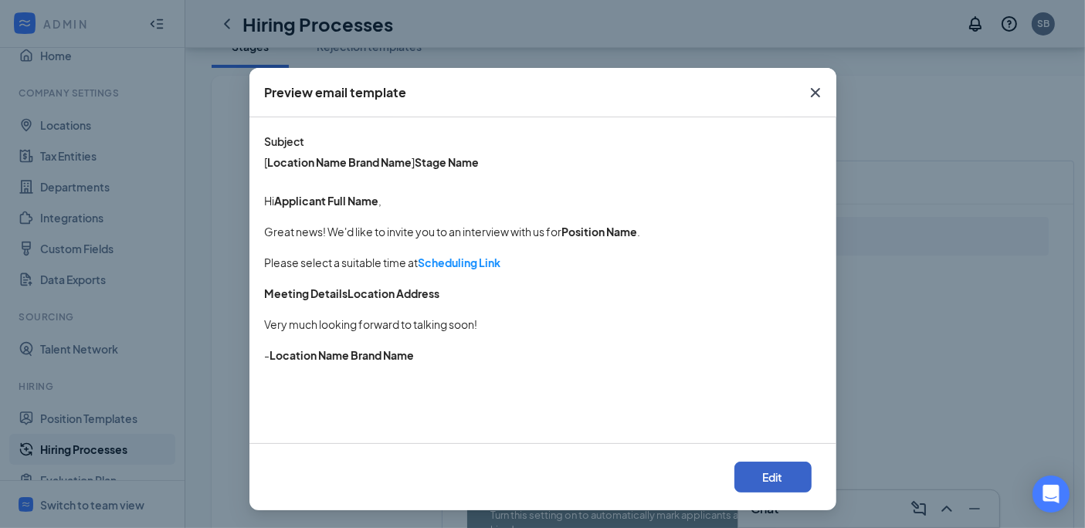
click at [770, 471] on button "Edit" at bounding box center [772, 477] width 77 height 31
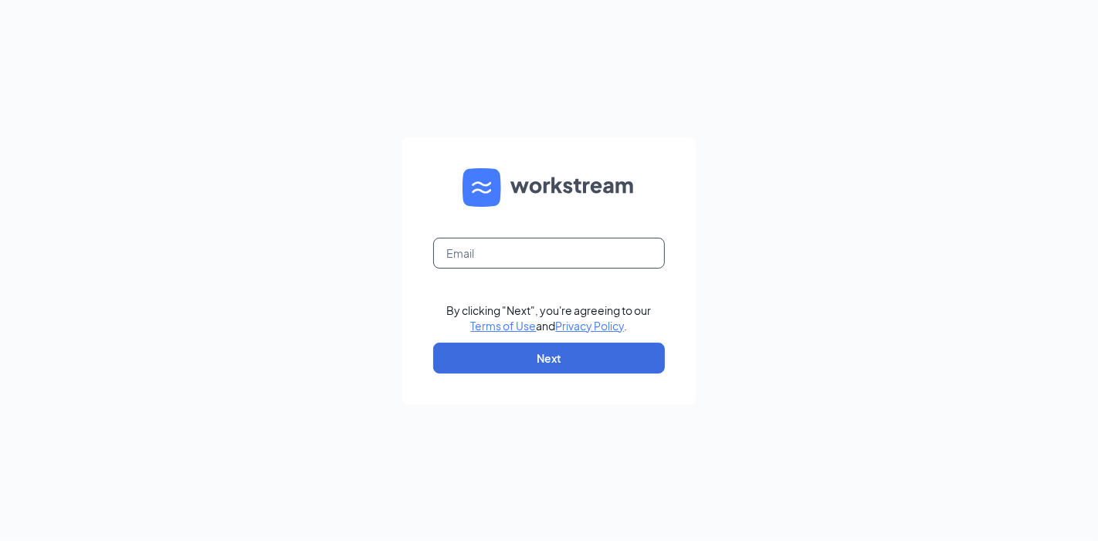
click at [554, 260] on input "text" at bounding box center [549, 253] width 232 height 31
type input "[PERSON_NAME][EMAIL_ADDRESS][DOMAIN_NAME]"
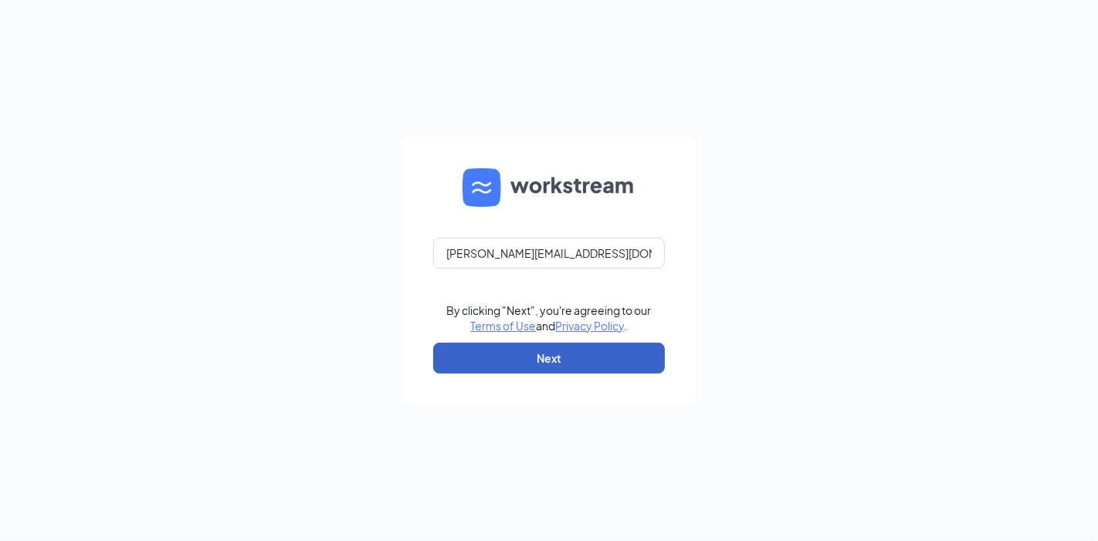
click at [583, 367] on button "Next" at bounding box center [549, 358] width 232 height 31
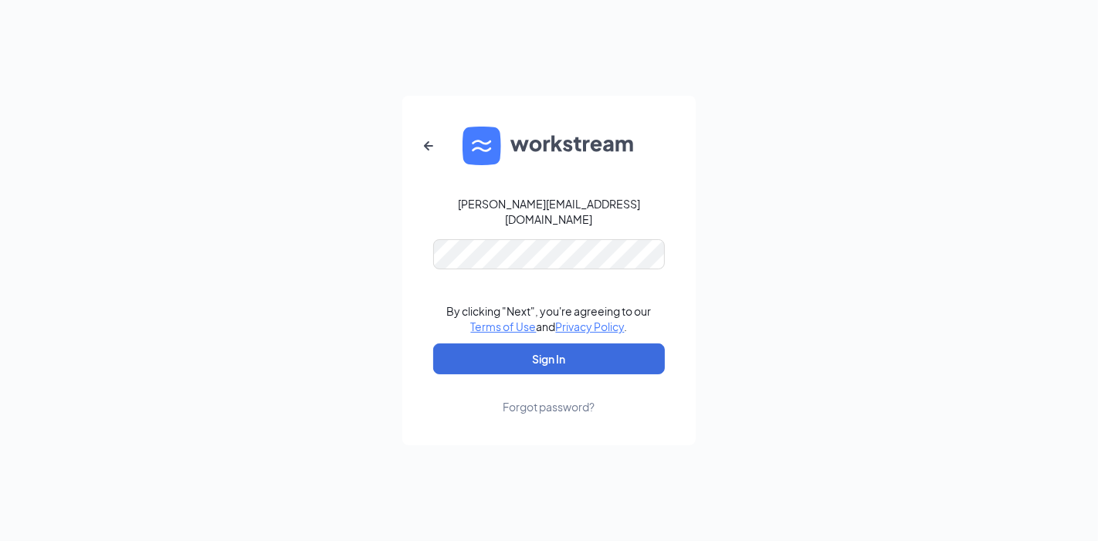
click at [489, 266] on form "sebastian.bunster@cfafranchisee.com By clicking "Next", you're agreeing to our …" at bounding box center [548, 271] width 293 height 351
click at [578, 350] on button "Sign In" at bounding box center [549, 359] width 232 height 31
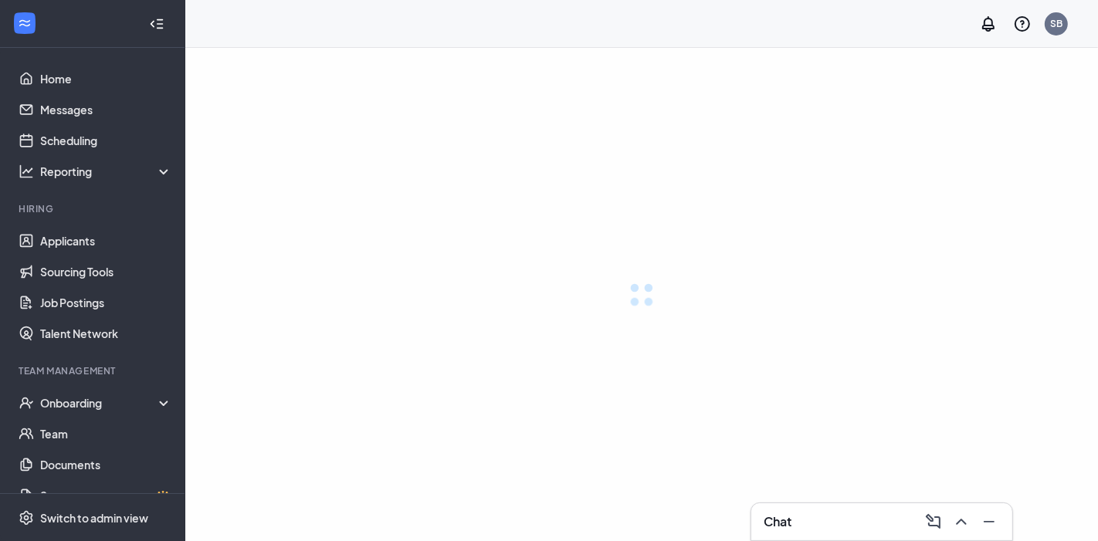
click at [305, 282] on div at bounding box center [641, 294] width 913 height 493
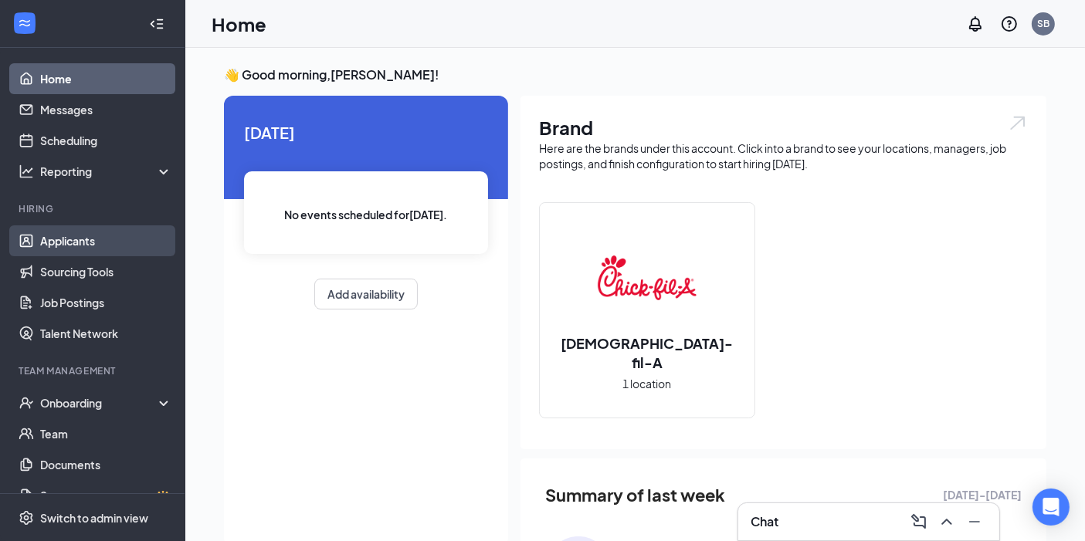
click at [106, 241] on link "Applicants" at bounding box center [106, 240] width 132 height 31
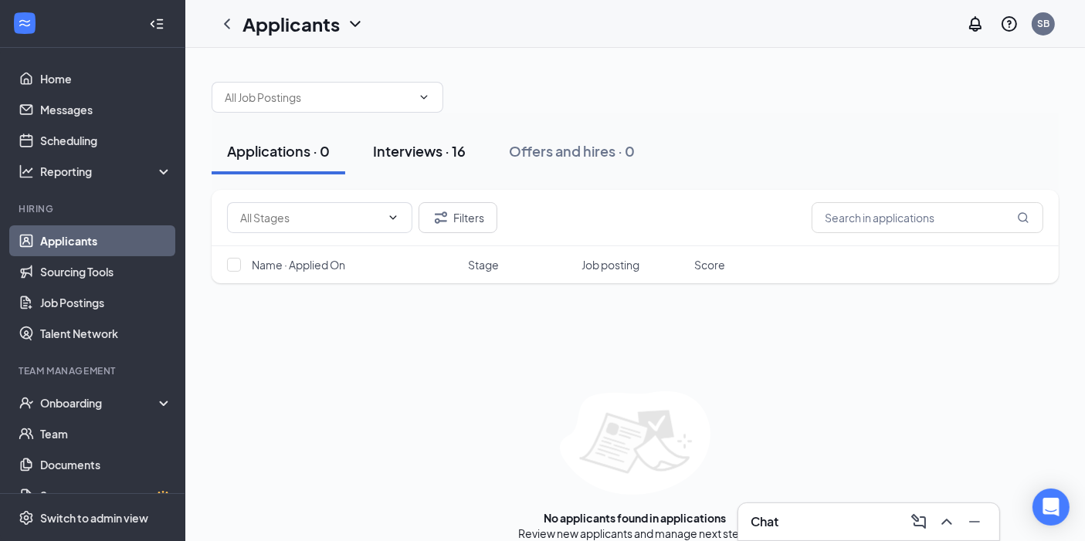
click at [415, 141] on div "Interviews · 16" at bounding box center [419, 150] width 93 height 19
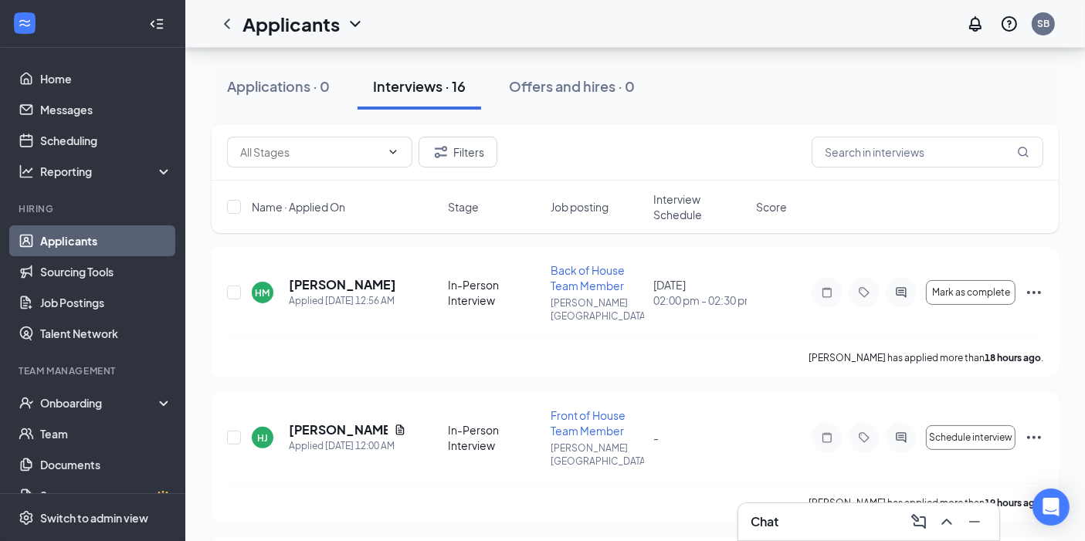
scroll to position [332, 0]
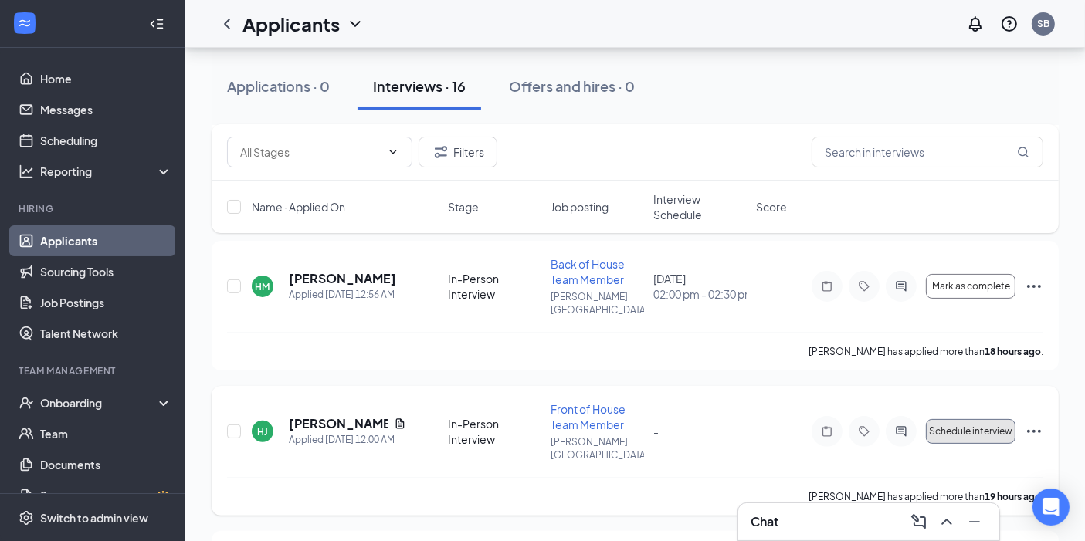
click at [986, 426] on span "Schedule interview" at bounding box center [970, 431] width 83 height 11
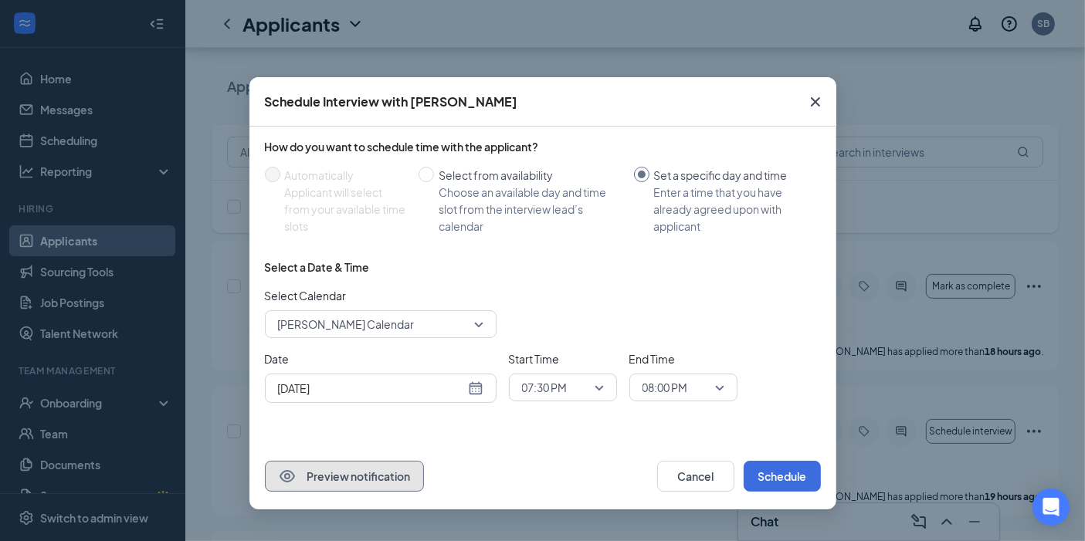
click at [371, 483] on button "Preview notification" at bounding box center [344, 476] width 159 height 31
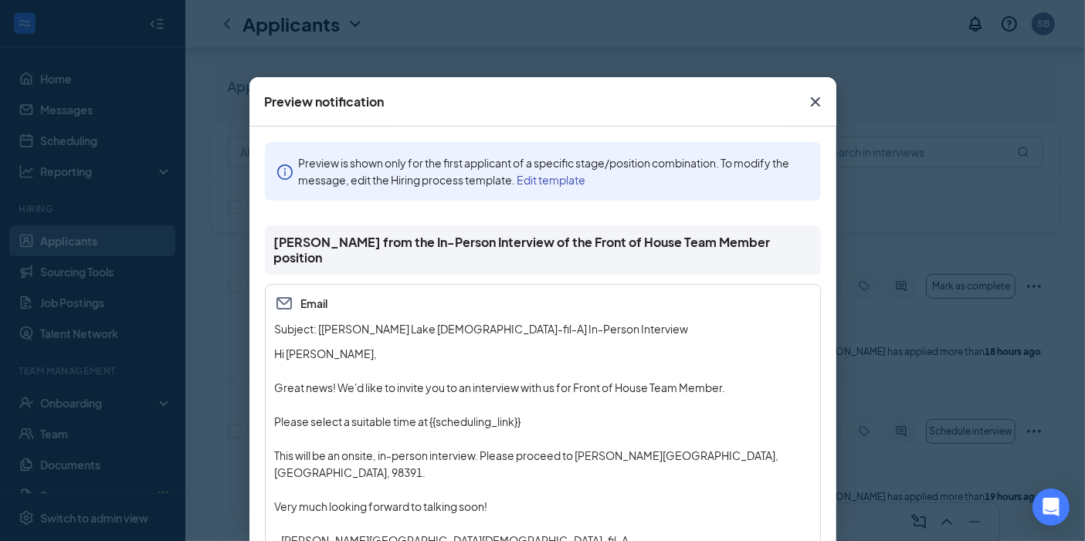
click at [807, 97] on icon "Cross" at bounding box center [815, 102] width 19 height 19
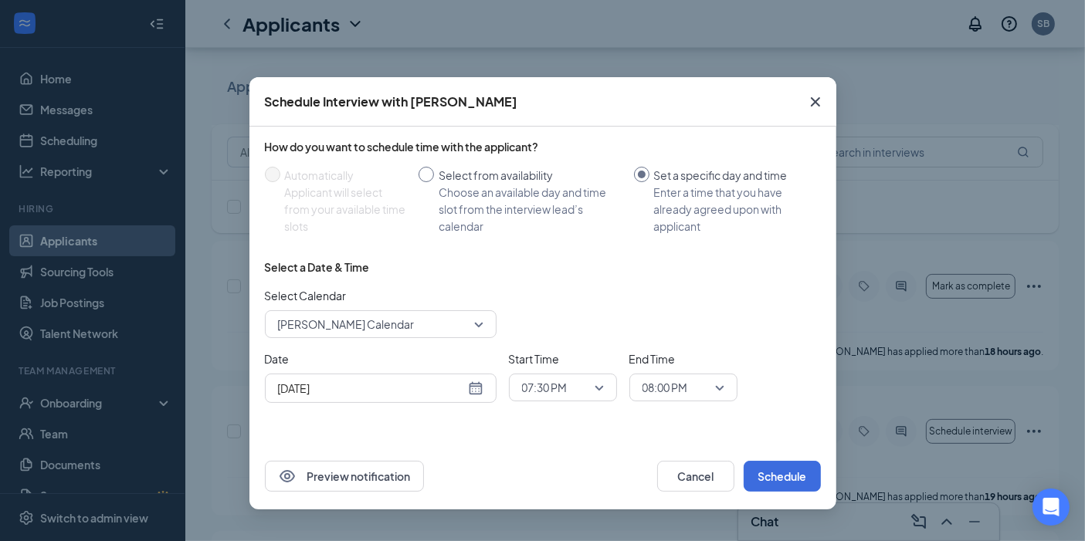
click at [432, 172] on input "Select from availability Choose an available day and time slot from the intervi…" at bounding box center [426, 174] width 15 height 15
radio input "true"
radio input "false"
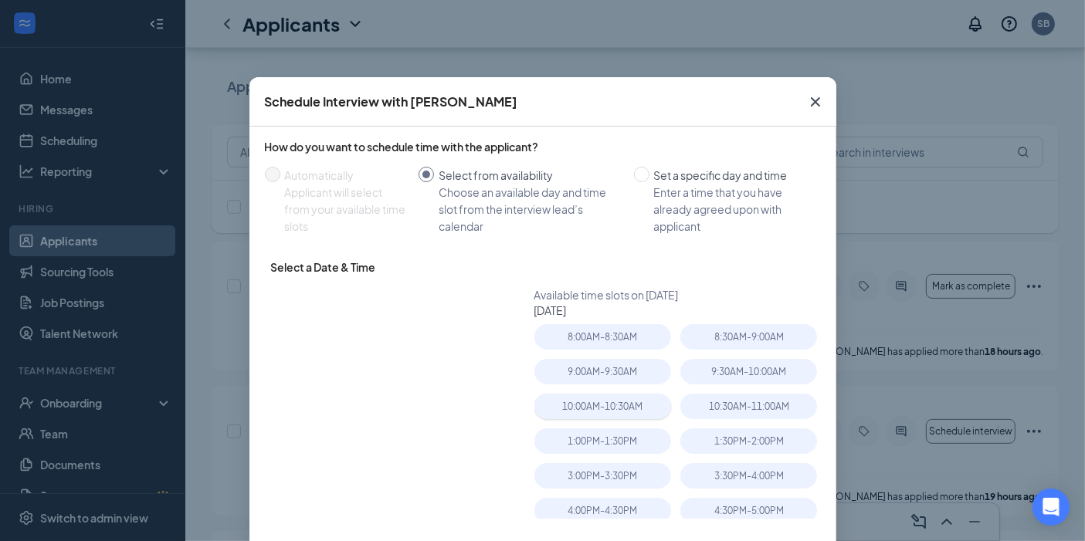
type input "[DATE]"
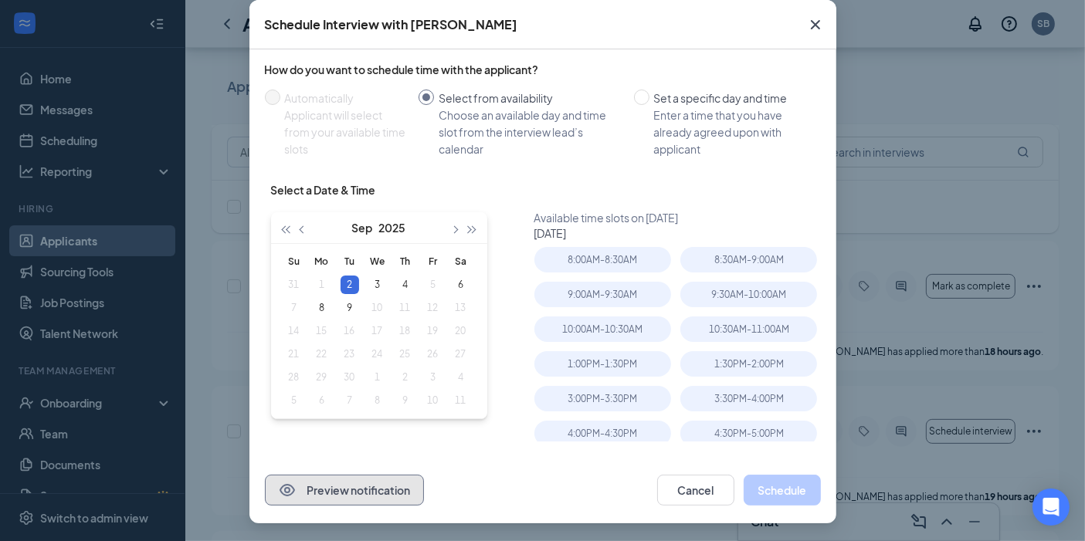
click at [355, 493] on button "Preview notification" at bounding box center [344, 490] width 159 height 31
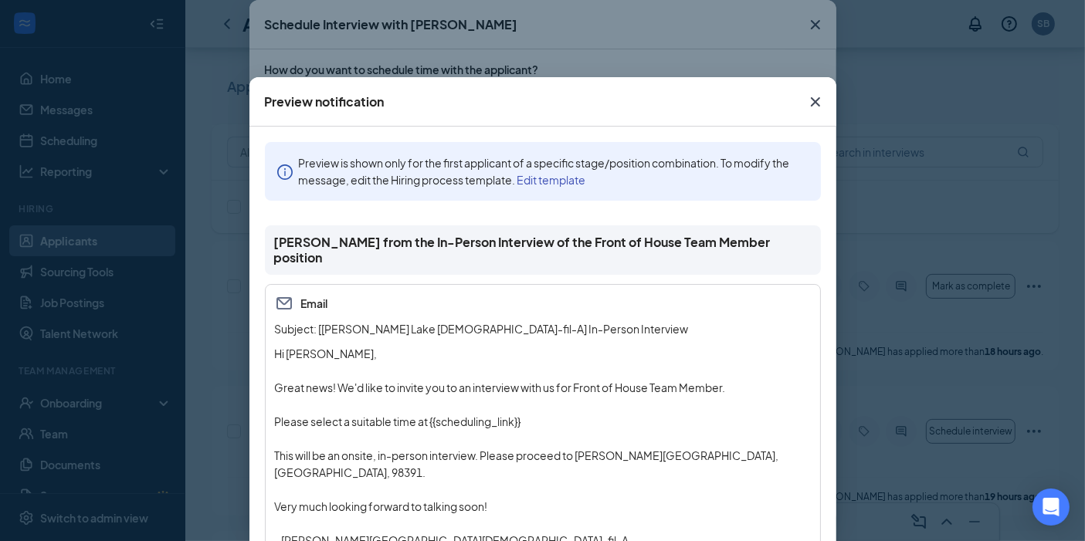
click at [568, 178] on link "Edit template" at bounding box center [551, 180] width 69 height 14
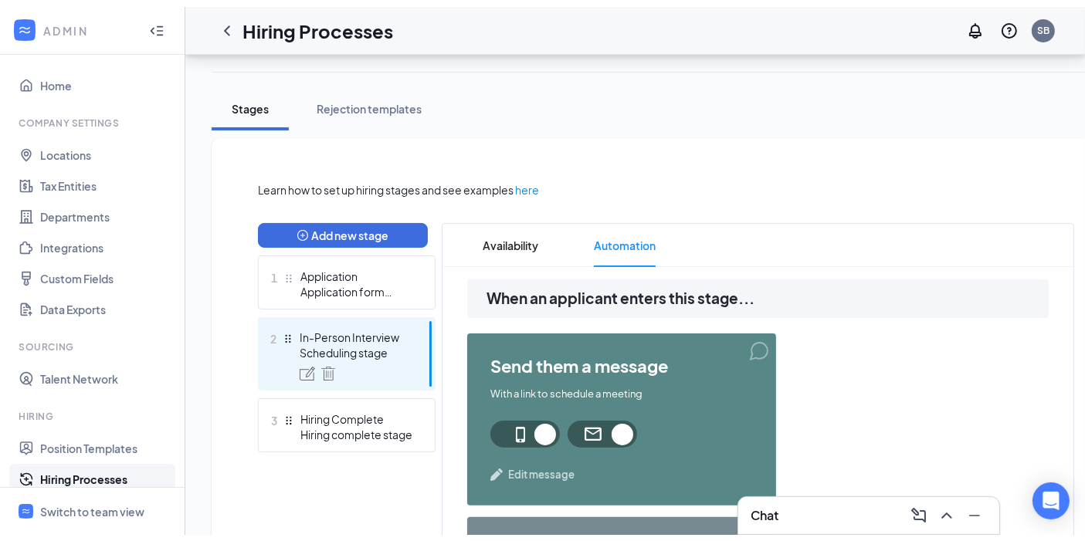
scroll to position [222, 0]
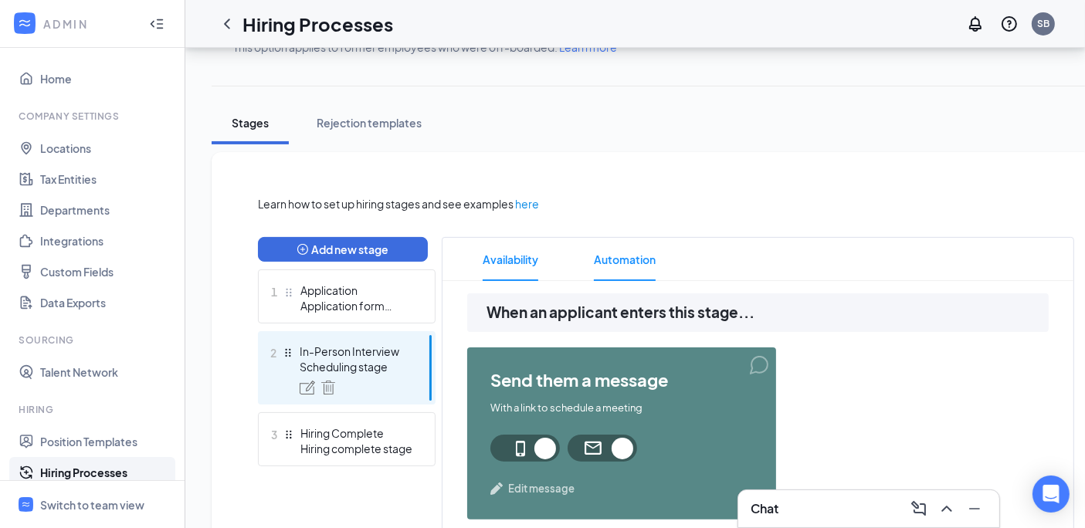
click at [513, 256] on span "Availability" at bounding box center [511, 259] width 56 height 43
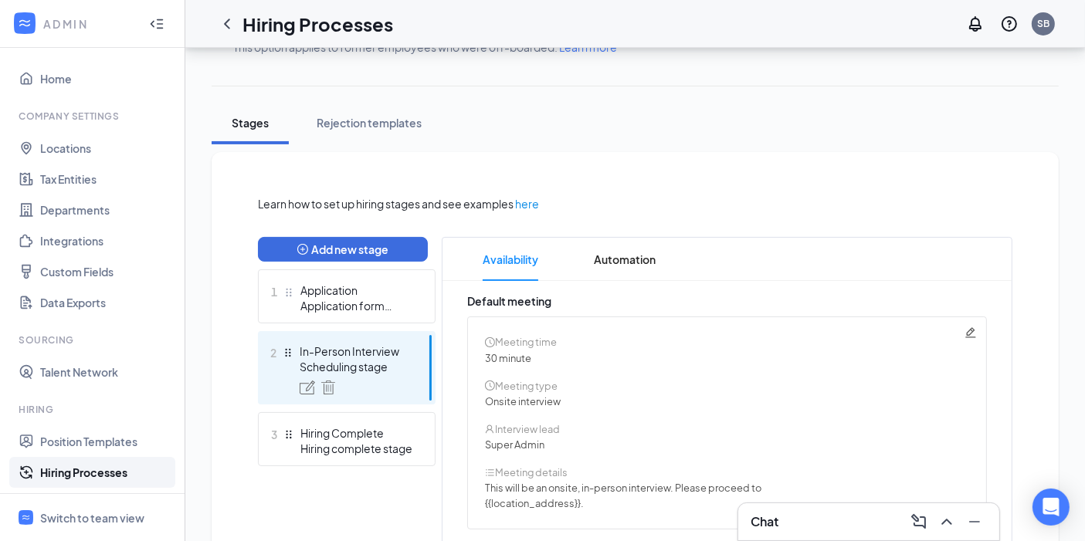
click at [366, 371] on div "Scheduling stage" at bounding box center [356, 366] width 113 height 15
click at [971, 327] on icon "Pencil" at bounding box center [970, 333] width 12 height 12
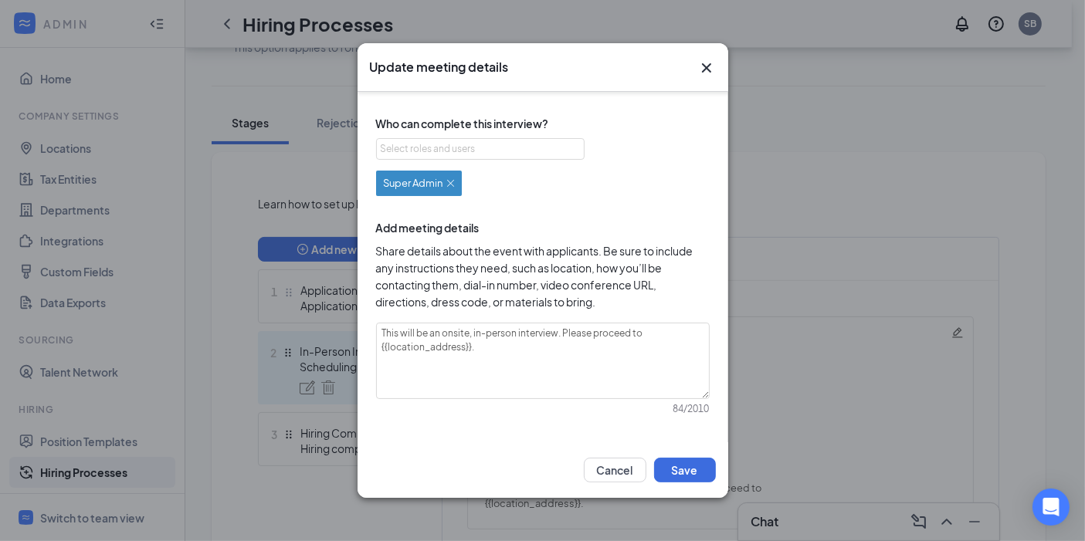
scroll to position [147, 0]
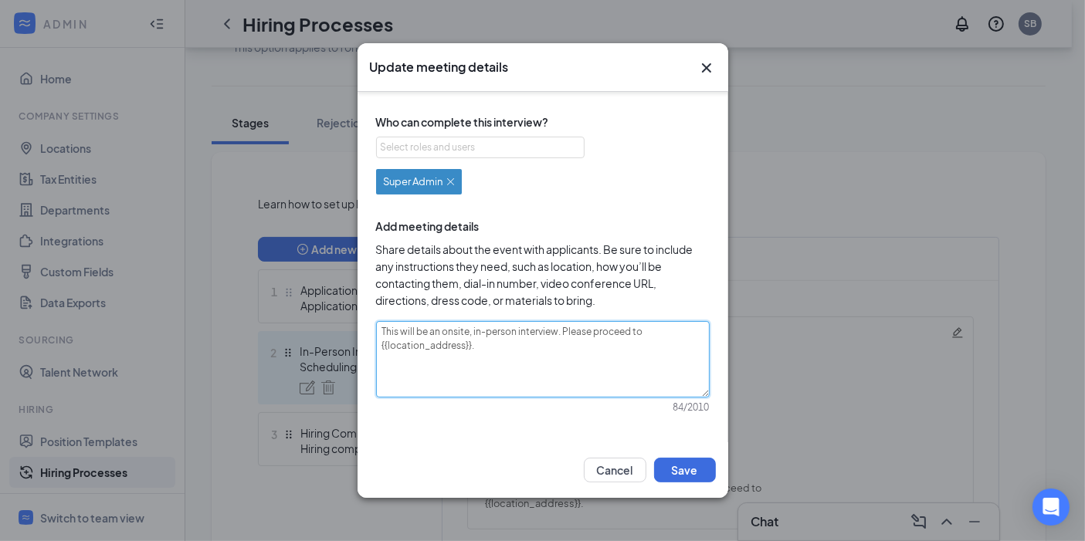
click at [446, 331] on textarea "This will be an onsite, in-person interview. Please proceed to {{location_addre…" at bounding box center [543, 359] width 334 height 76
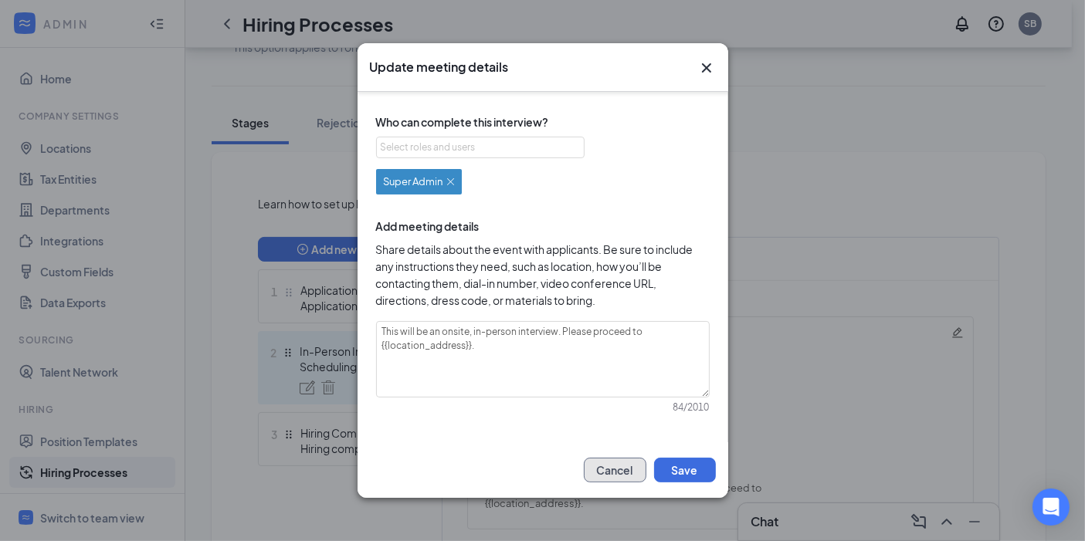
click at [610, 465] on button "Cancel" at bounding box center [615, 470] width 63 height 25
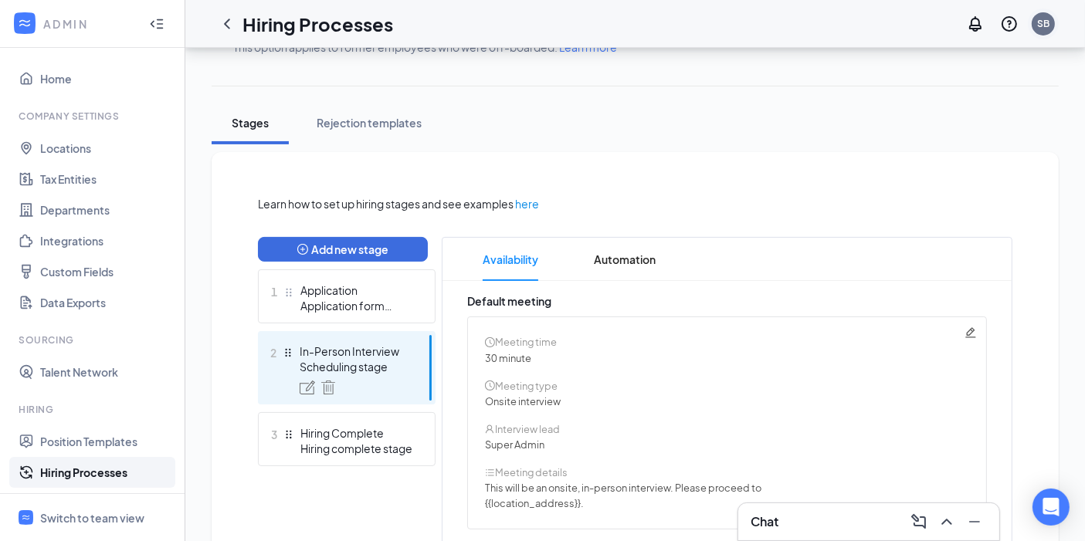
click at [1046, 25] on div "SB" at bounding box center [1043, 23] width 12 height 13
click at [63, 147] on link "Locations" at bounding box center [106, 148] width 132 height 31
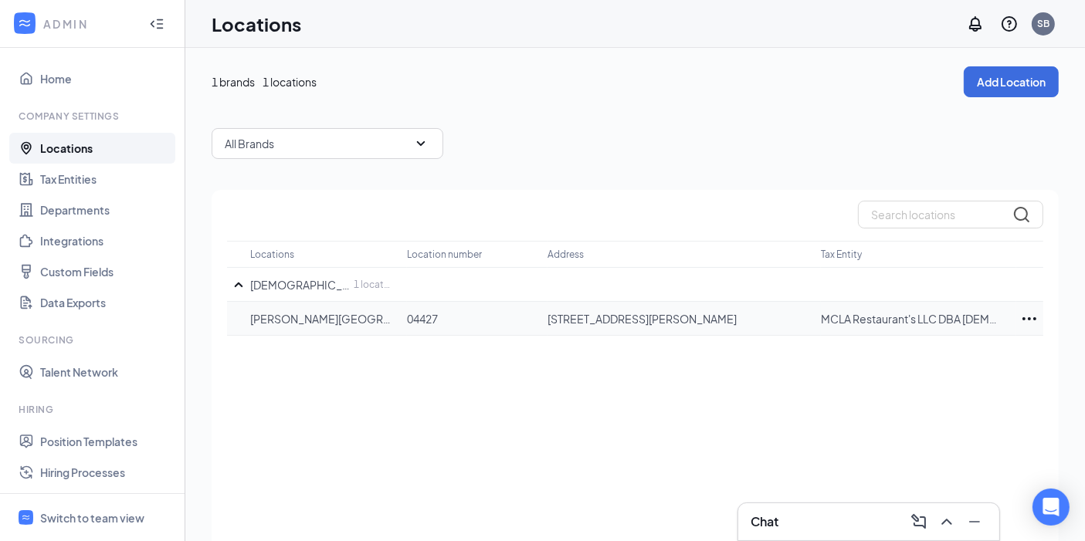
click at [675, 318] on p "20402 98th St E, Bonney Lake, WA, 98391, US" at bounding box center [676, 318] width 258 height 15
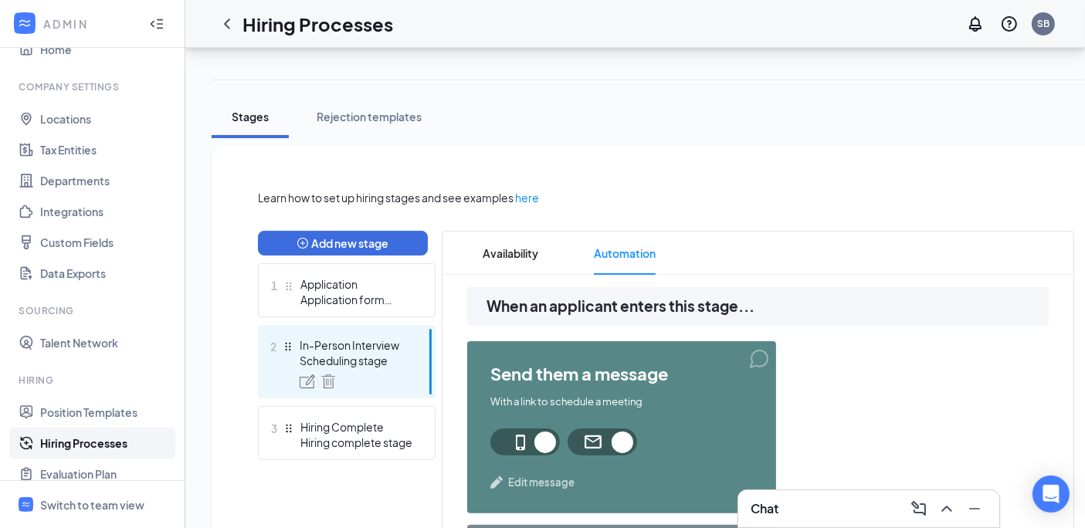
scroll to position [232, 0]
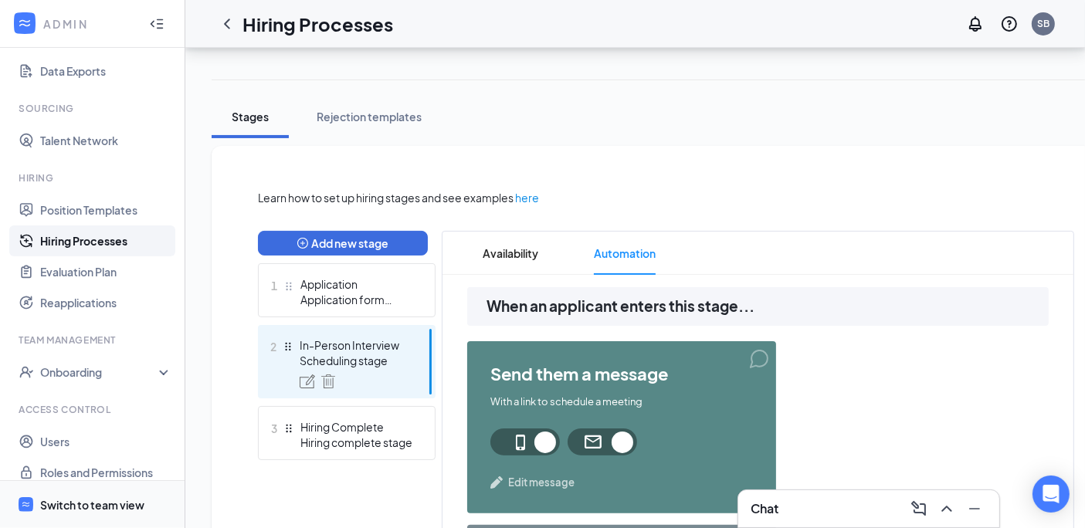
click at [73, 510] on div "Switch to team view" at bounding box center [92, 504] width 104 height 15
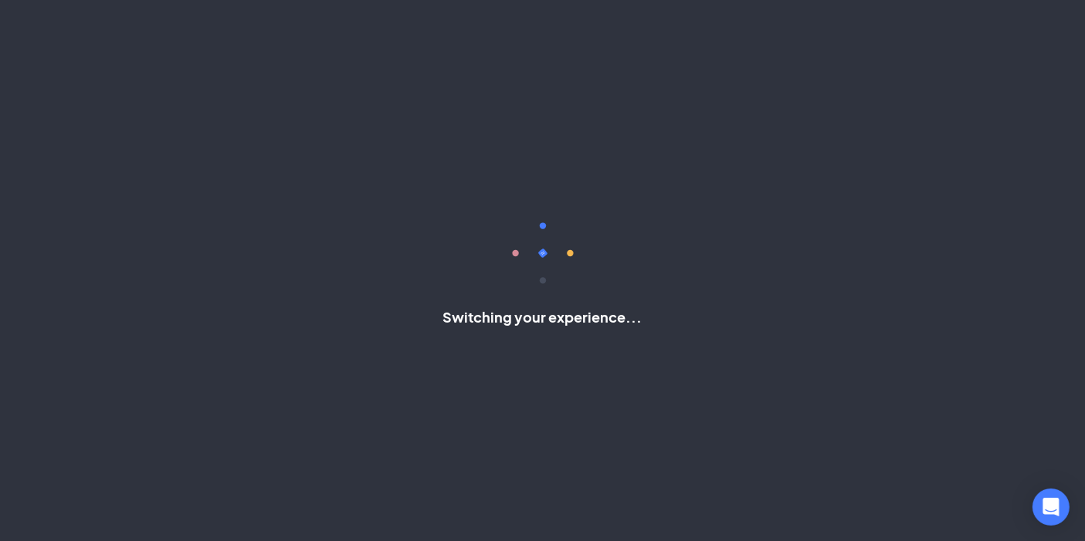
scroll to position [23, 0]
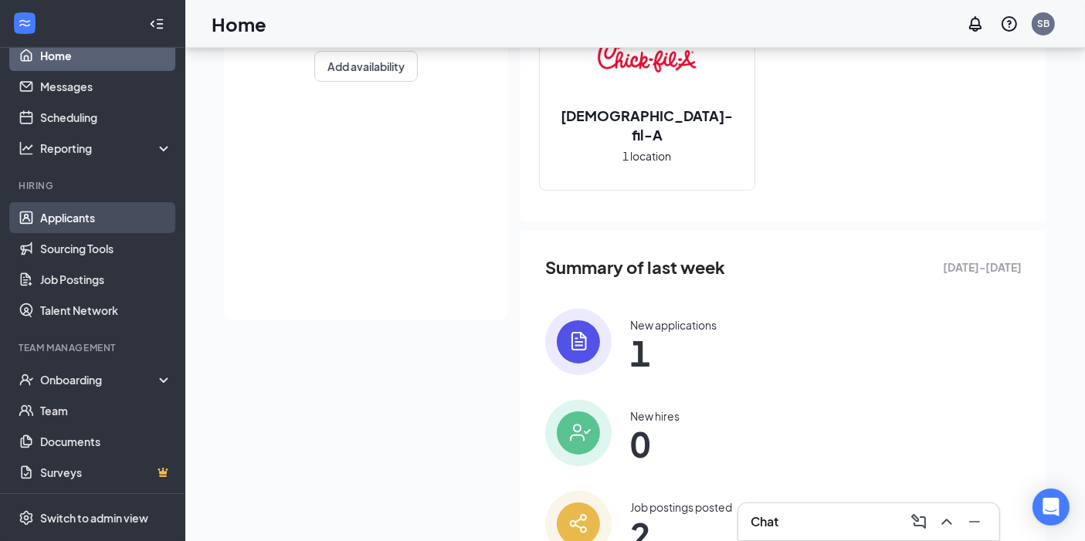
click at [79, 220] on link "Applicants" at bounding box center [106, 217] width 132 height 31
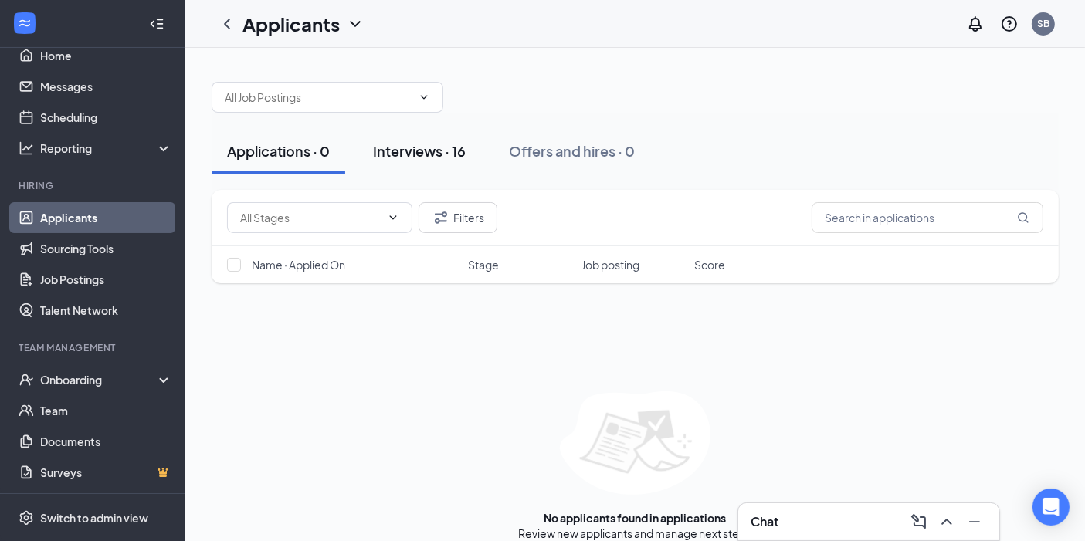
click at [403, 131] on button "Interviews · 16" at bounding box center [420, 151] width 124 height 46
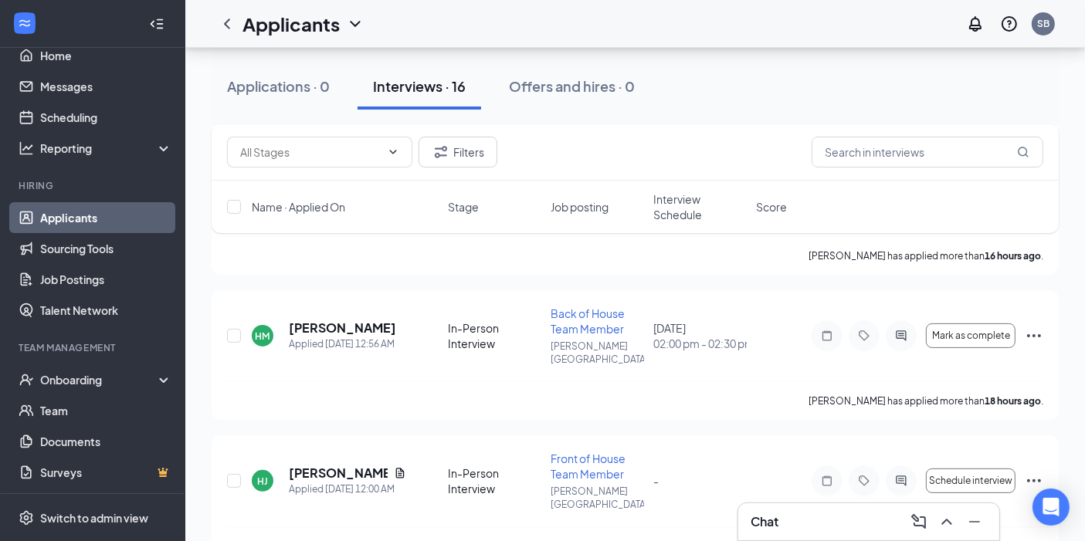
scroll to position [303, 0]
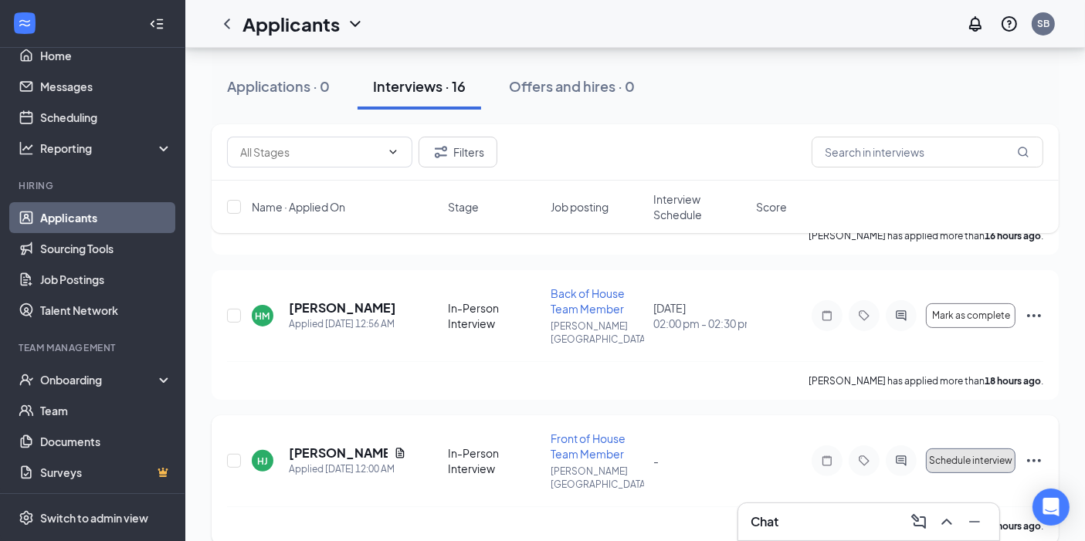
click at [945, 453] on button "Schedule interview" at bounding box center [971, 461] width 90 height 25
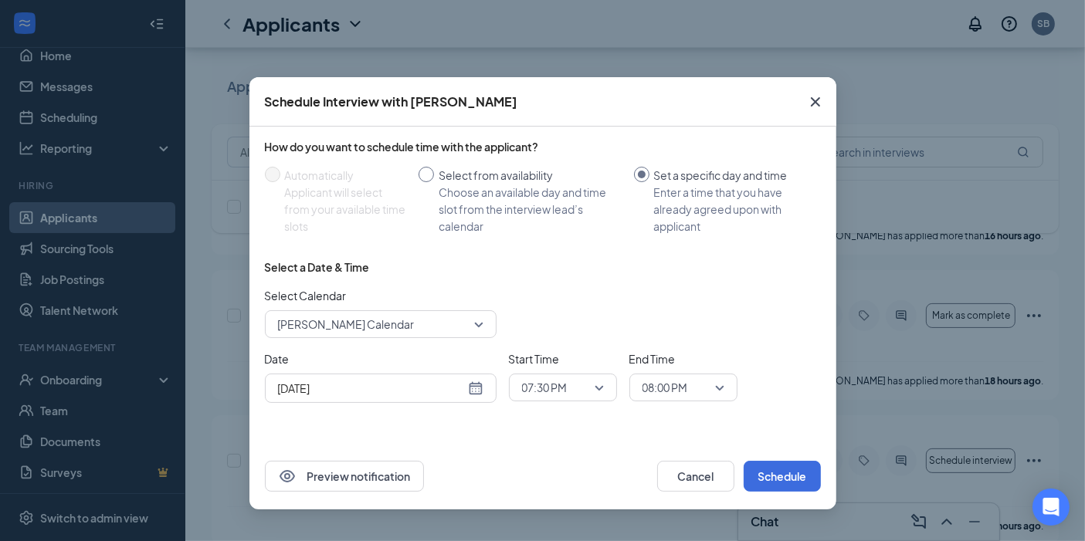
click at [425, 171] on input "Select from availability Choose an available day and time slot from the intervi…" at bounding box center [426, 174] width 15 height 15
radio input "true"
radio input "false"
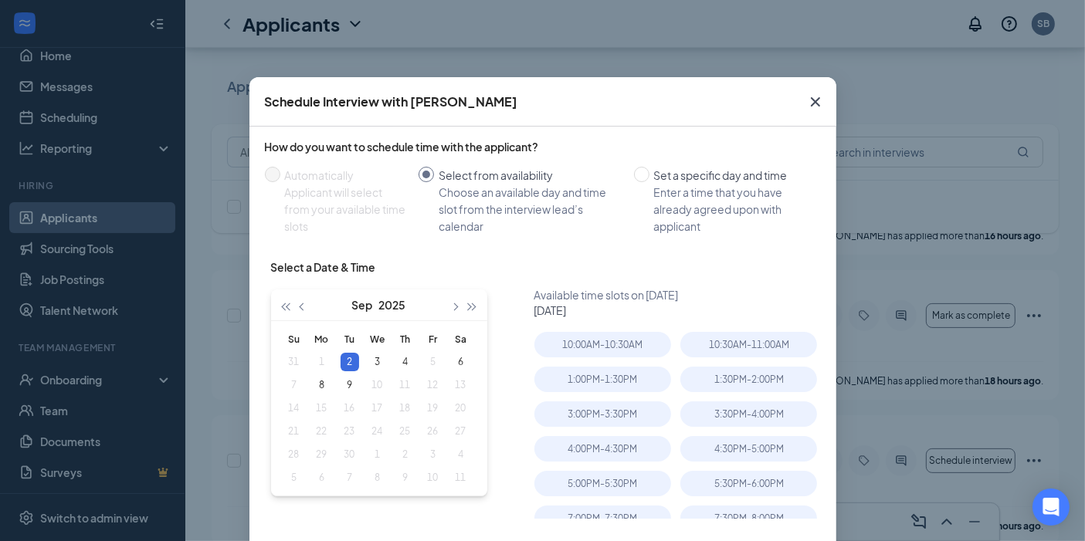
scroll to position [67, 0]
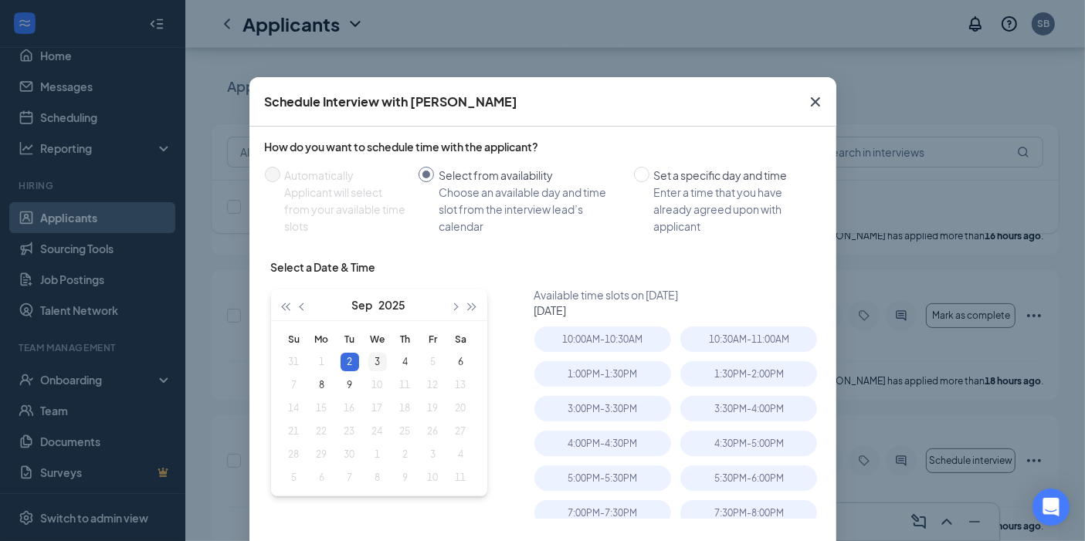
click at [372, 361] on div "3" at bounding box center [377, 362] width 19 height 19
type input "[DATE]"
click at [396, 361] on div "4" at bounding box center [405, 362] width 19 height 19
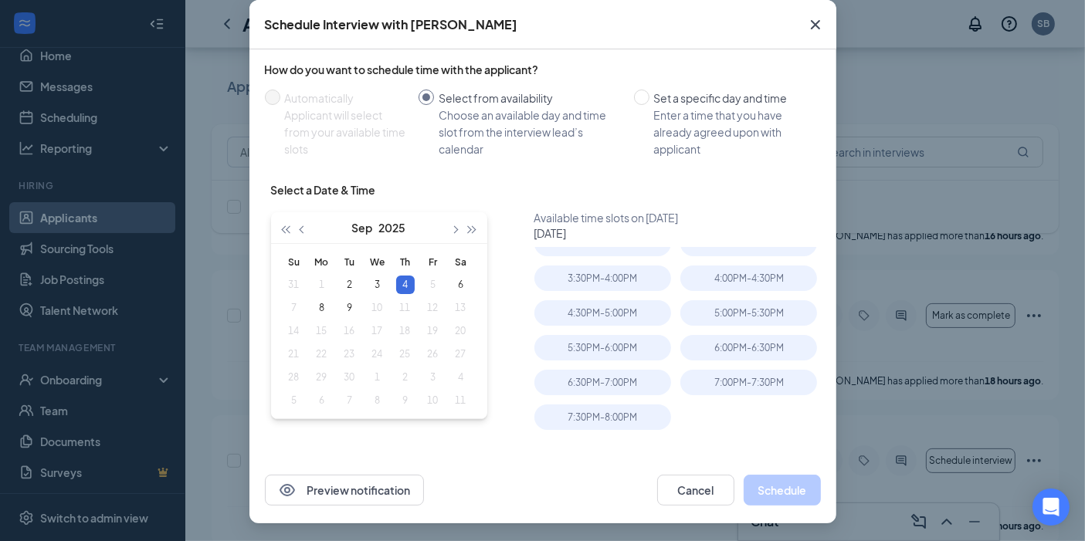
scroll to position [0, 0]
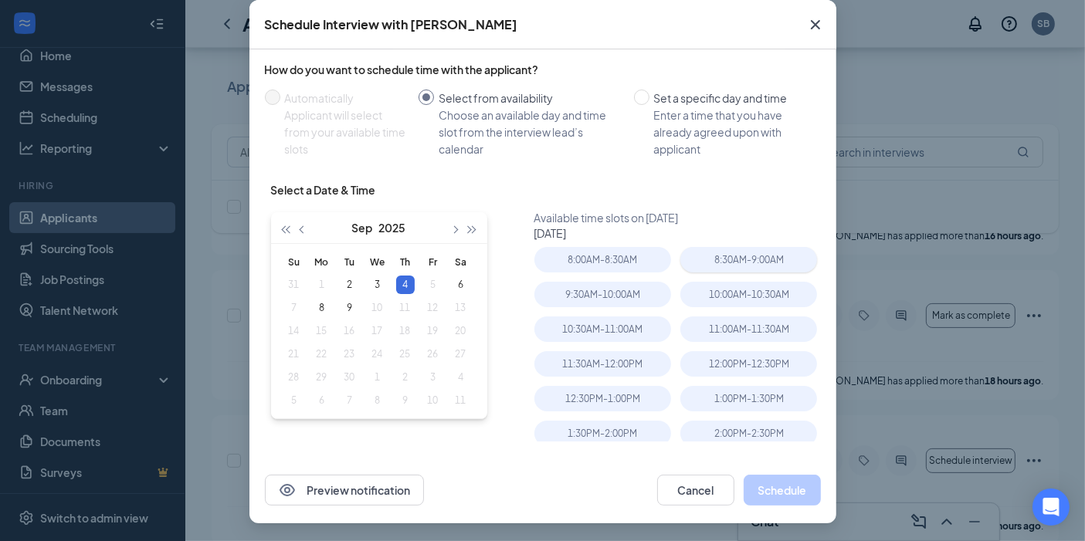
click at [721, 250] on div "8:30AM - 9:00AM" at bounding box center [748, 259] width 137 height 25
click at [673, 493] on button "Cancel" at bounding box center [695, 490] width 77 height 31
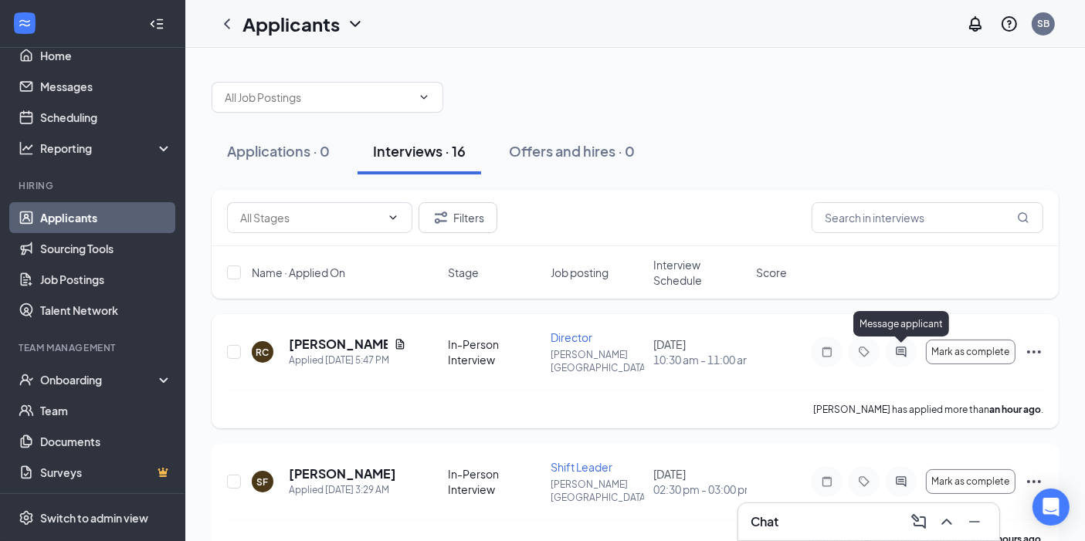
click at [898, 354] on icon "ActiveChat" at bounding box center [901, 352] width 19 height 12
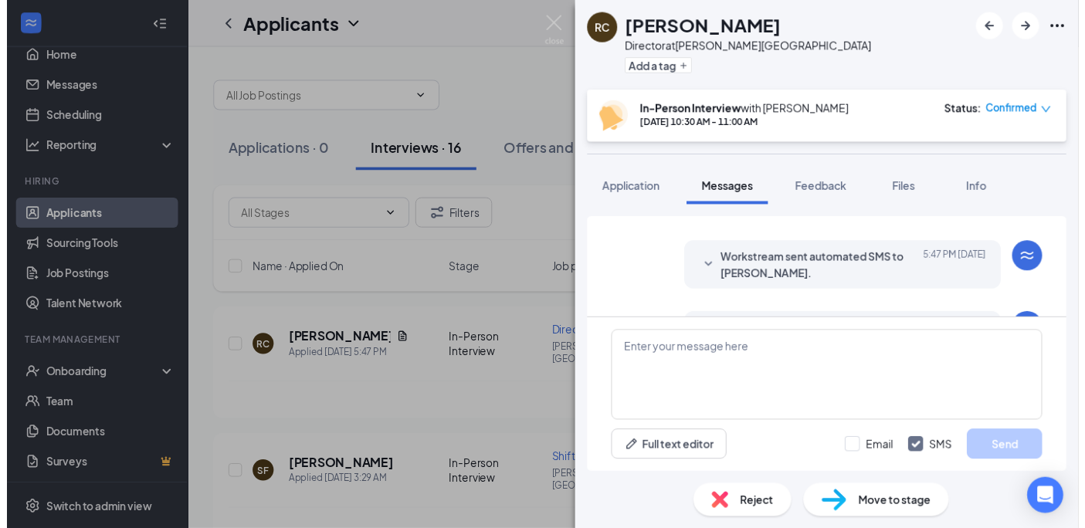
scroll to position [276, 0]
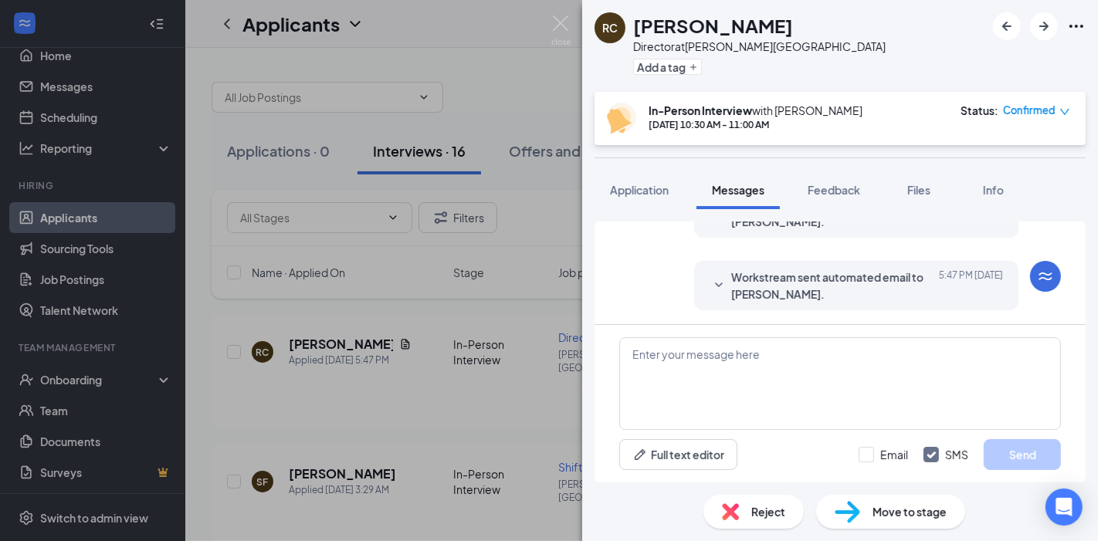
click at [546, 76] on div "RC [PERSON_NAME] Director at [PERSON_NAME][GEOGRAPHIC_DATA] Add a tag In-Person…" at bounding box center [549, 270] width 1098 height 541
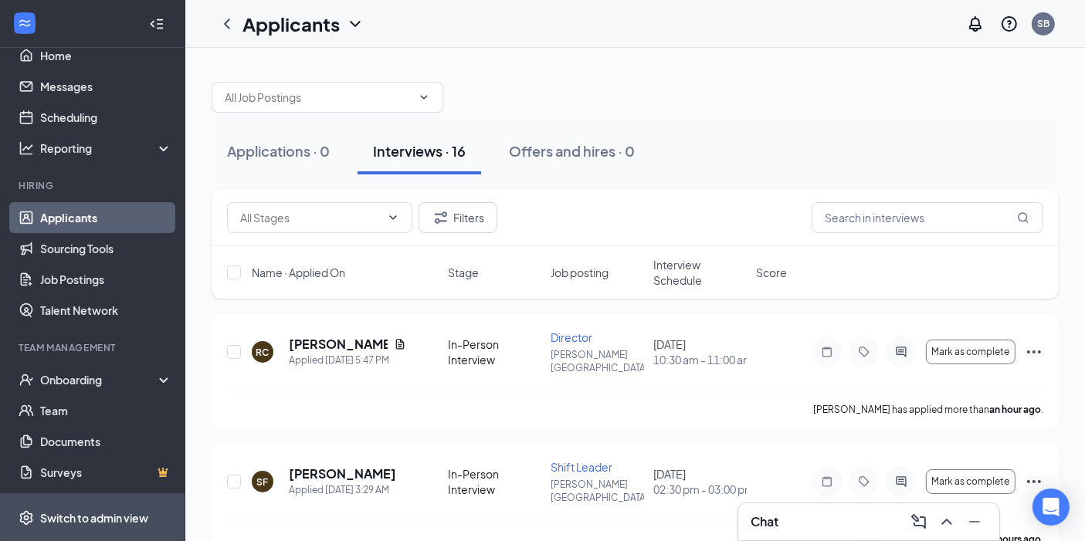
click at [75, 509] on span "Switch to admin view" at bounding box center [106, 517] width 132 height 47
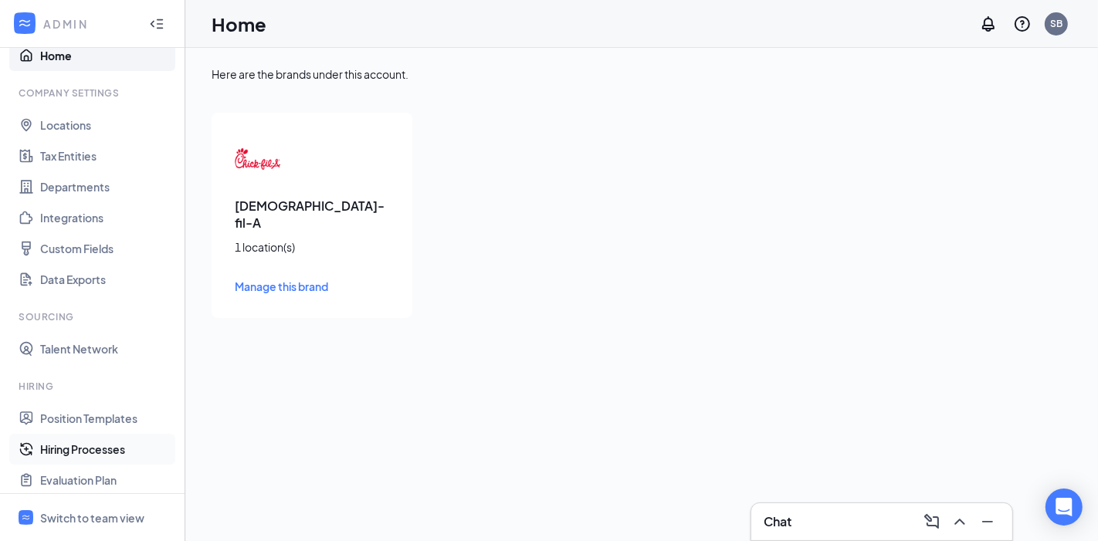
click at [104, 449] on link "Hiring Processes" at bounding box center [106, 449] width 132 height 31
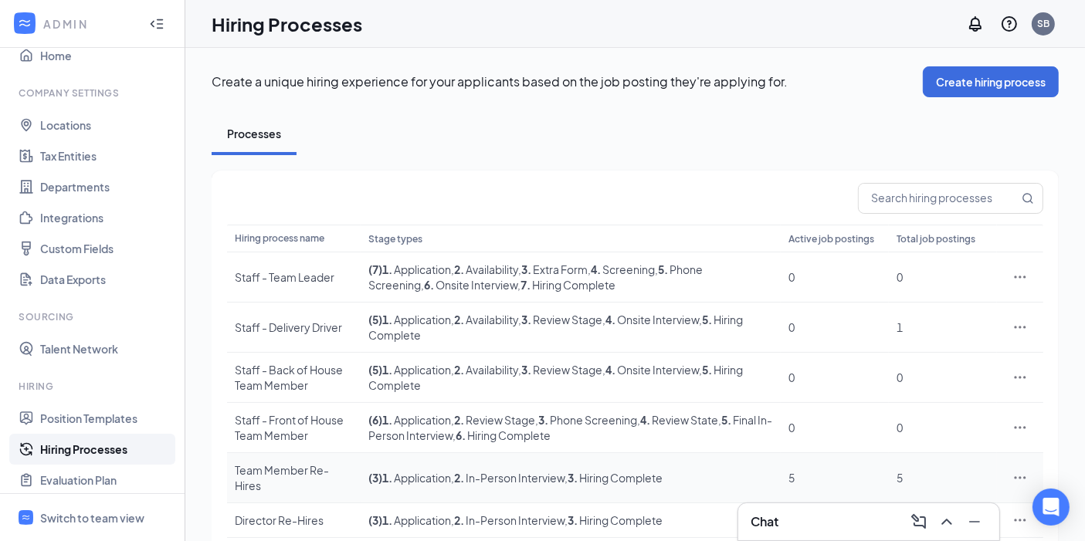
click at [310, 459] on td "Team Member Re-Hires" at bounding box center [294, 478] width 134 height 50
click at [281, 467] on div "Team Member Re-Hires" at bounding box center [294, 478] width 118 height 31
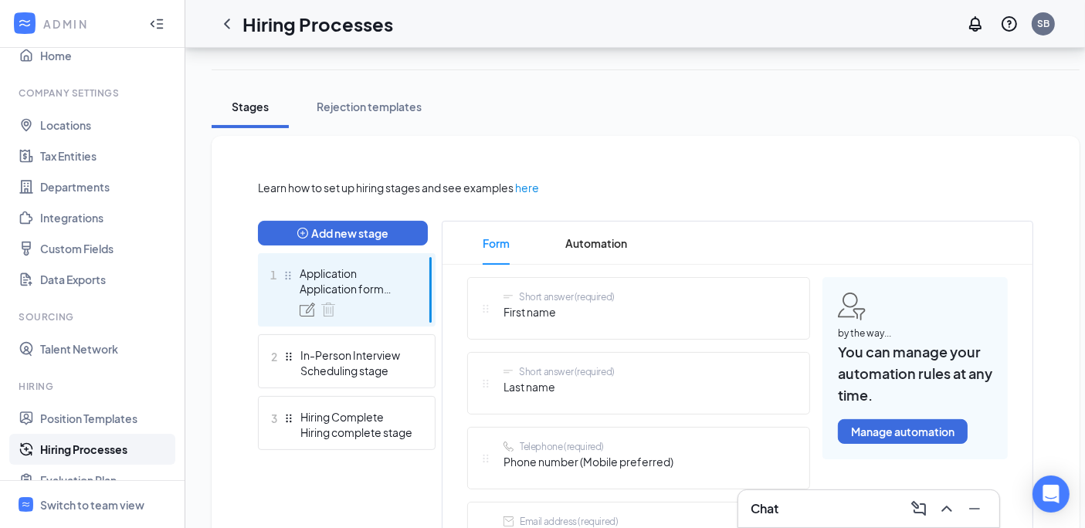
scroll to position [236, 0]
click at [219, 25] on icon "ChevronLeft" at bounding box center [227, 24] width 19 height 19
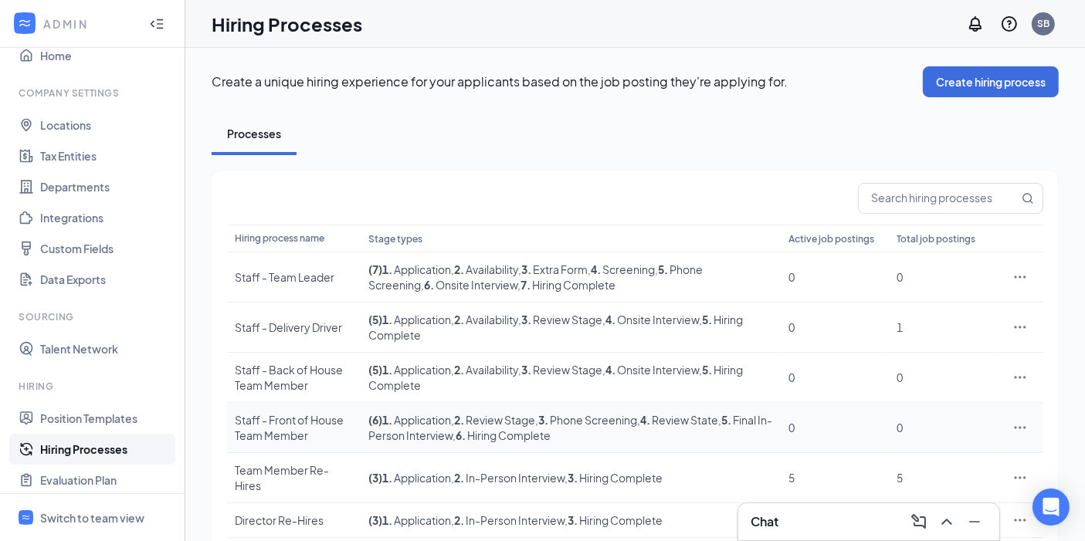
click at [284, 418] on div "Staff - Front of House Team Member" at bounding box center [294, 427] width 118 height 31
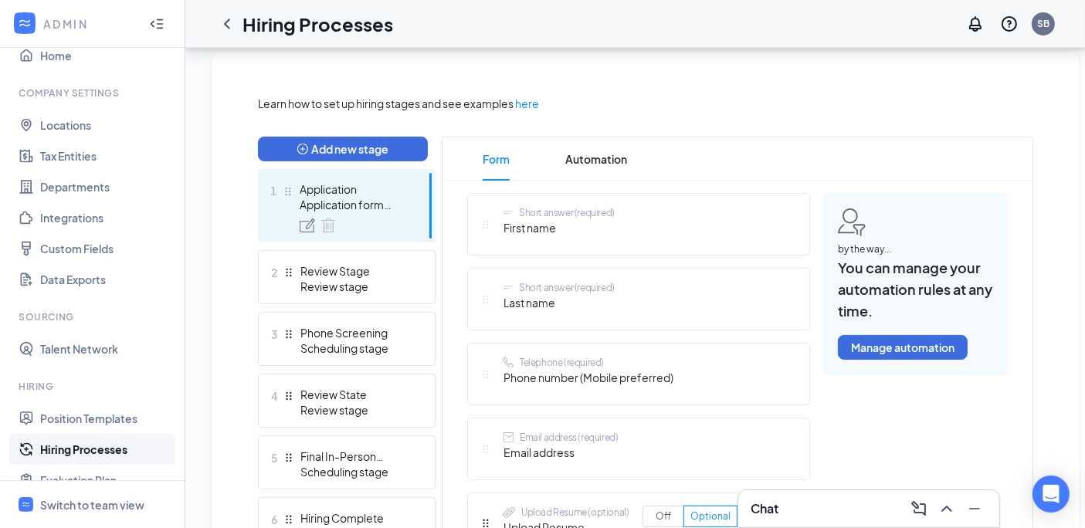
scroll to position [110, 0]
